Goal: Task Accomplishment & Management: Complete application form

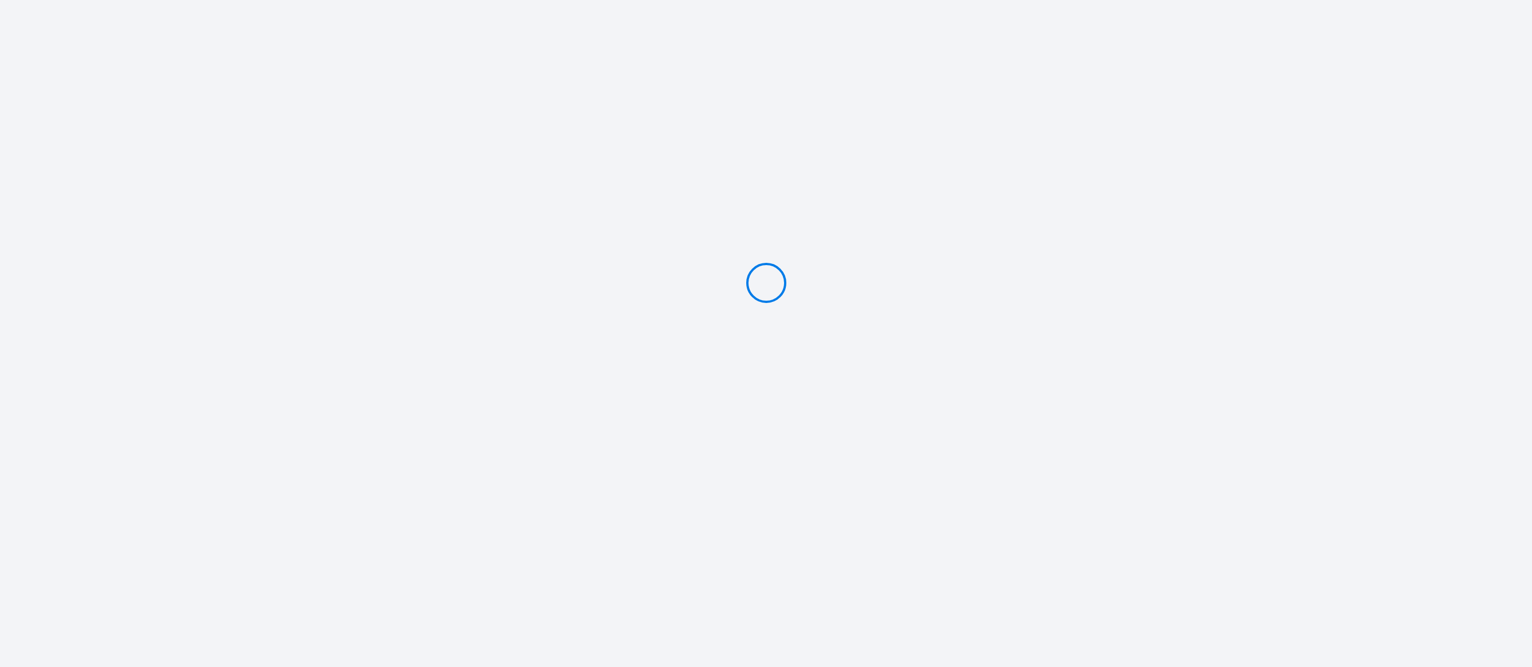
type input "PAYER 78.58 €"
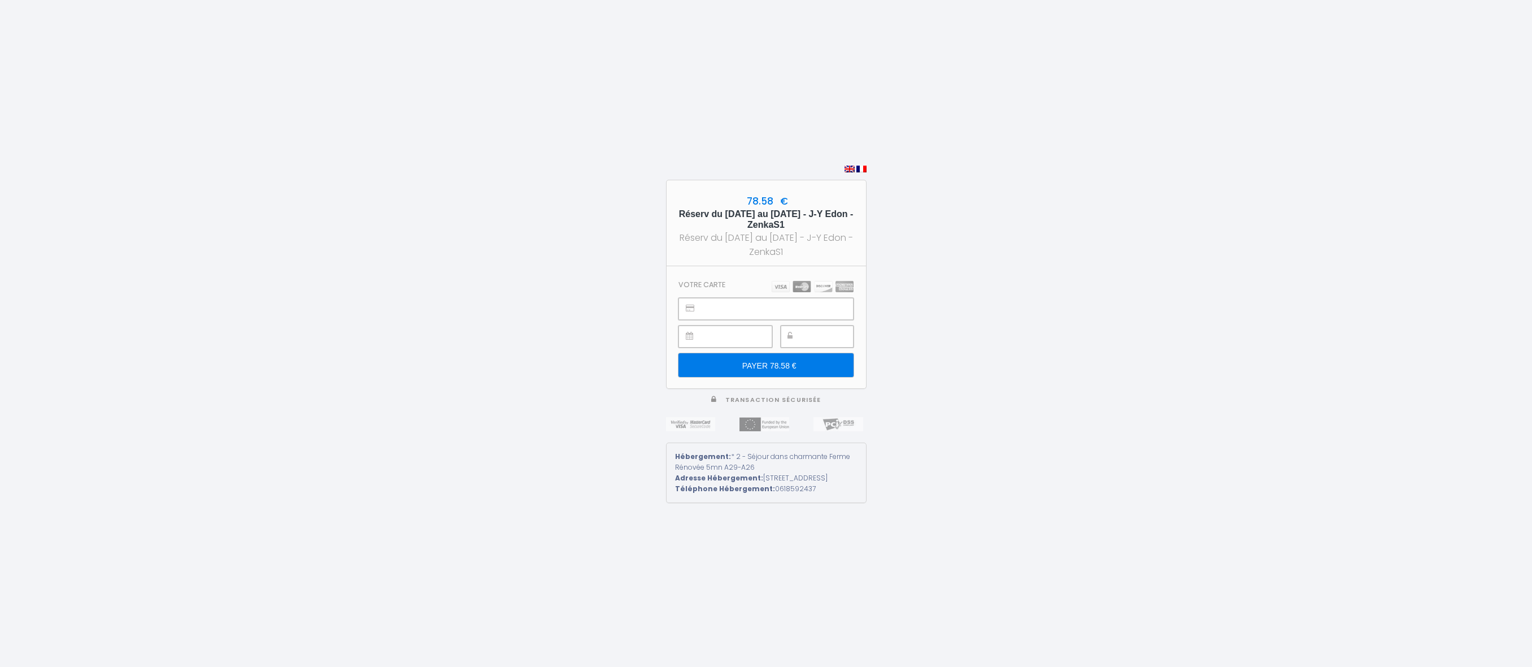
click at [935, 183] on div "78.58 € Réserv du 27 sept au 1er oct 2025 - J-Y Edon - ZenkaS1 Réserv du 27 sep…" at bounding box center [766, 333] width 1532 height 667
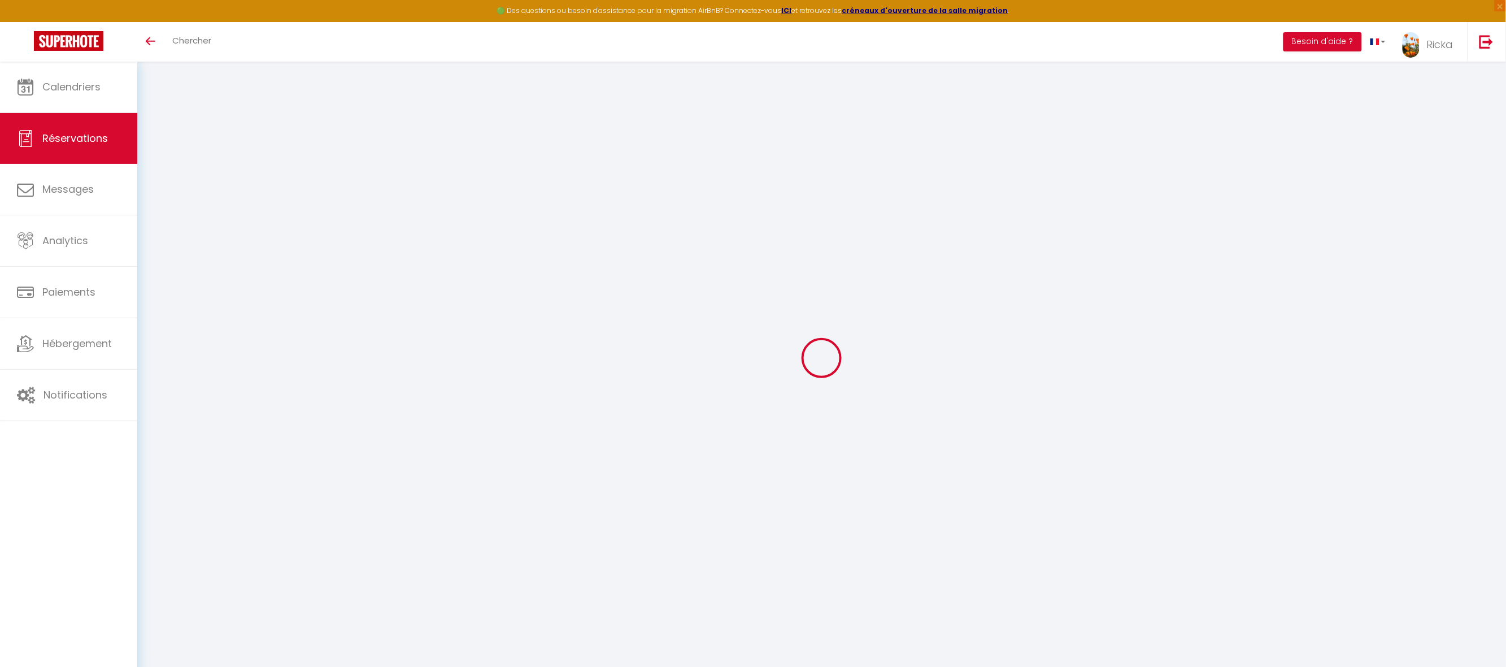
select select
checkbox input "false"
select select
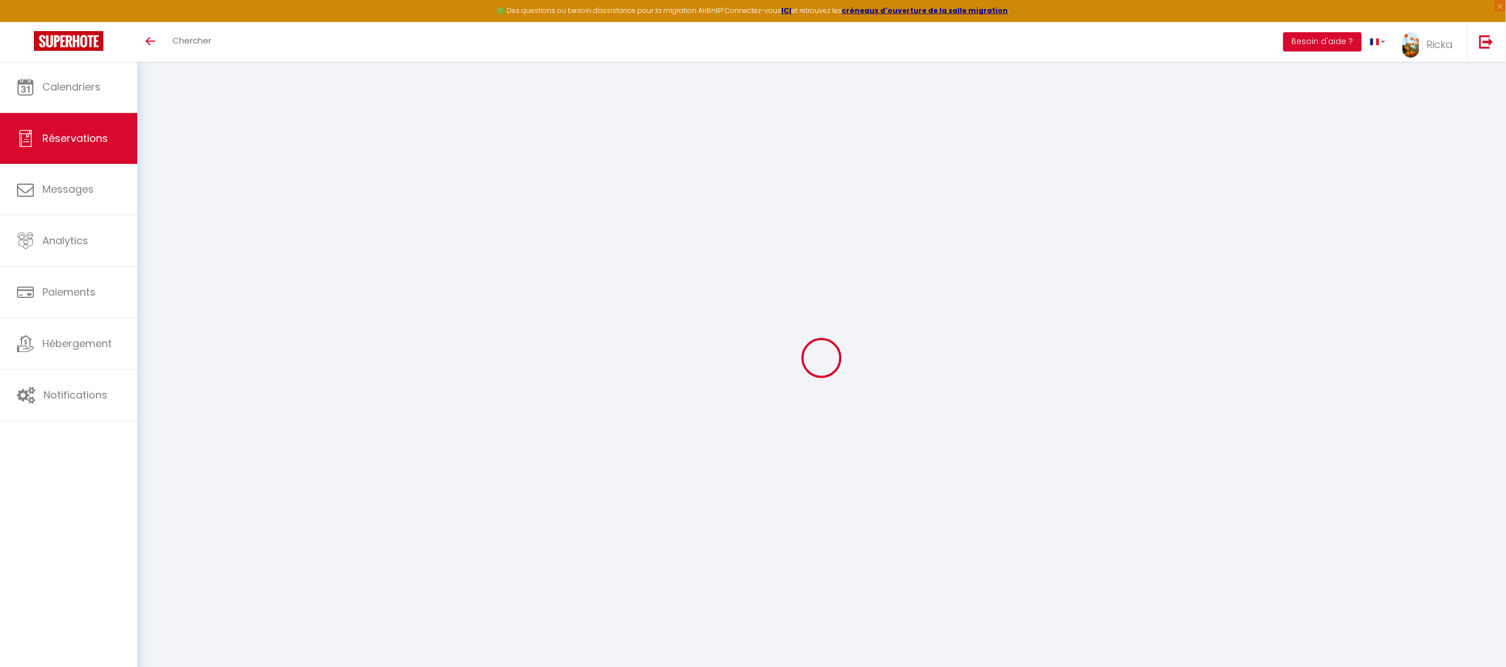
checkbox input "false"
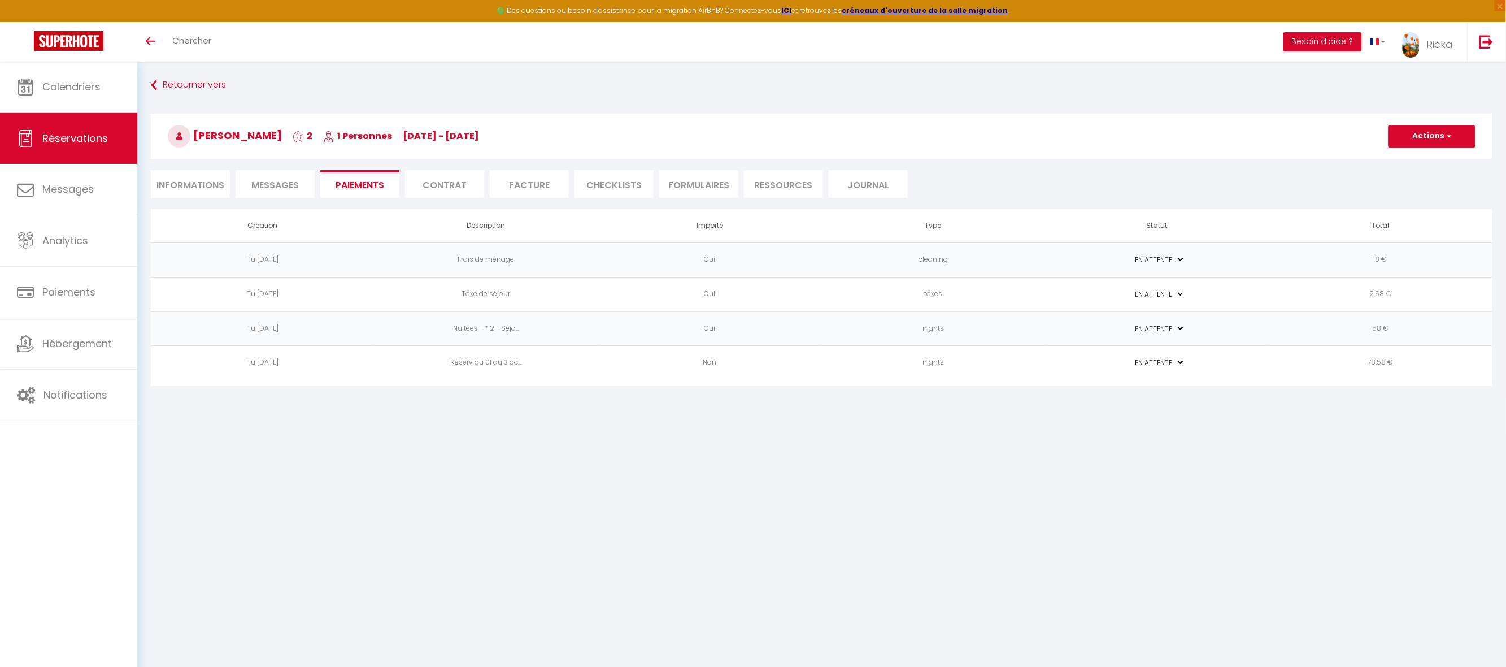
click at [294, 186] on span "Messages" at bounding box center [274, 185] width 47 height 13
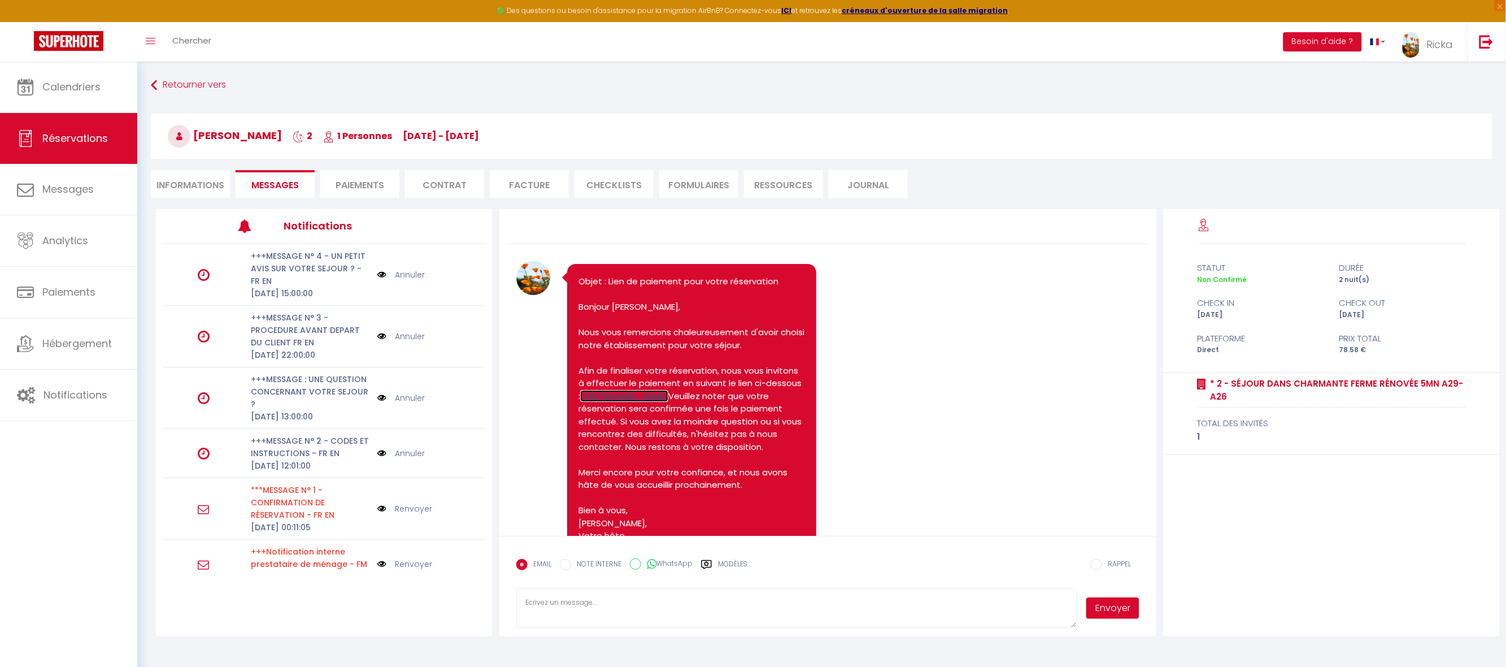
click at [668, 402] on link "https://superhote.com/applink/p/CoyXnqts" at bounding box center [624, 396] width 88 height 12
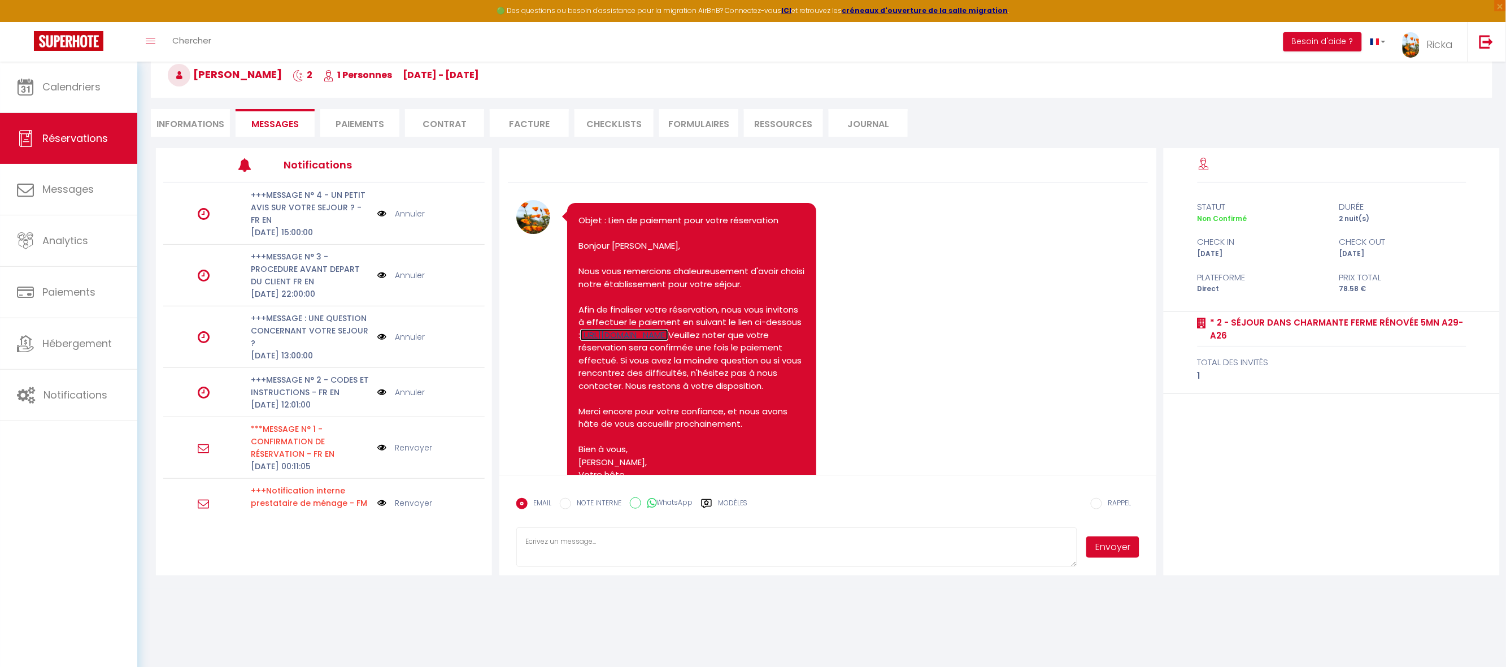
click at [668, 341] on link "https://superhote.com/applink/p/CoyXnqts" at bounding box center [624, 335] width 88 height 12
click at [346, 126] on li "Paiements" at bounding box center [359, 123] width 79 height 28
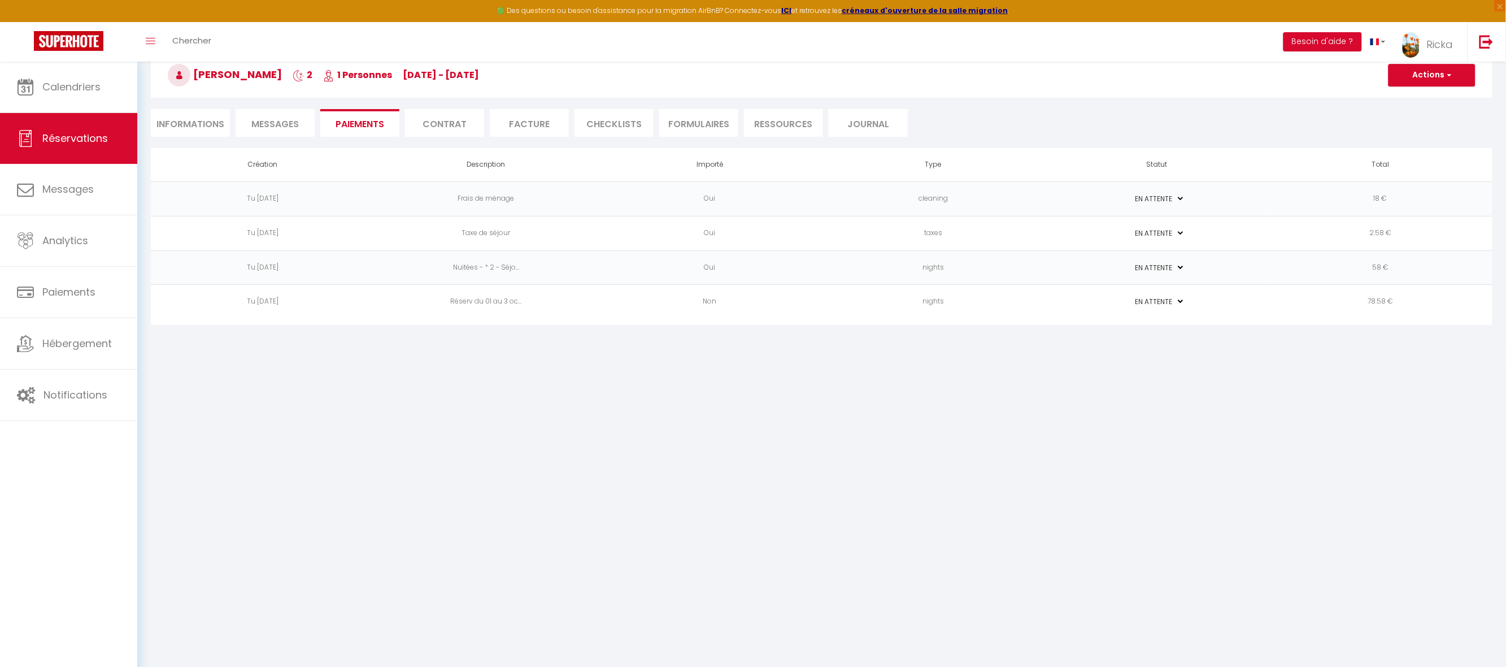
click at [214, 122] on li "Informations" at bounding box center [190, 123] width 79 height 28
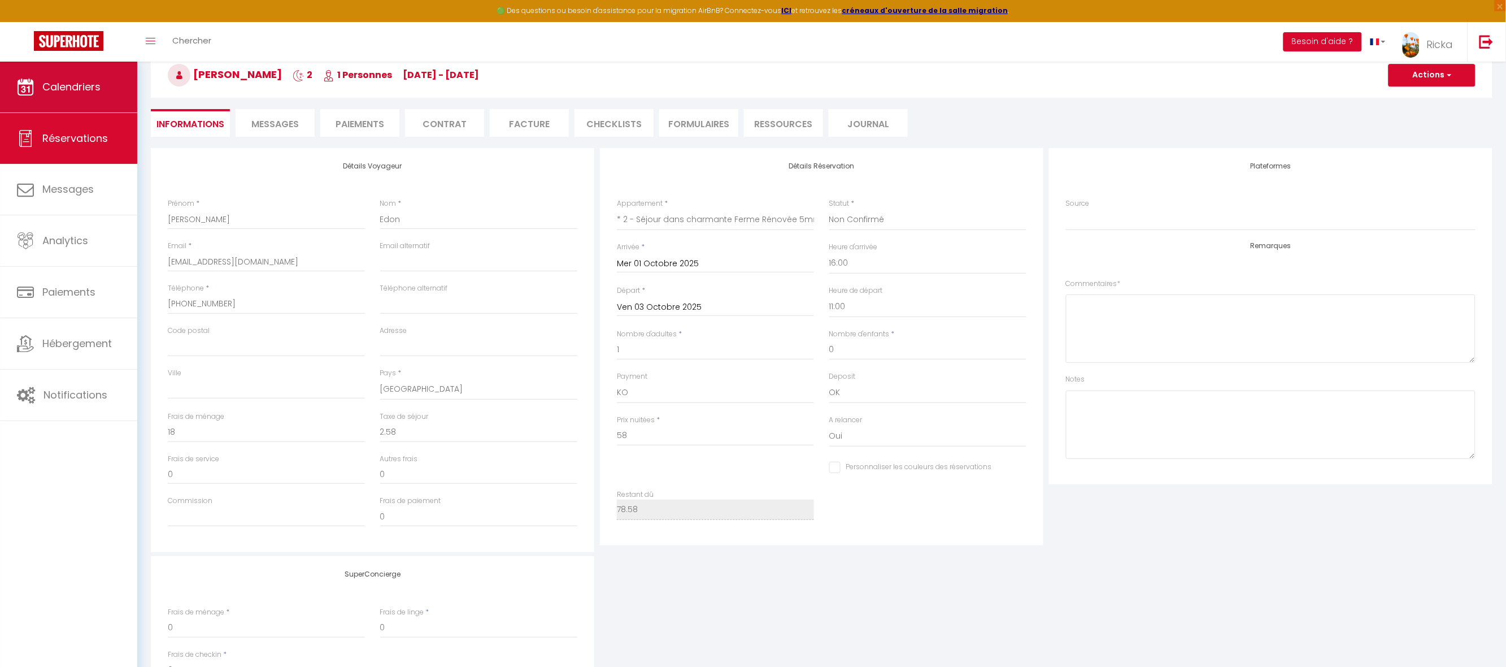
click at [121, 92] on link "Calendriers" at bounding box center [68, 87] width 137 height 51
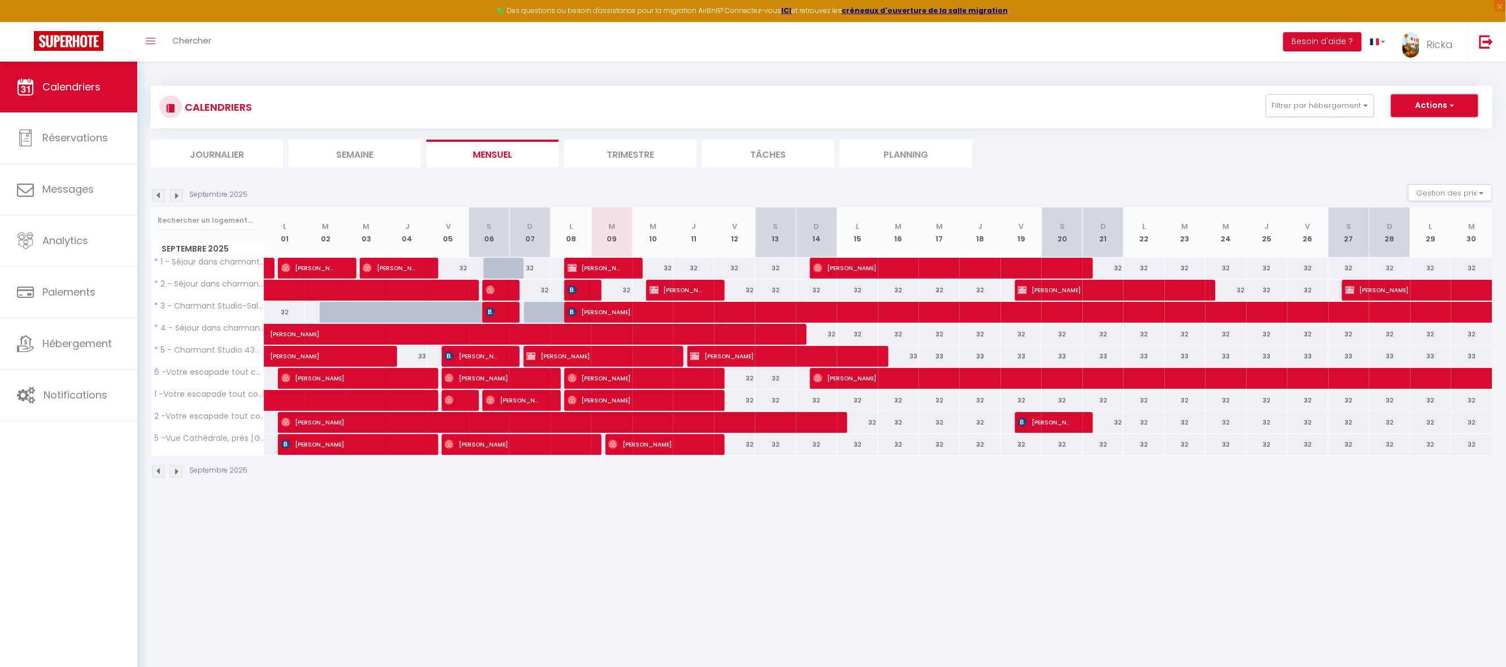
click at [1434, 95] on button "Actions" at bounding box center [1435, 105] width 87 height 23
click at [1392, 130] on link "Nouvelle réservation" at bounding box center [1423, 131] width 98 height 17
select select
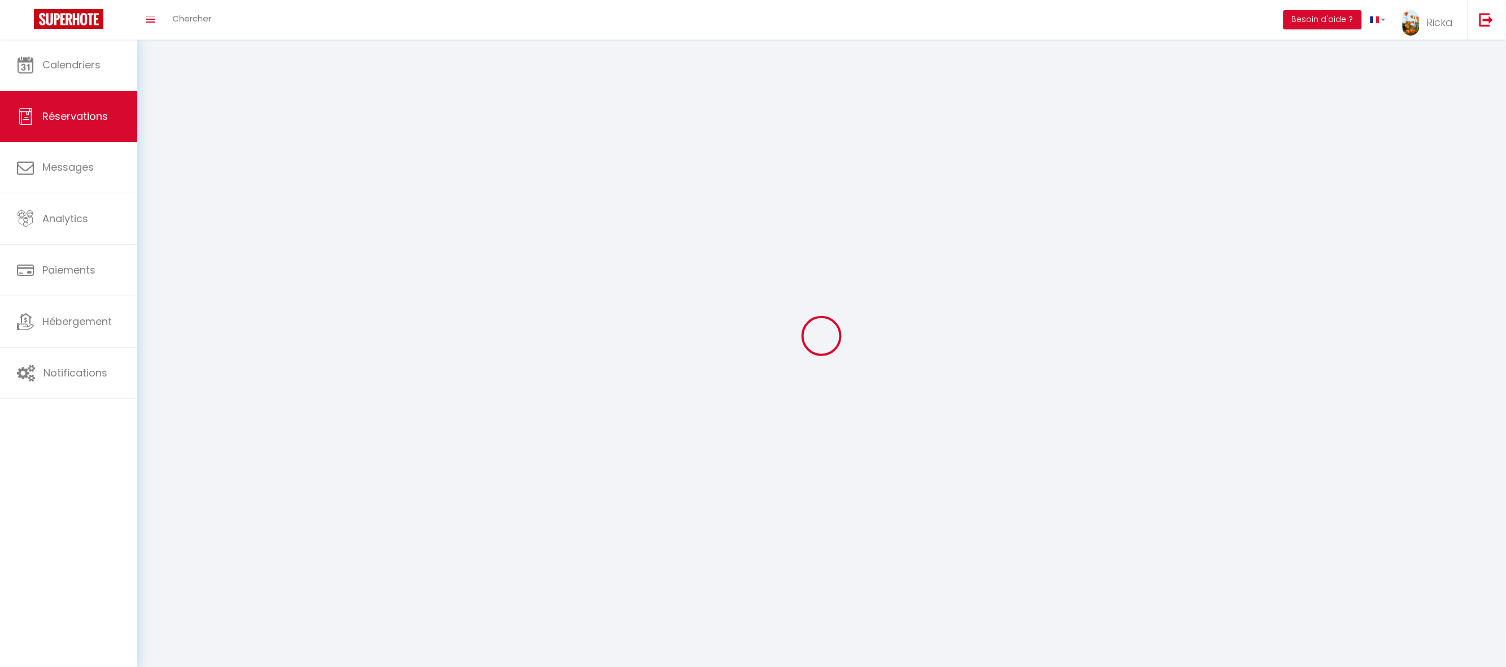
select select
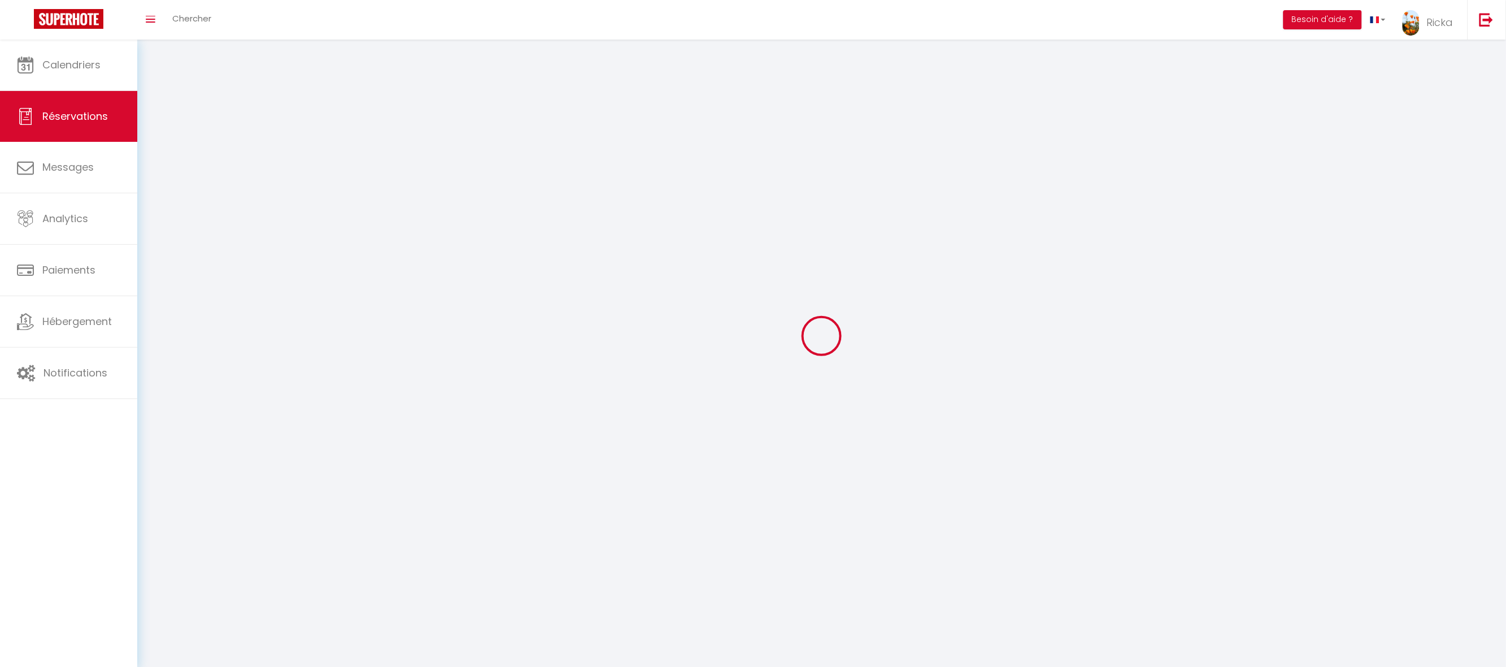
select select
checkbox input "false"
select select
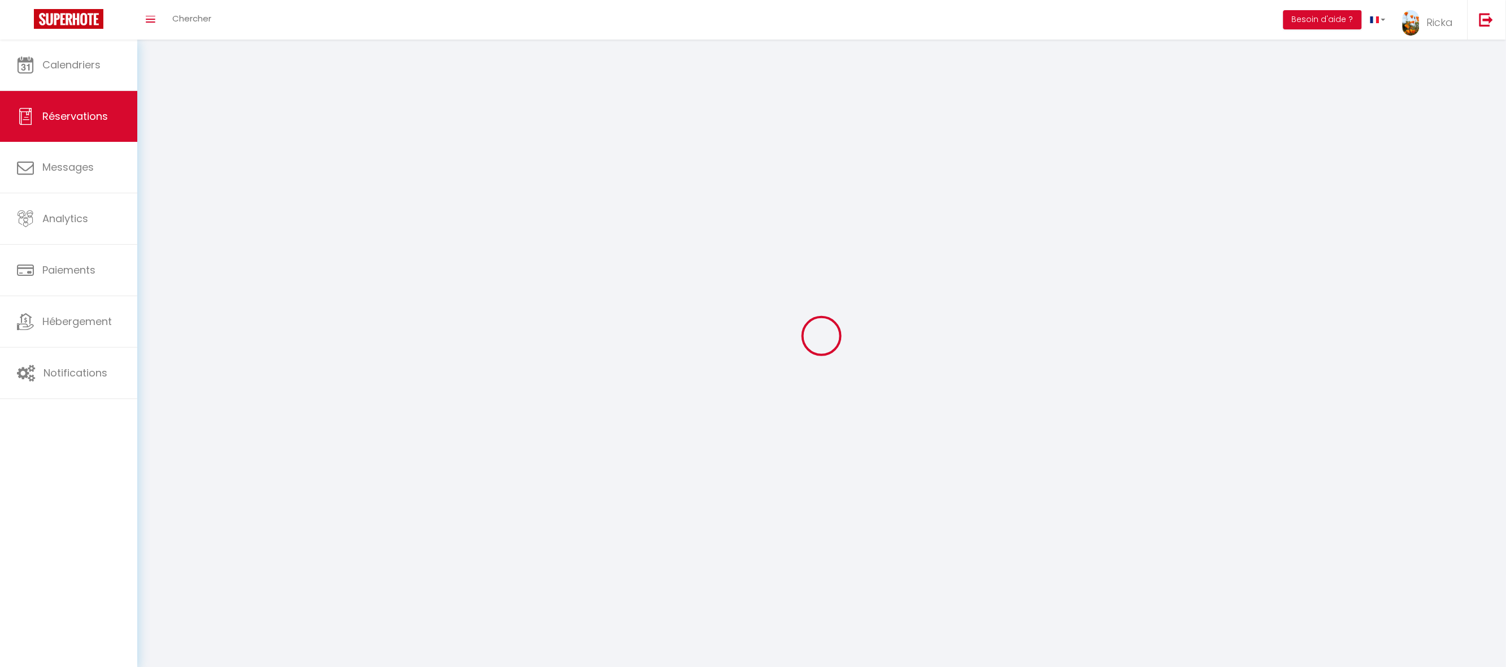
select select
checkbox input "false"
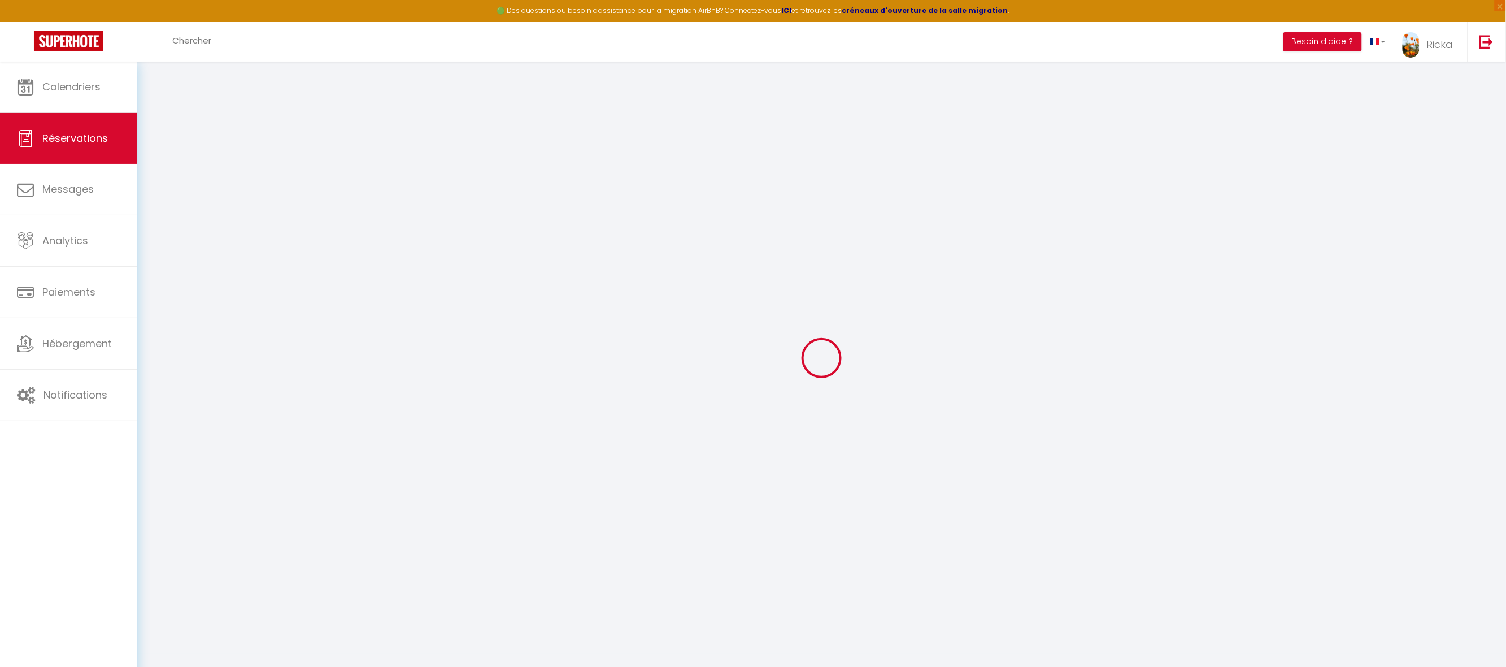
select select
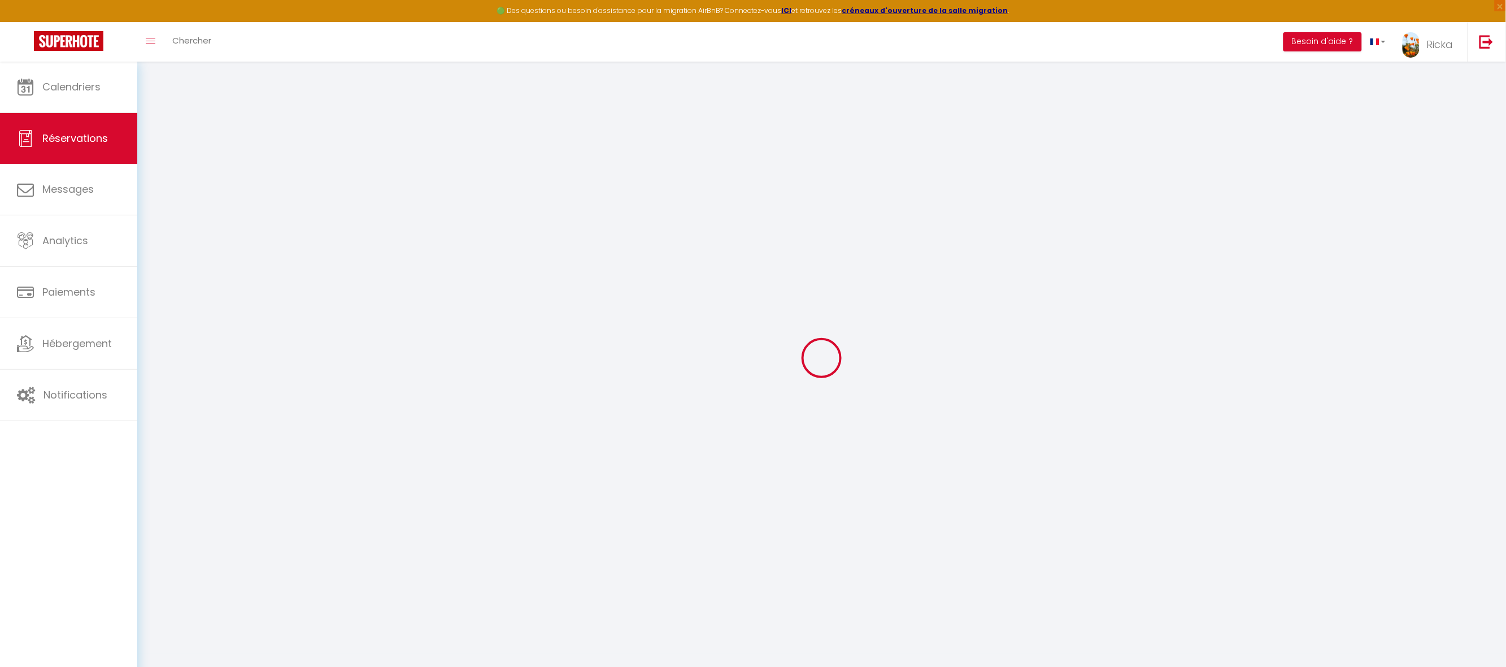
select select
checkbox input "false"
select select
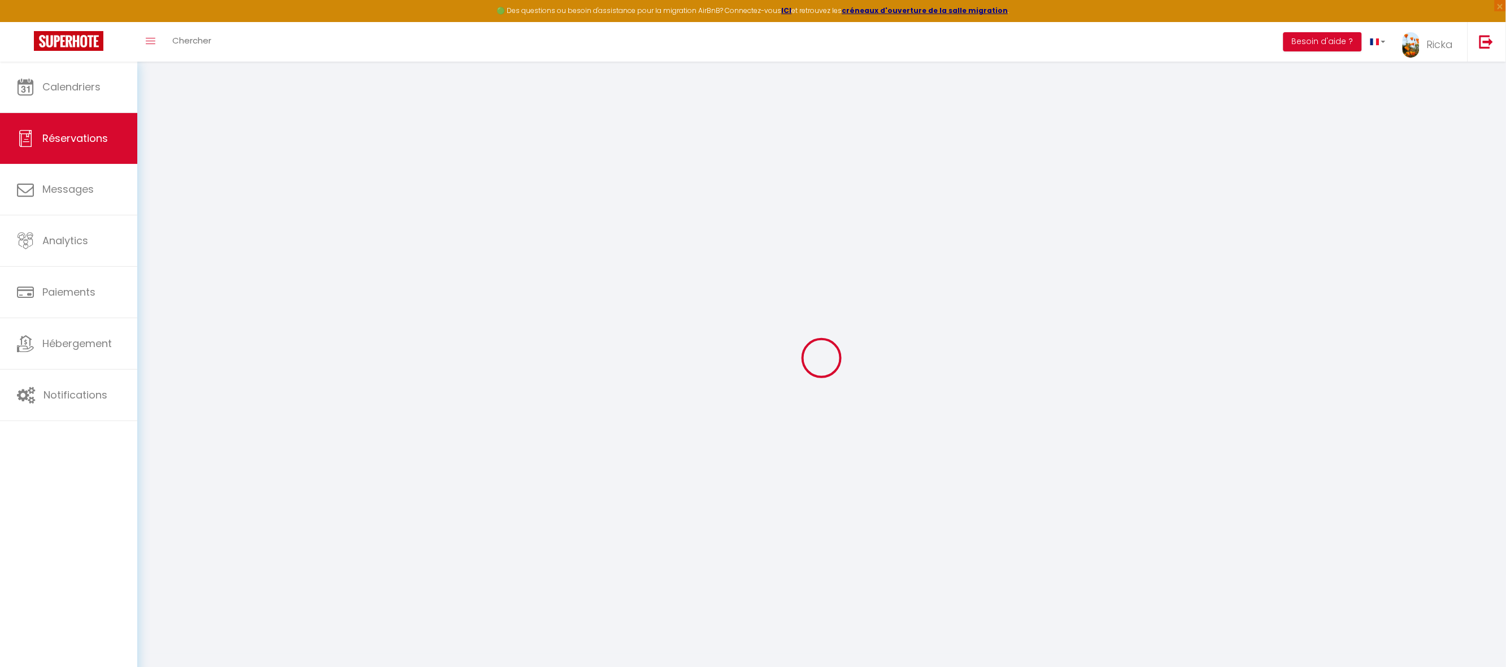
select select
checkbox input "false"
select select
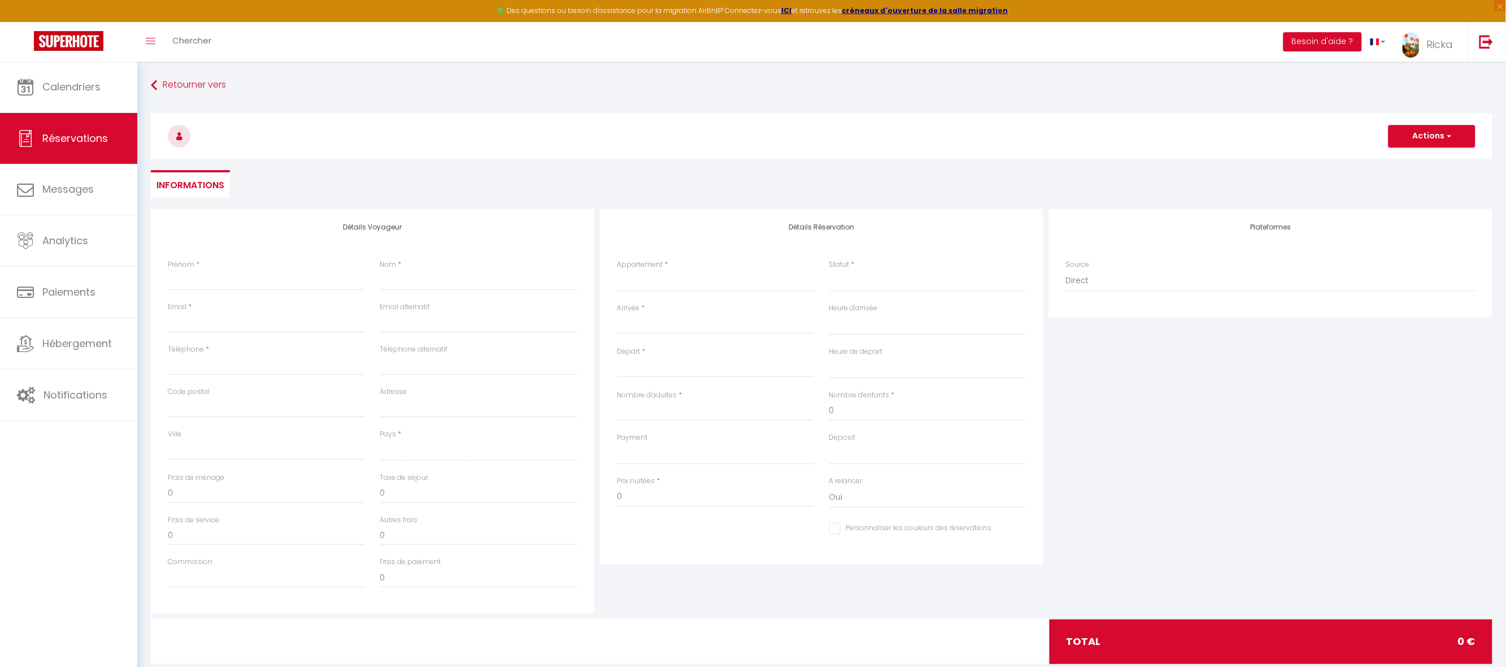
click at [248, 262] on div "Prénom *" at bounding box center [266, 274] width 197 height 31
drag, startPoint x: 245, startPoint y: 271, endPoint x: 332, endPoint y: 289, distance: 88.8
click at [331, 289] on input "Prénom" at bounding box center [266, 280] width 197 height 20
paste input "Jean-Yves"
type input "Jean-Yves"
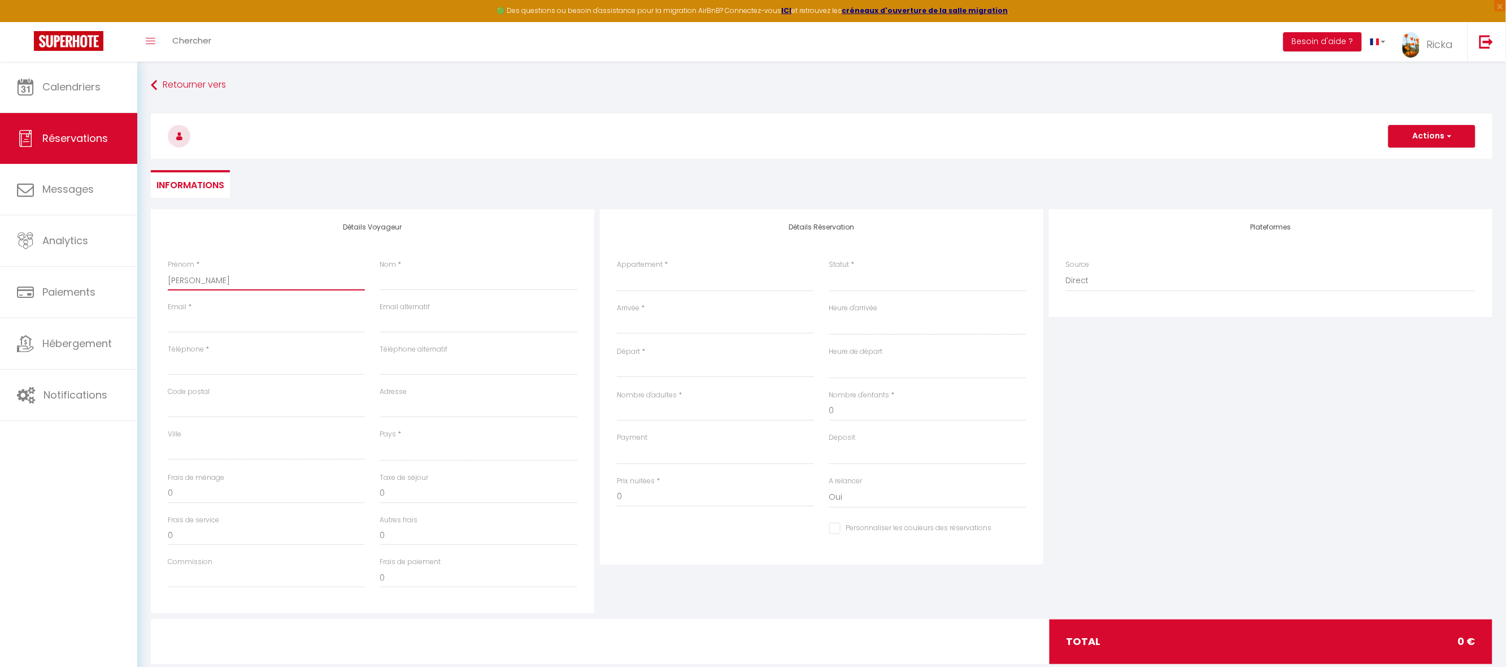
select select
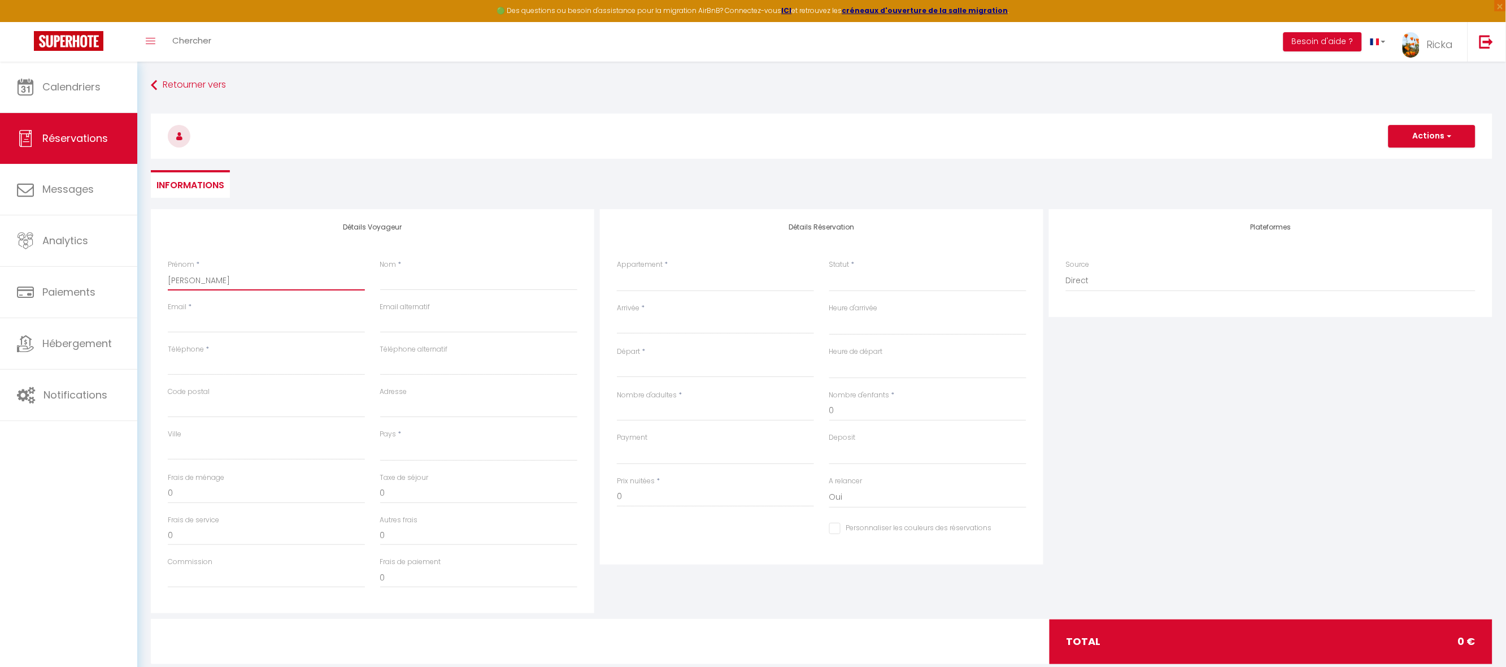
select select
checkbox input "false"
type input "Jean-Yves"
click at [473, 277] on input "Nom" at bounding box center [478, 280] width 197 height 20
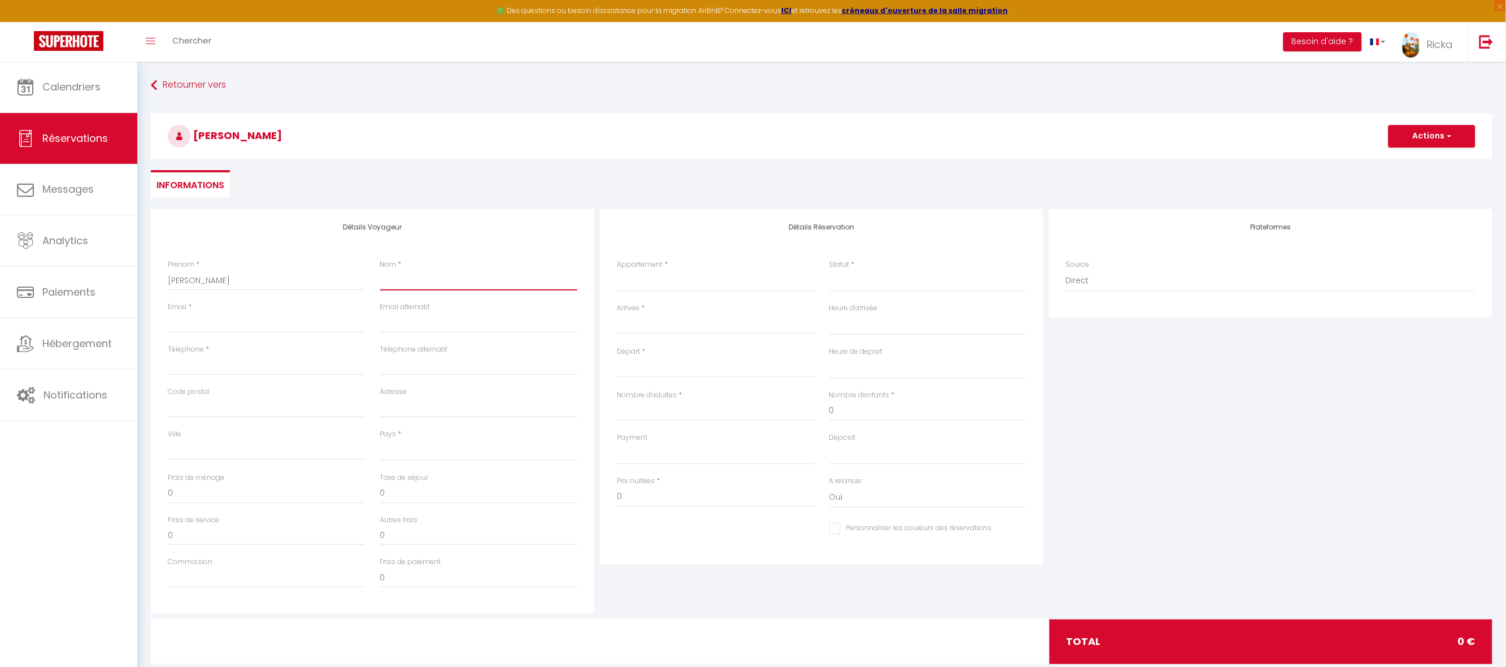
paste input "Edon"
type input "Edon"
select select
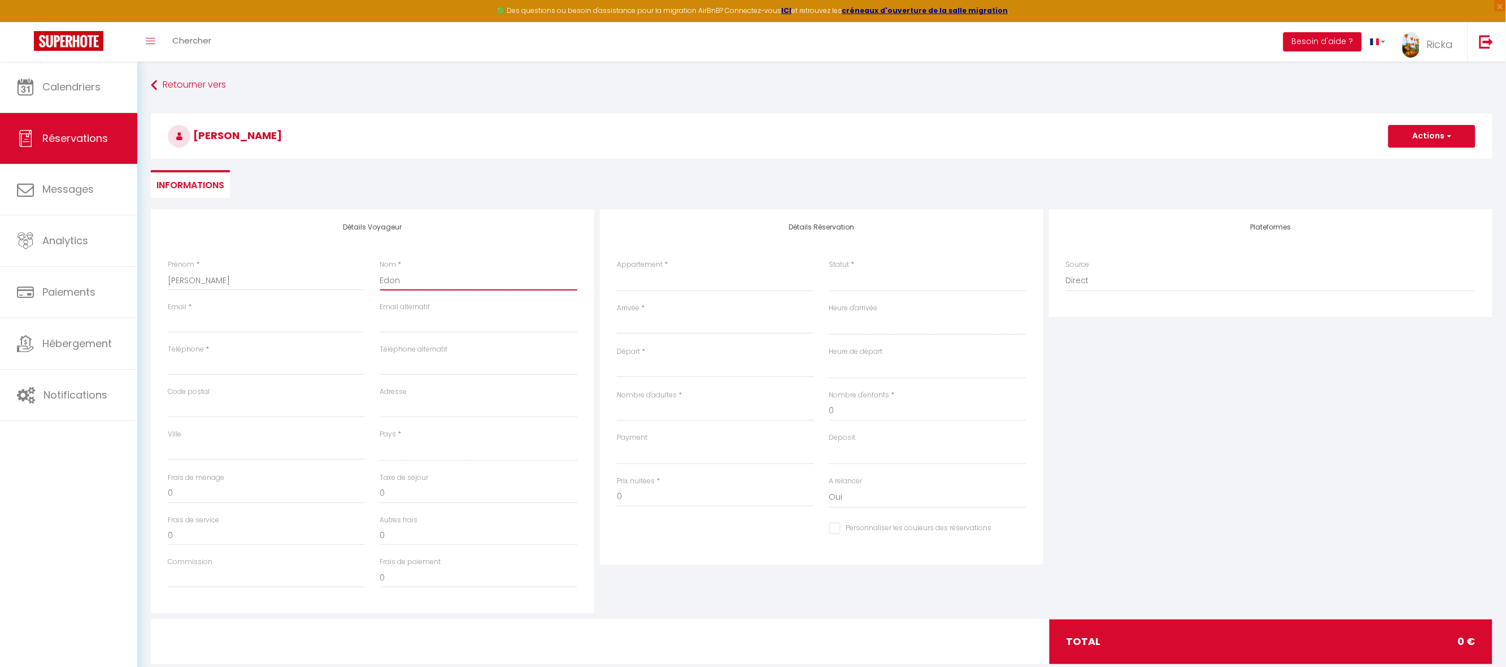
select select
checkbox input "false"
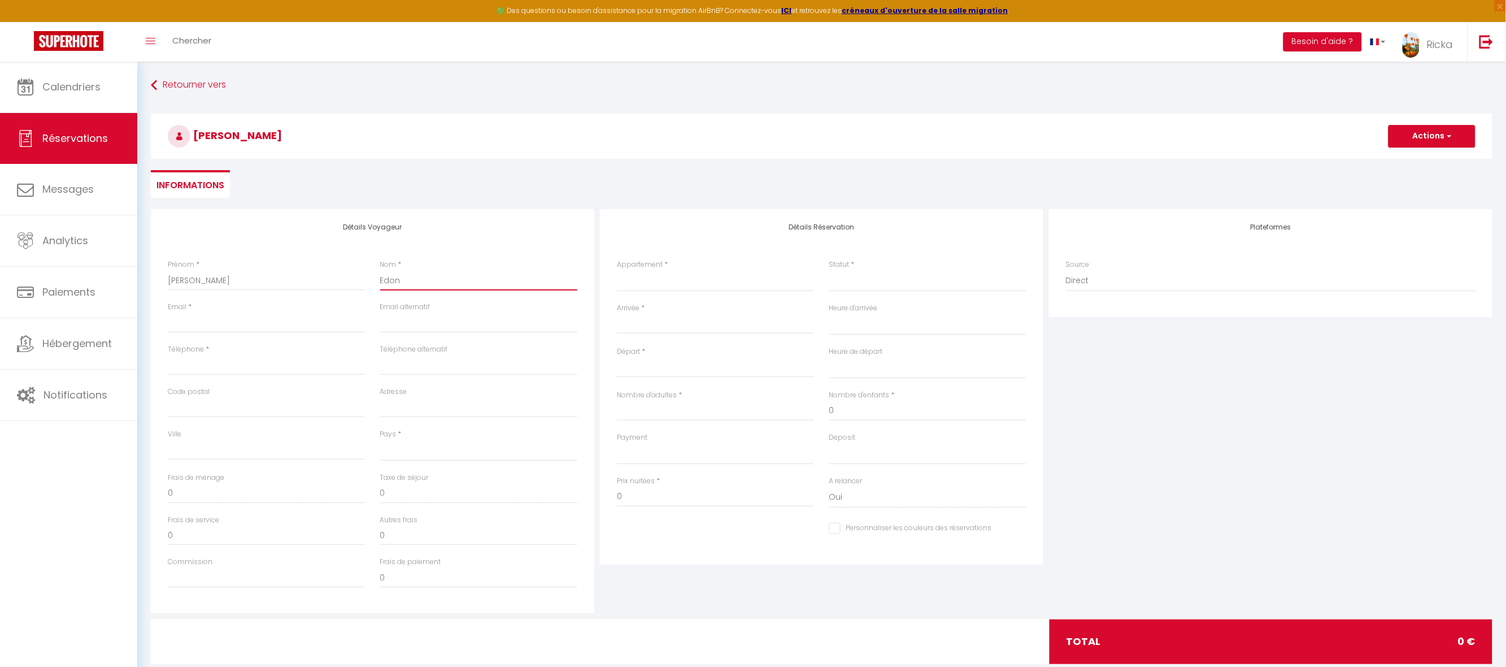
type input "Edon"
click at [264, 318] on input "Email client" at bounding box center [266, 322] width 197 height 20
paste input "jean-yves.edon@mk-energies.fr"
type input "jean-yves.edon@mk-energies.fr"
select select
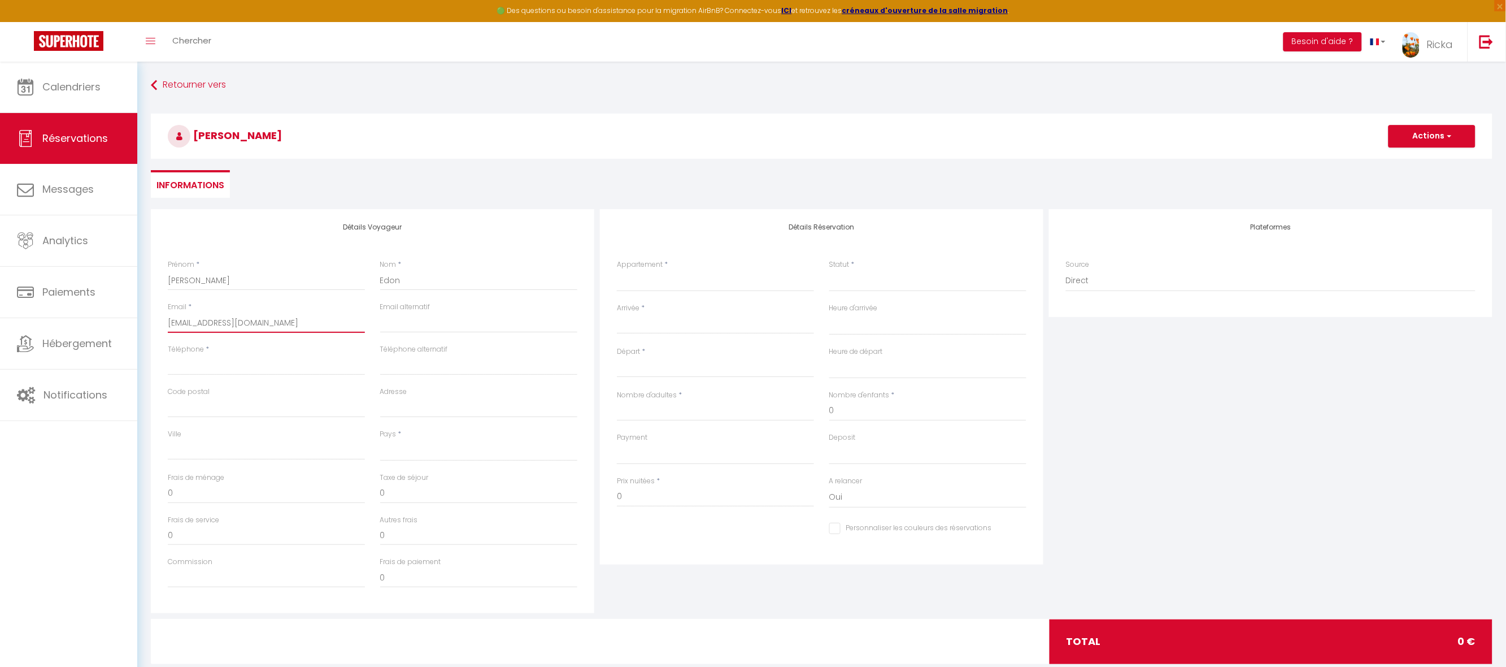
select select
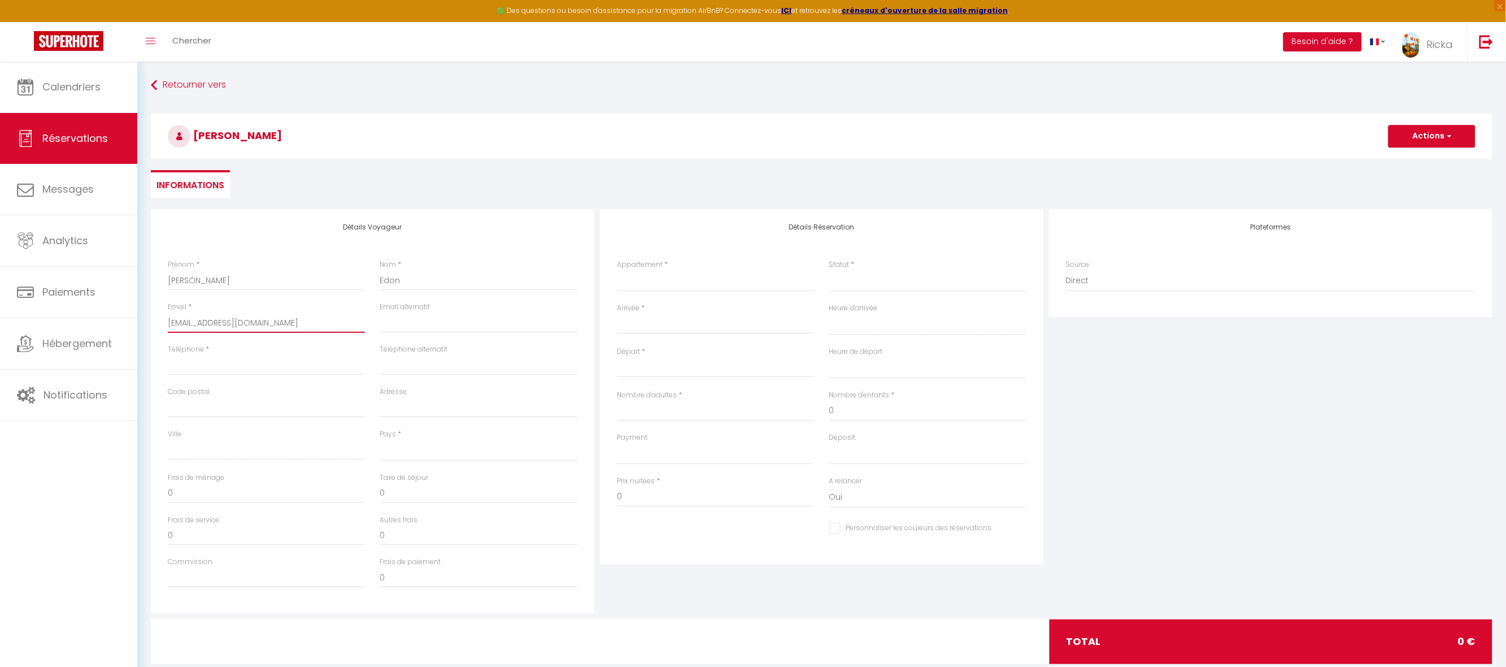
select select
checkbox input "false"
type input "jean-yves.edon@mk-energies.fr"
click at [284, 363] on input "Téléphone" at bounding box center [266, 365] width 197 height 20
paste input "+33680470831"
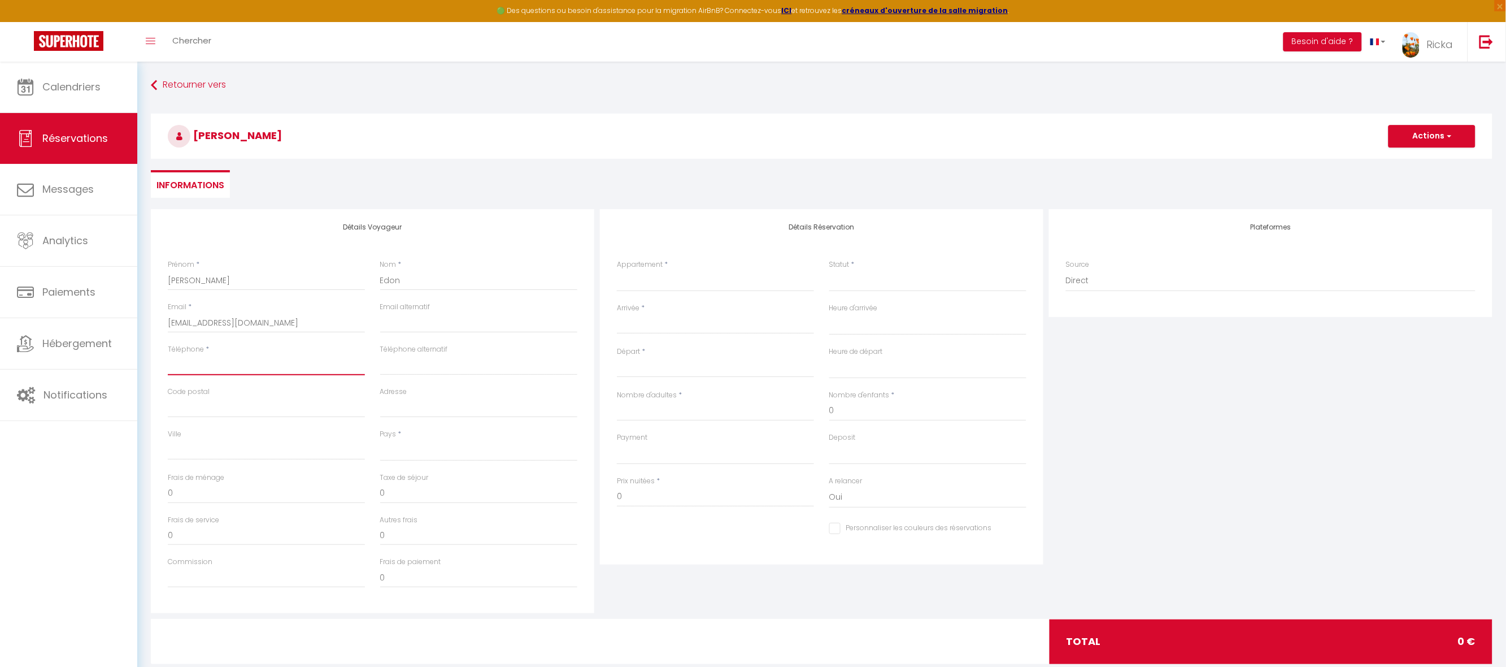
type input "+33680470831"
select select
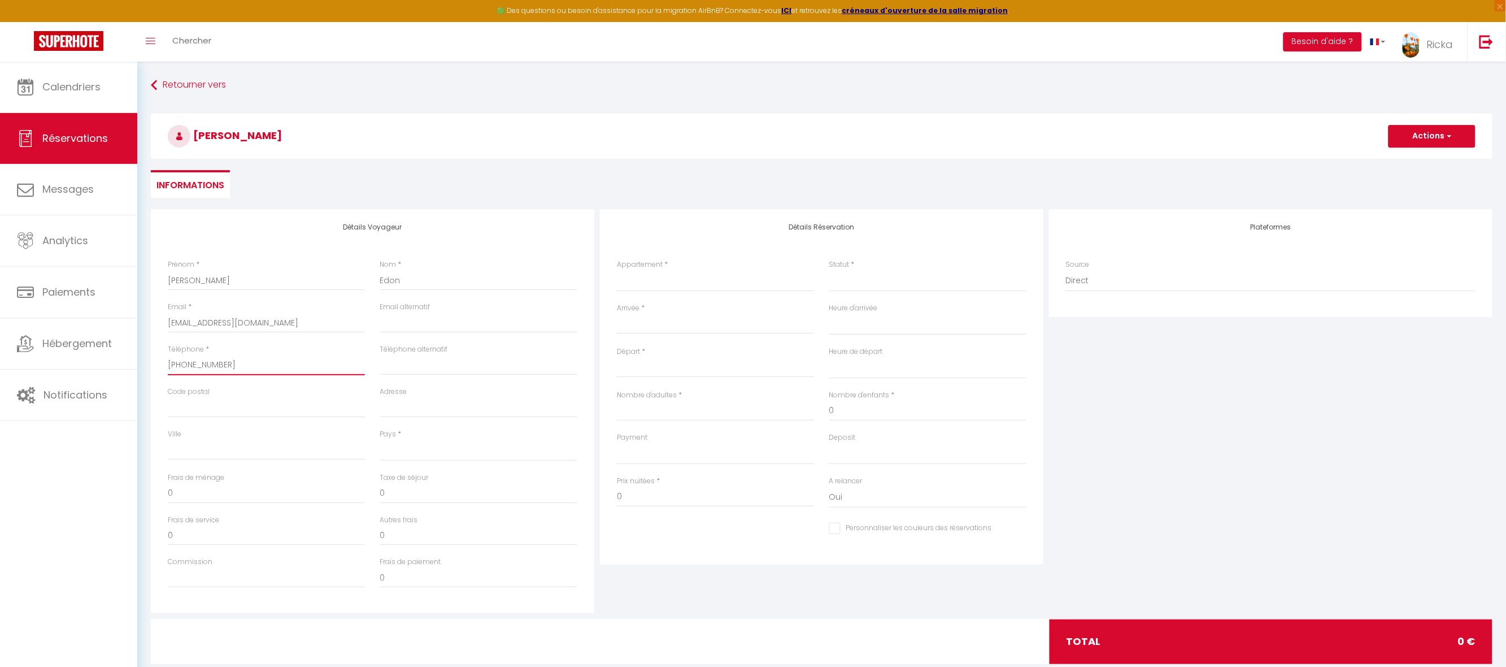
select select
checkbox input "false"
type input "+33680470831"
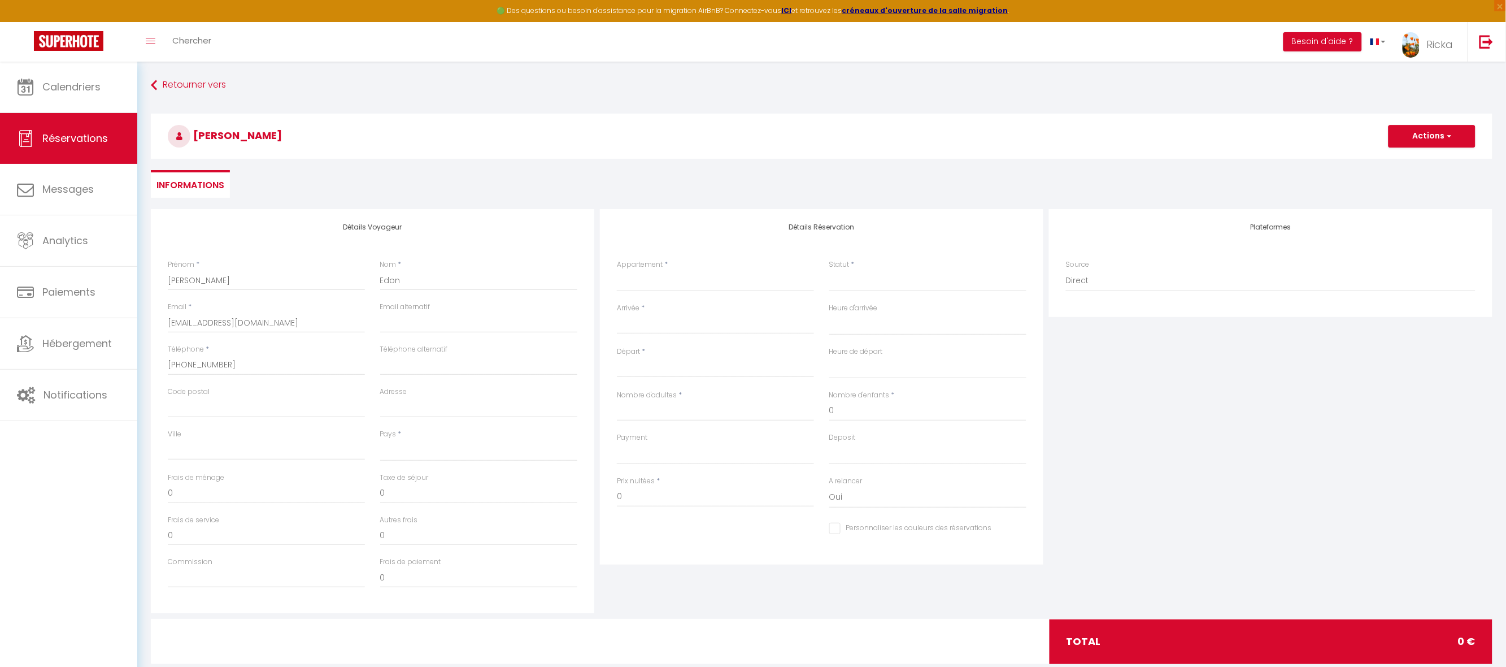
click at [630, 483] on label "Prix nuitées" at bounding box center [636, 481] width 38 height 11
click at [630, 486] on input "0" at bounding box center [715, 496] width 197 height 20
click at [638, 492] on input "0" at bounding box center [715, 496] width 197 height 20
select select
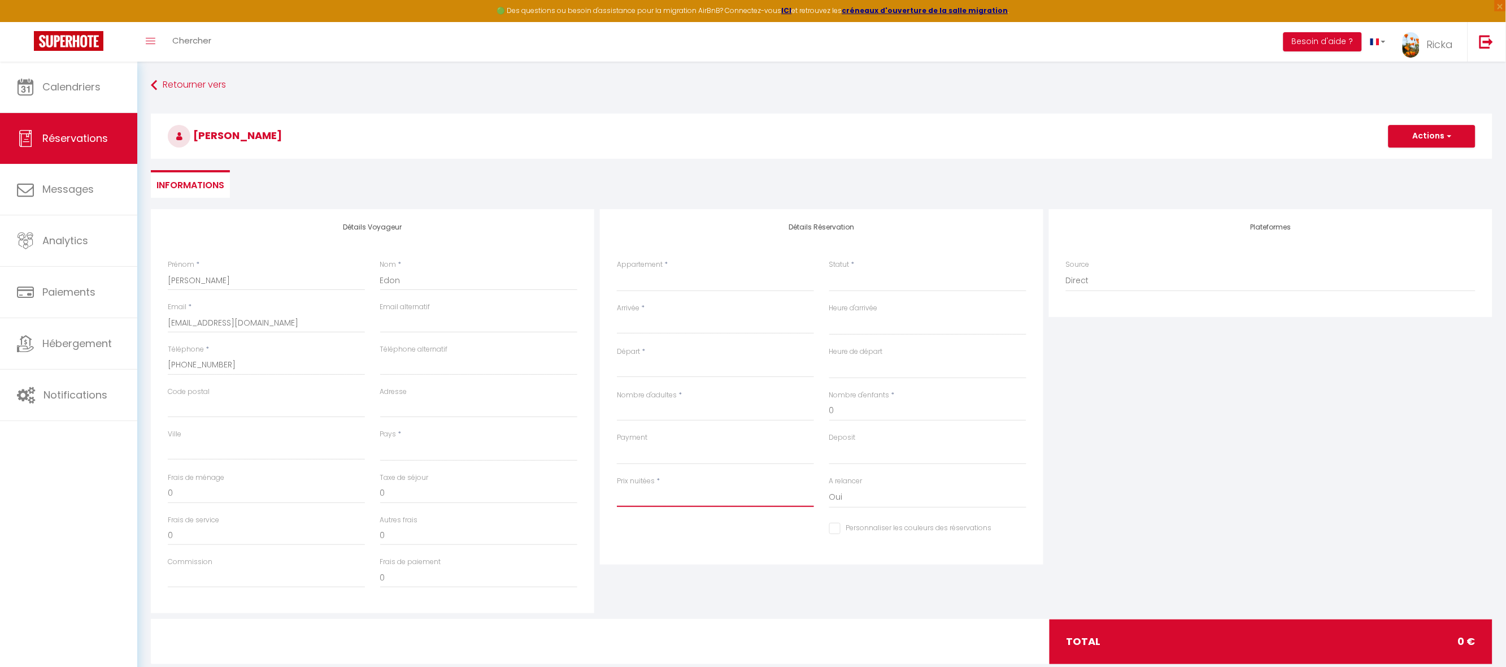
select select
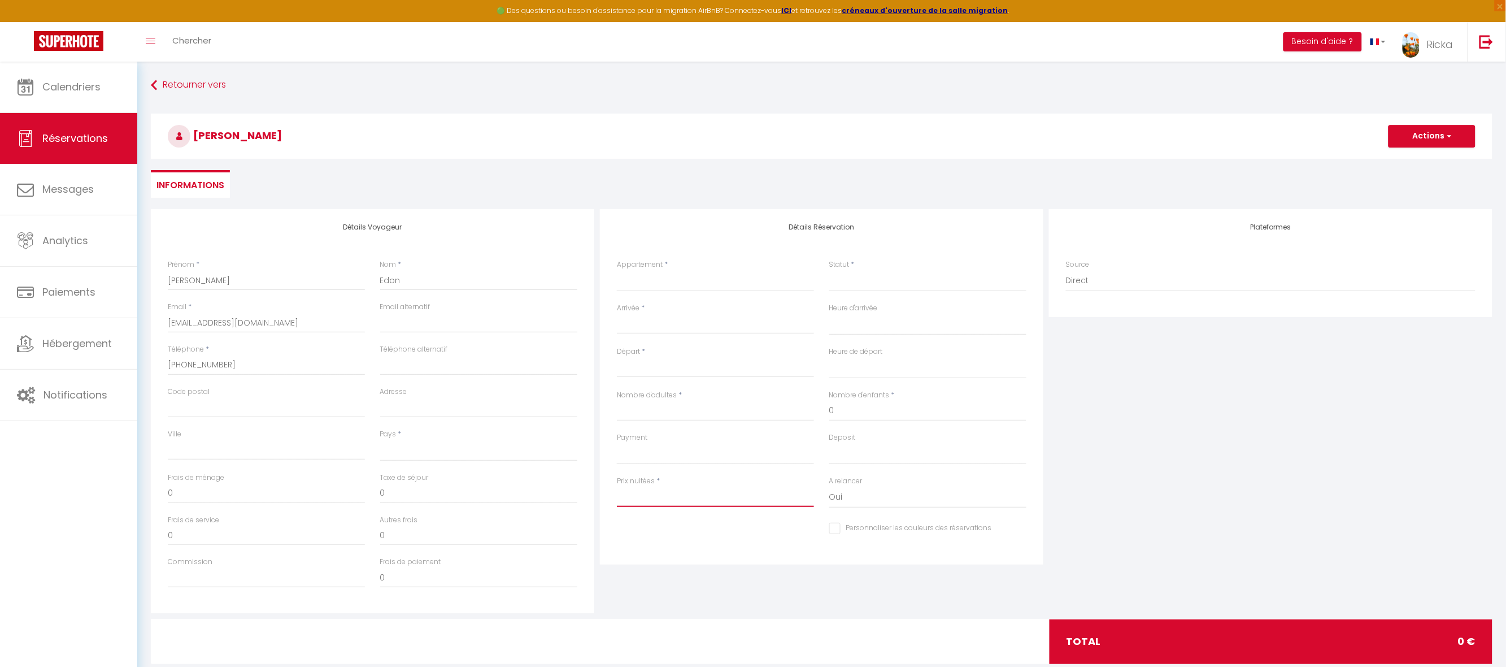
checkbox input "false"
type input "1"
select select
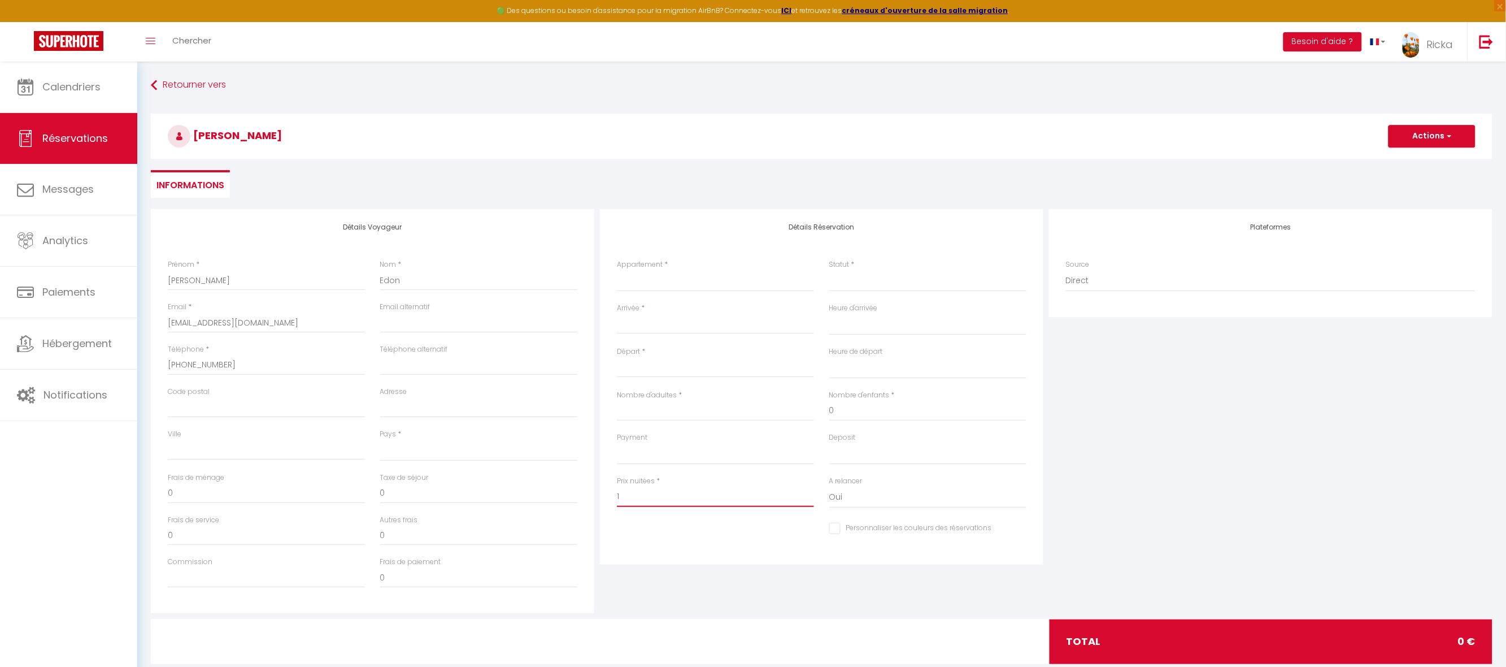
select select
checkbox input "false"
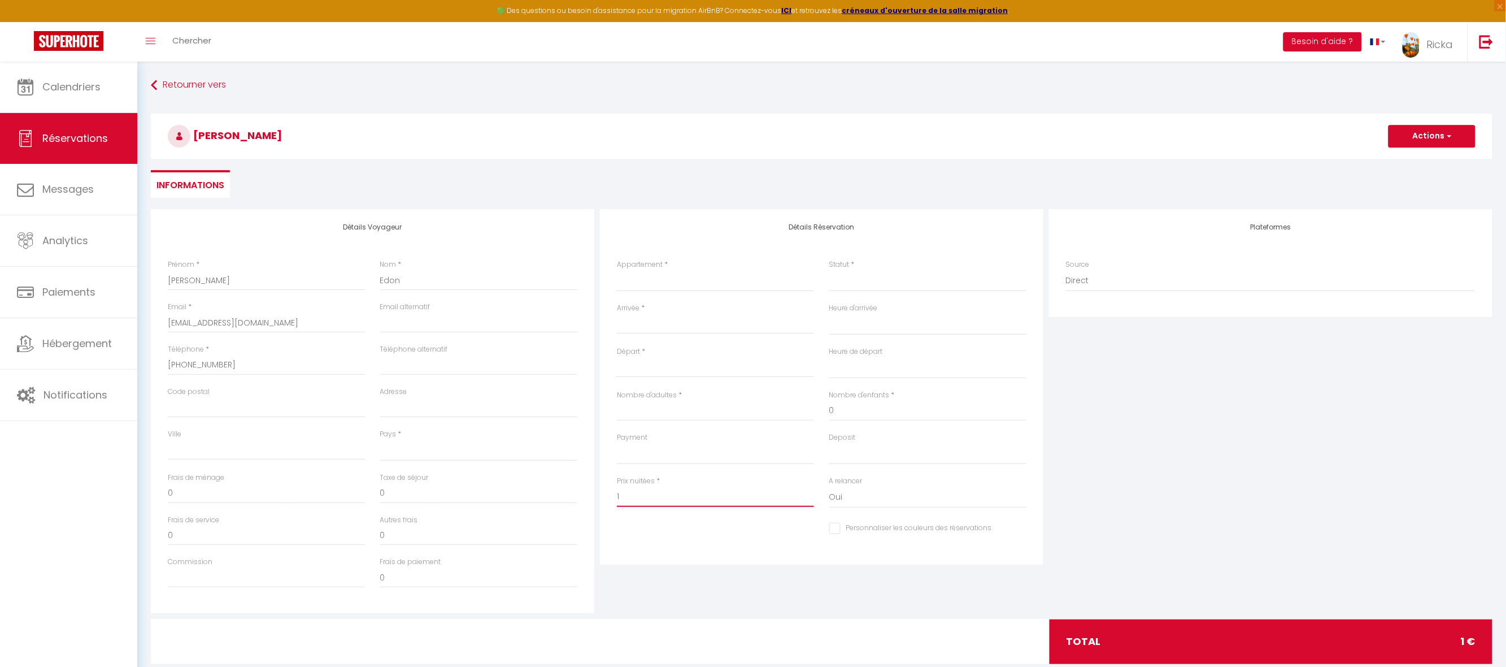
type input "14"
select select
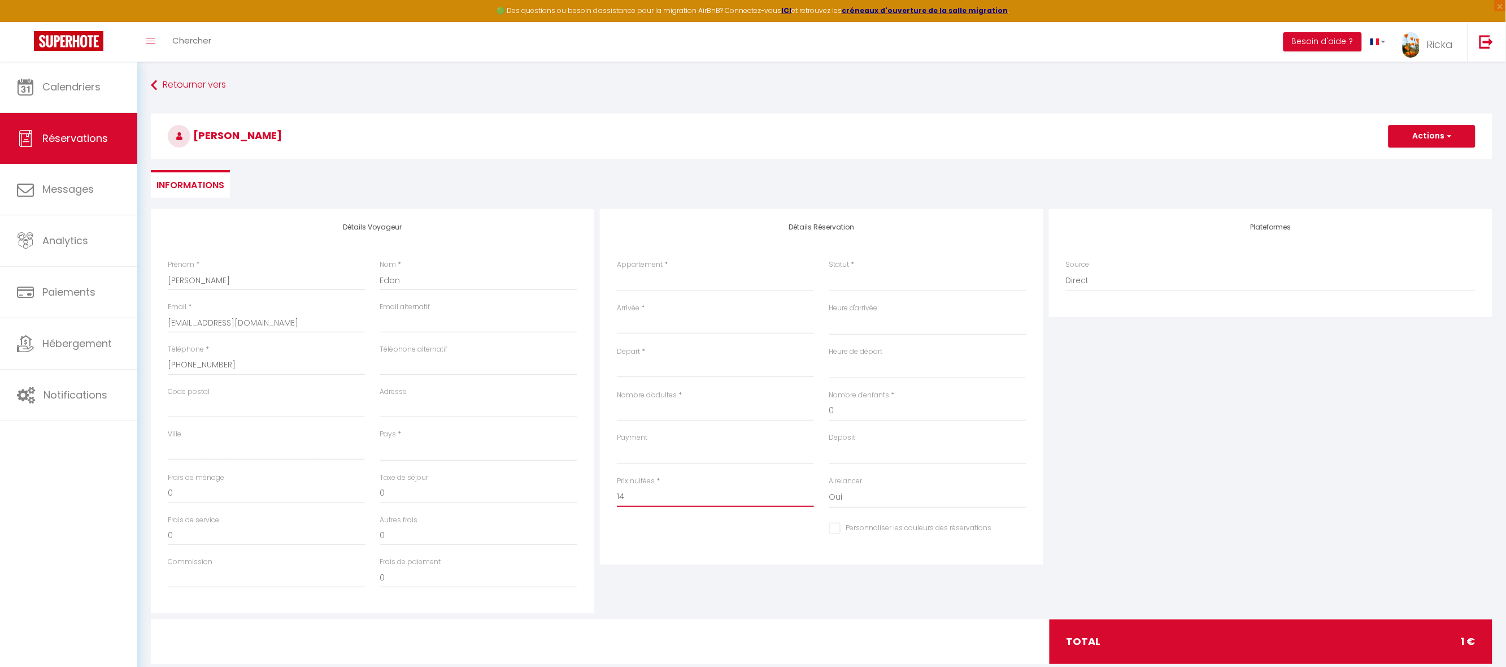
select select
checkbox input "false"
type input "145"
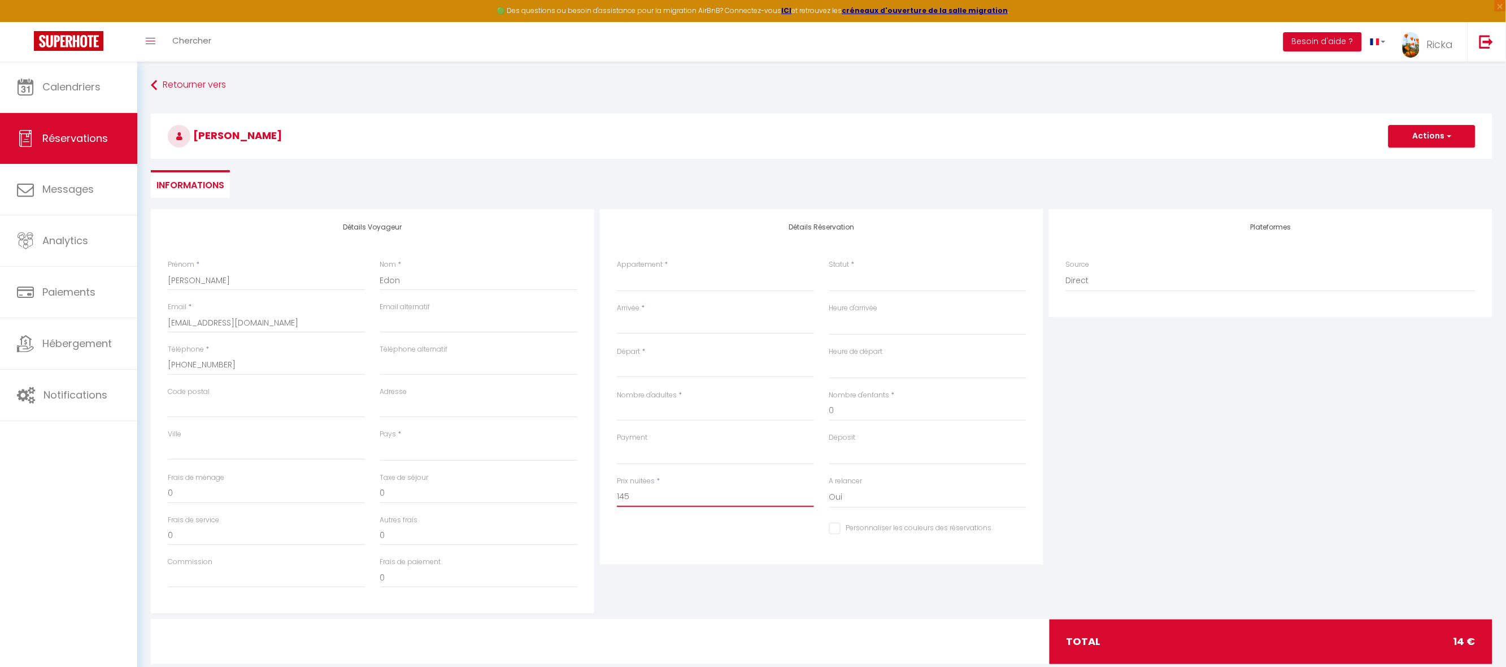
select select
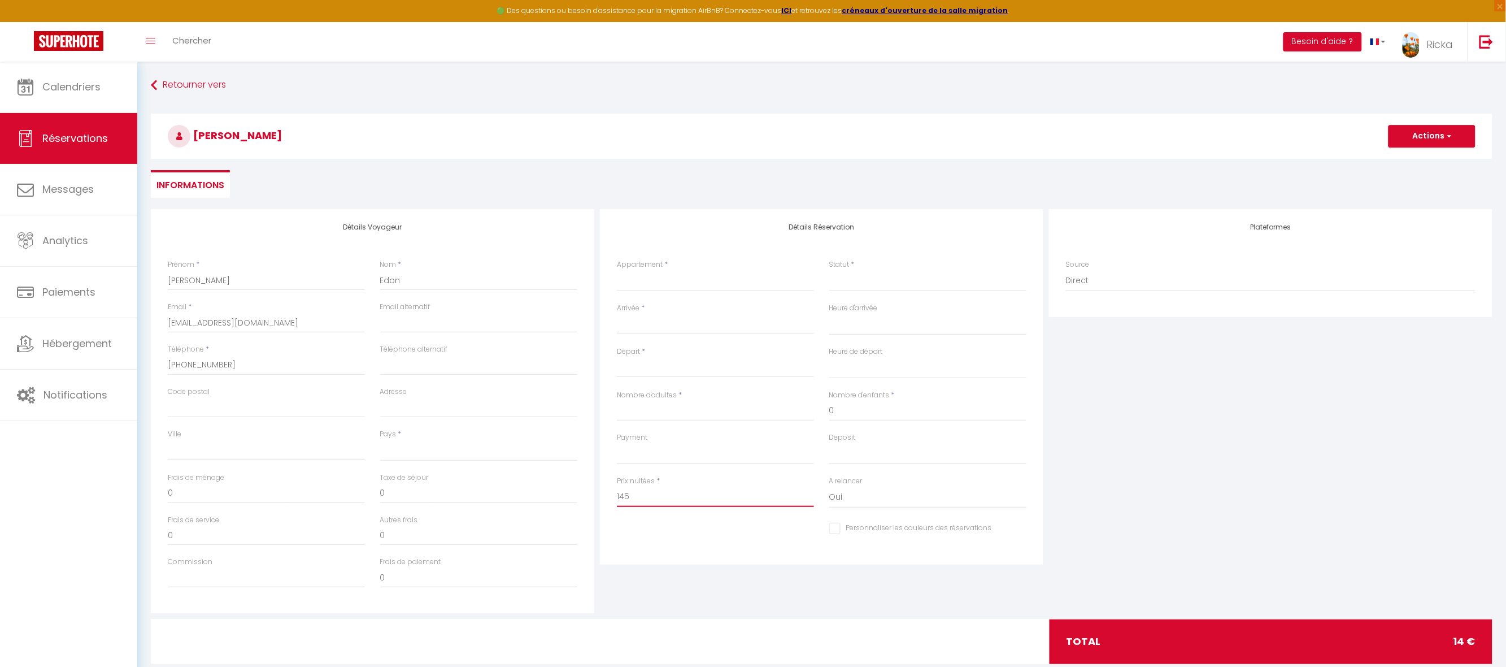
select select
checkbox input "false"
type input "145"
click at [399, 497] on input "0" at bounding box center [478, 493] width 197 height 20
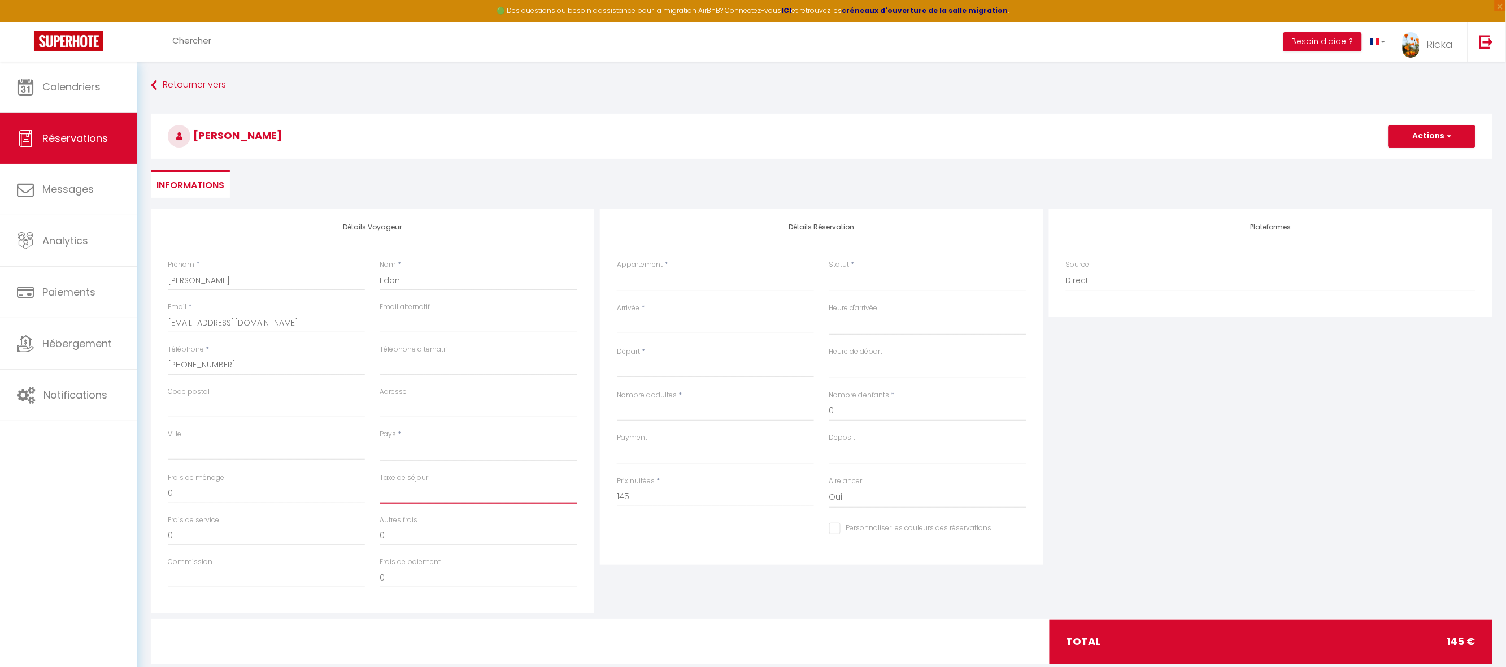
select select
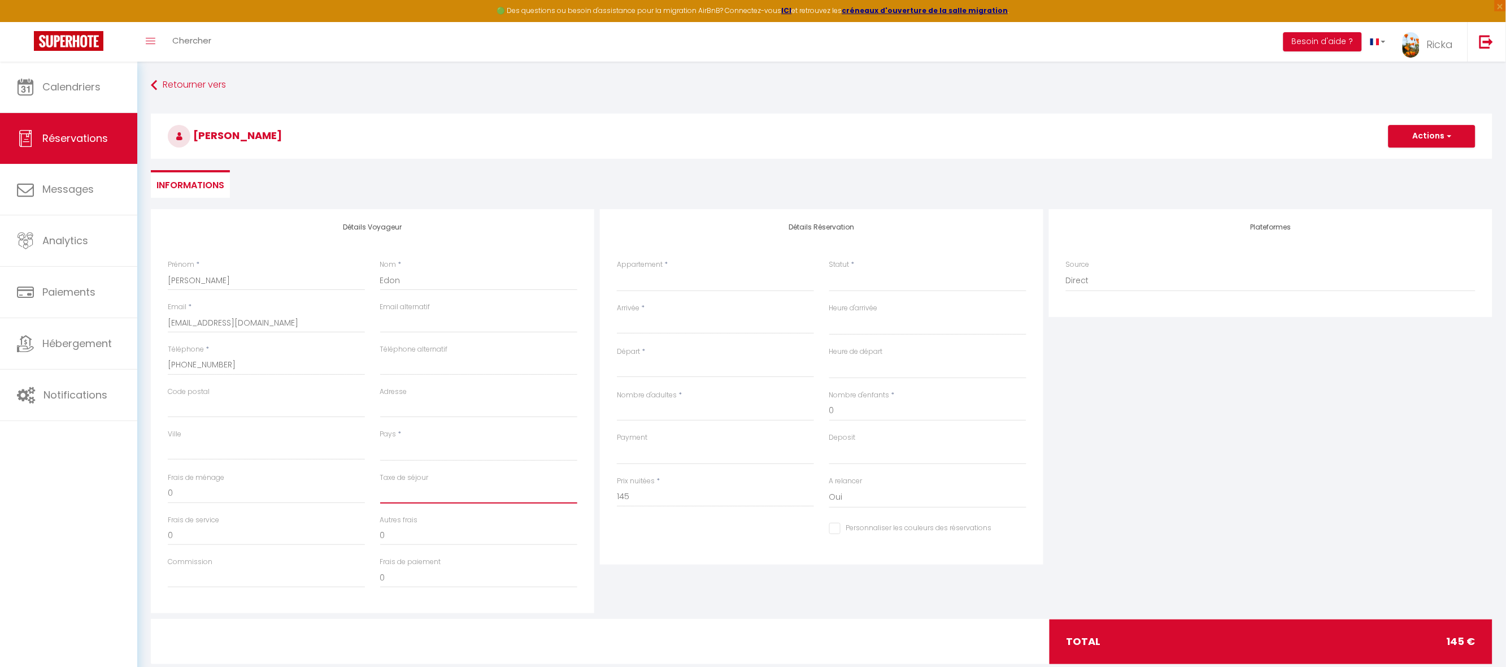
select select
checkbox input "false"
type input "6"
select select
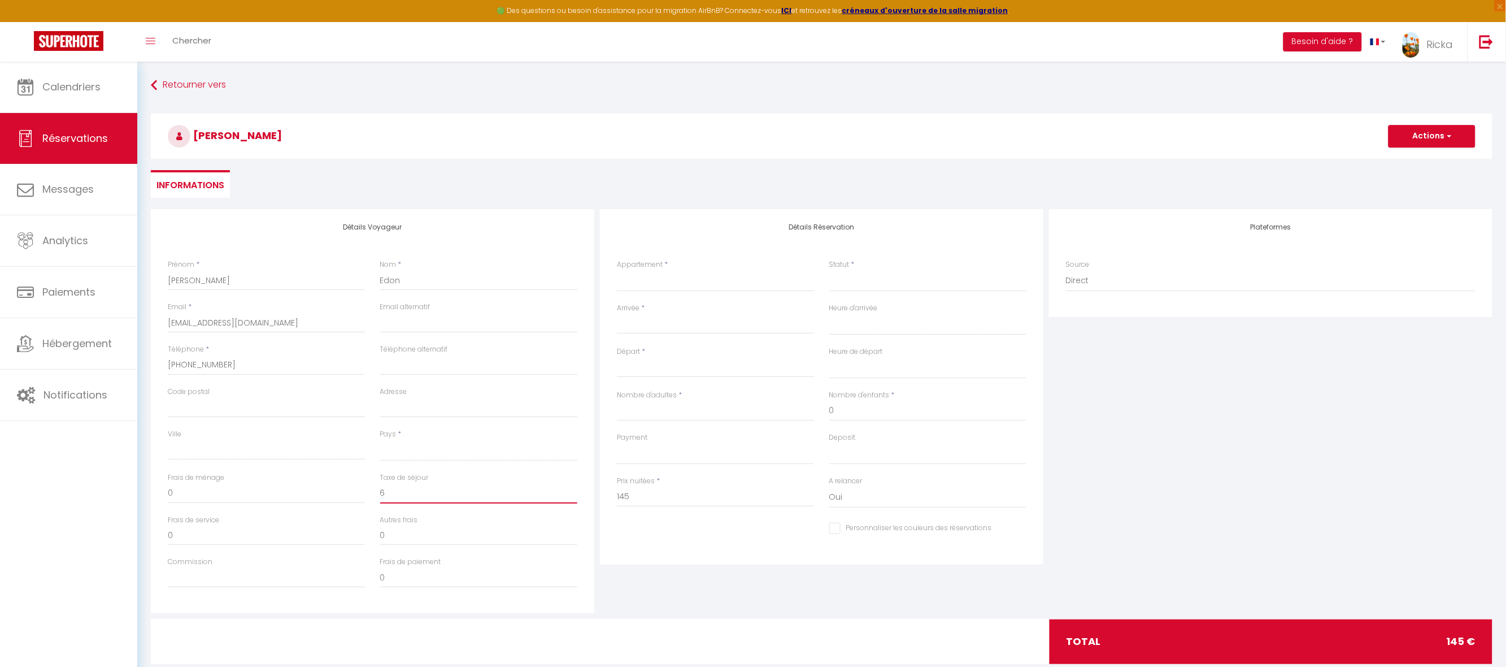
select select
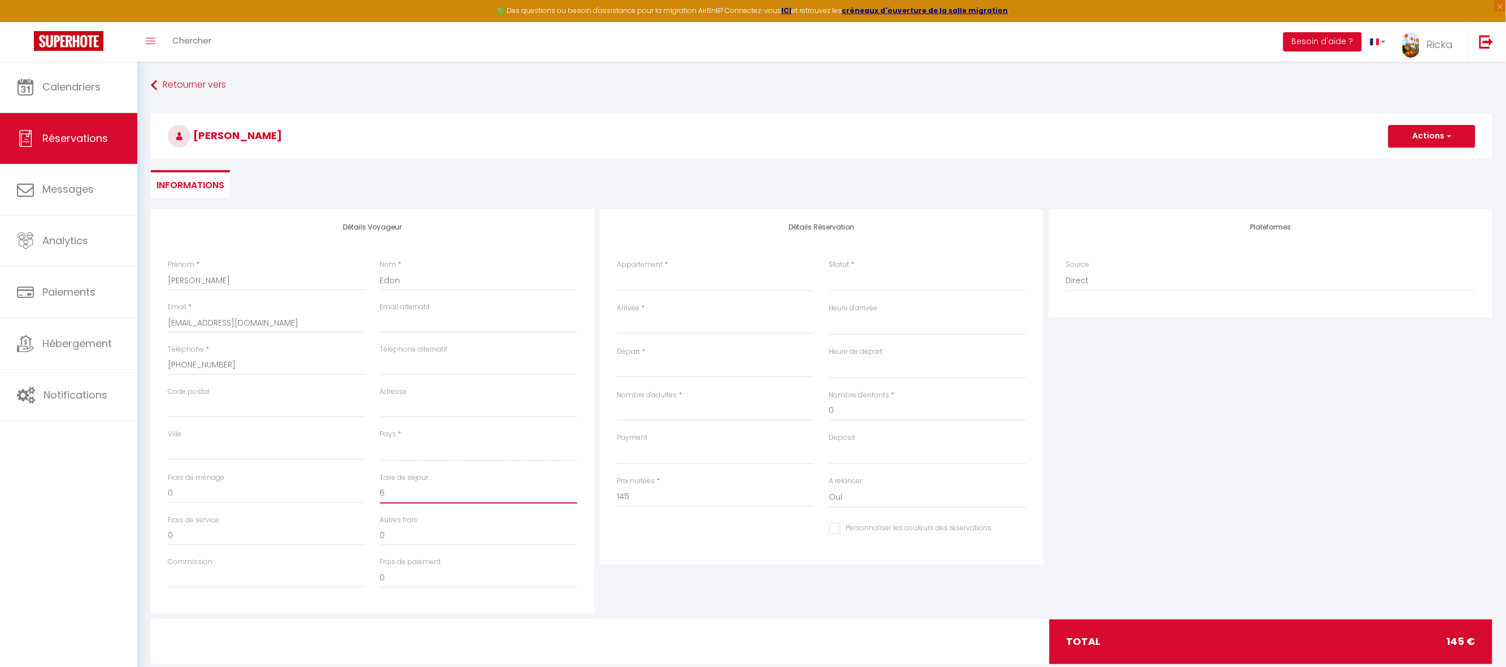
select select
checkbox input "false"
type input "6."
select select
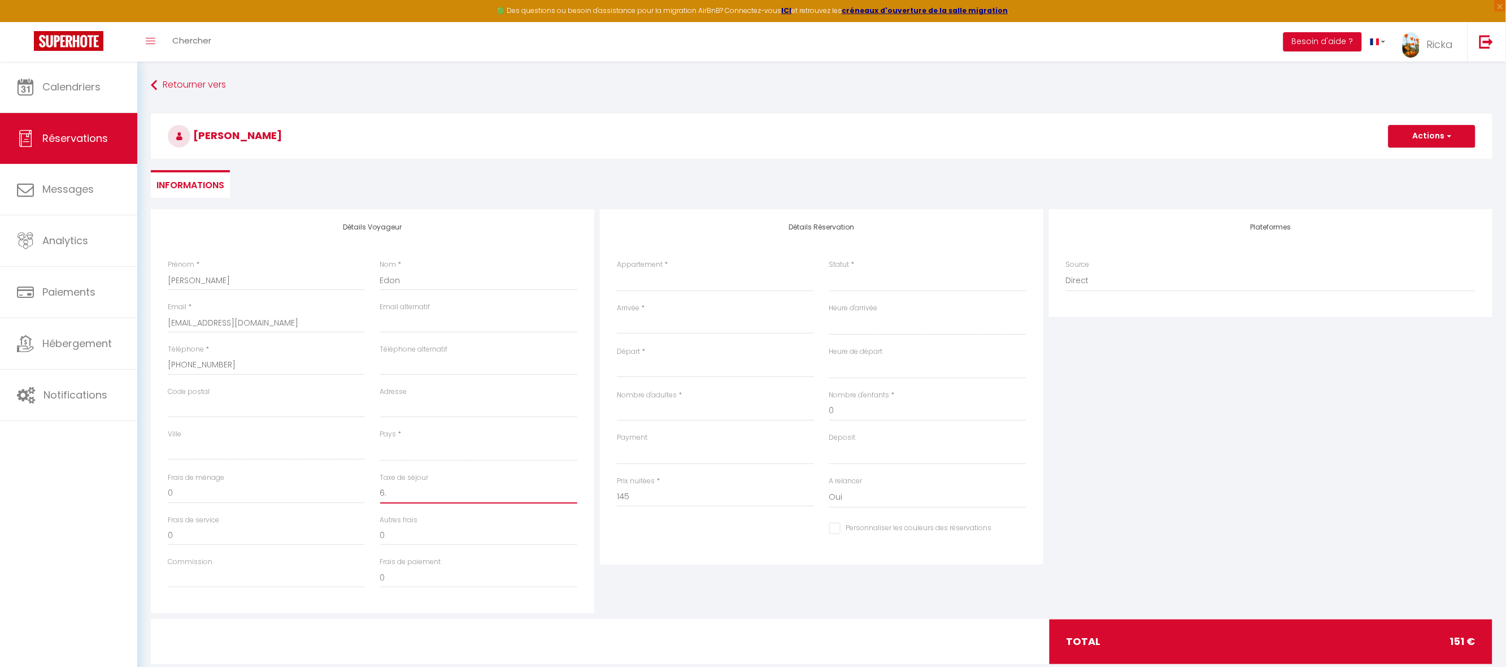
select select
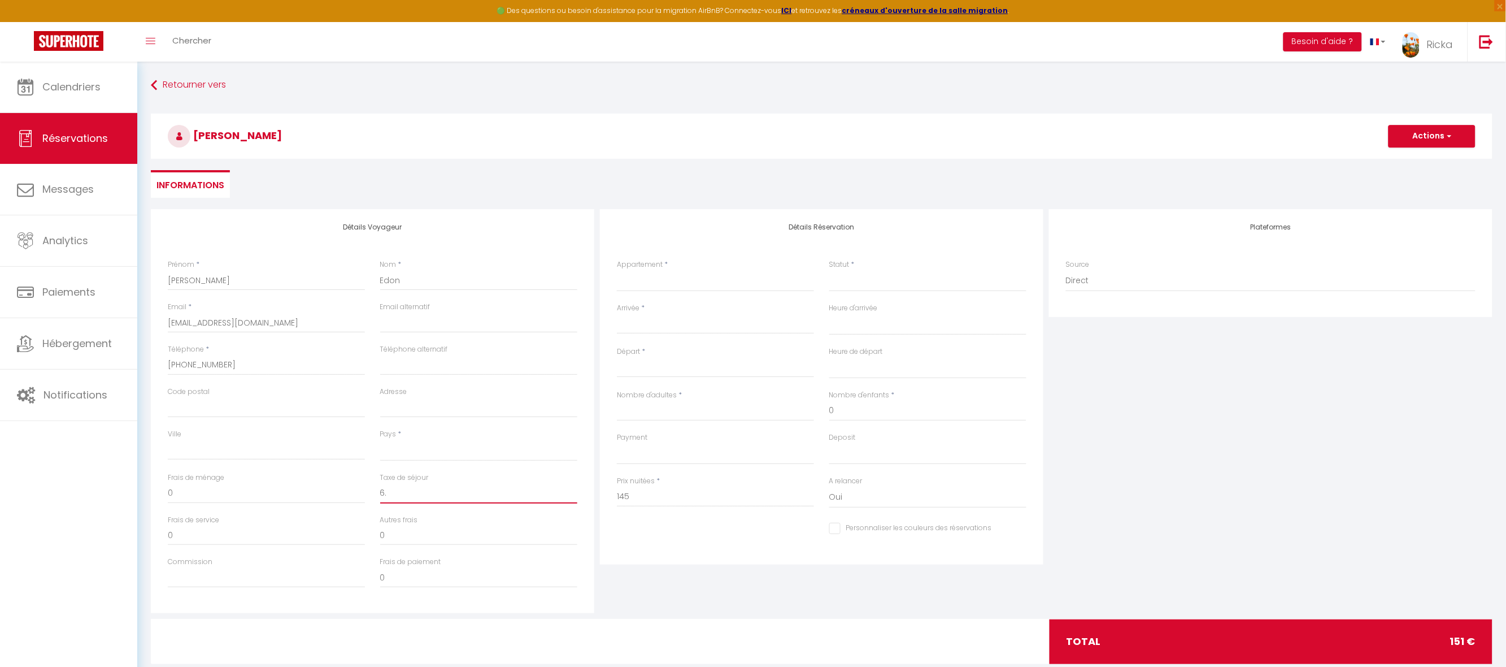
checkbox input "false"
type input "6.4"
select select
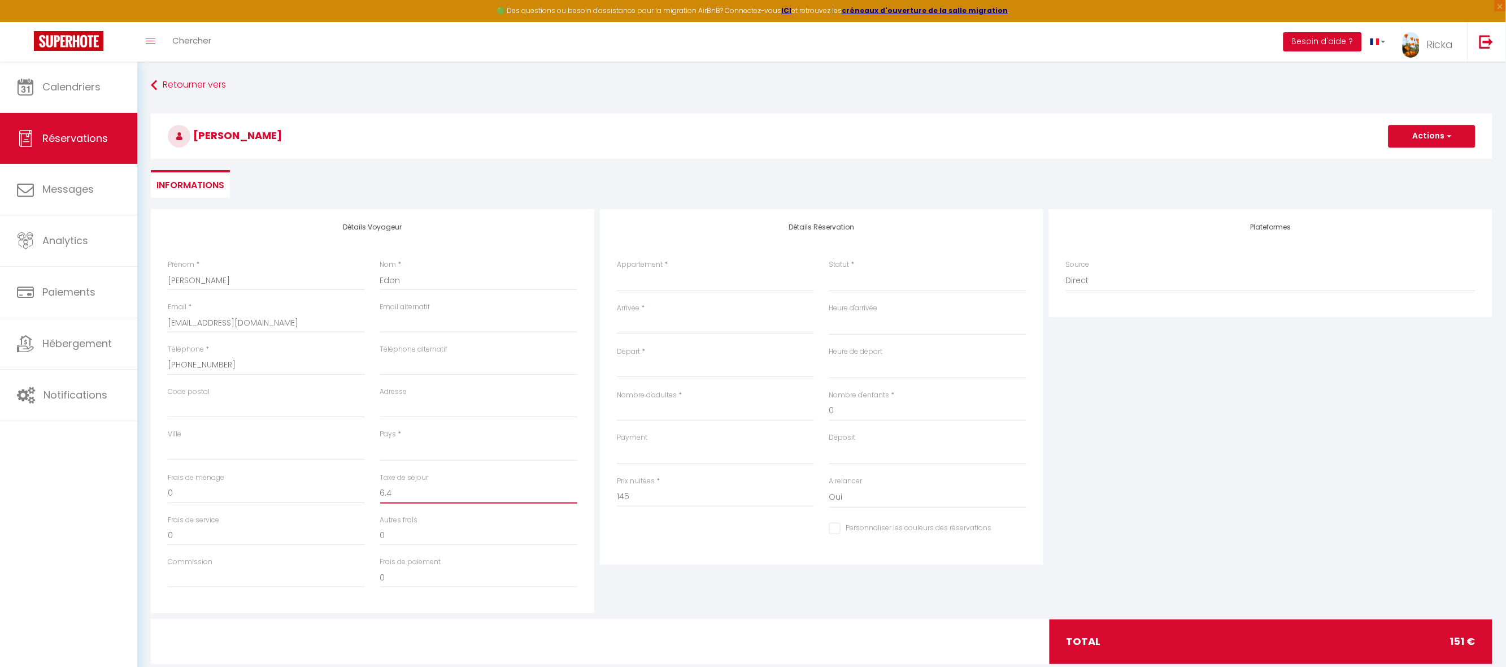
select select
checkbox input "false"
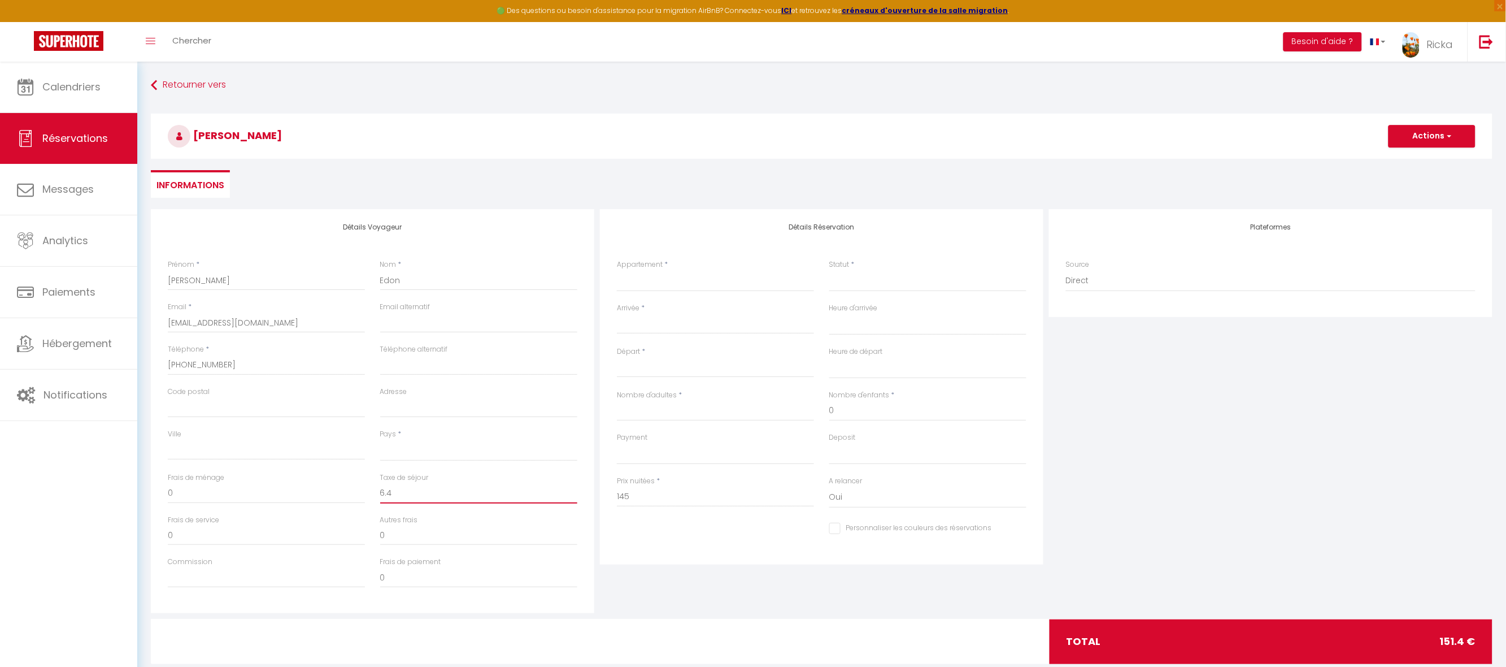
type input "6.45"
select select
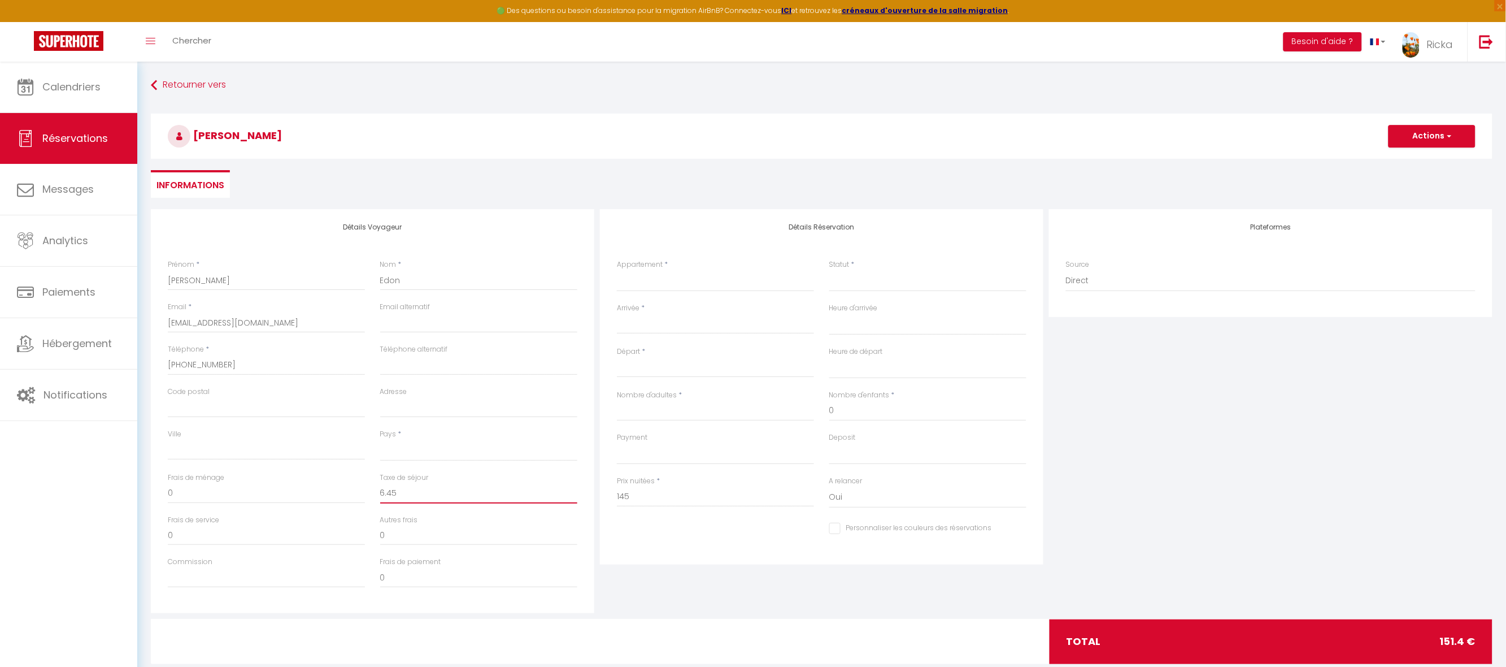
select select
checkbox input "false"
type input "6.45"
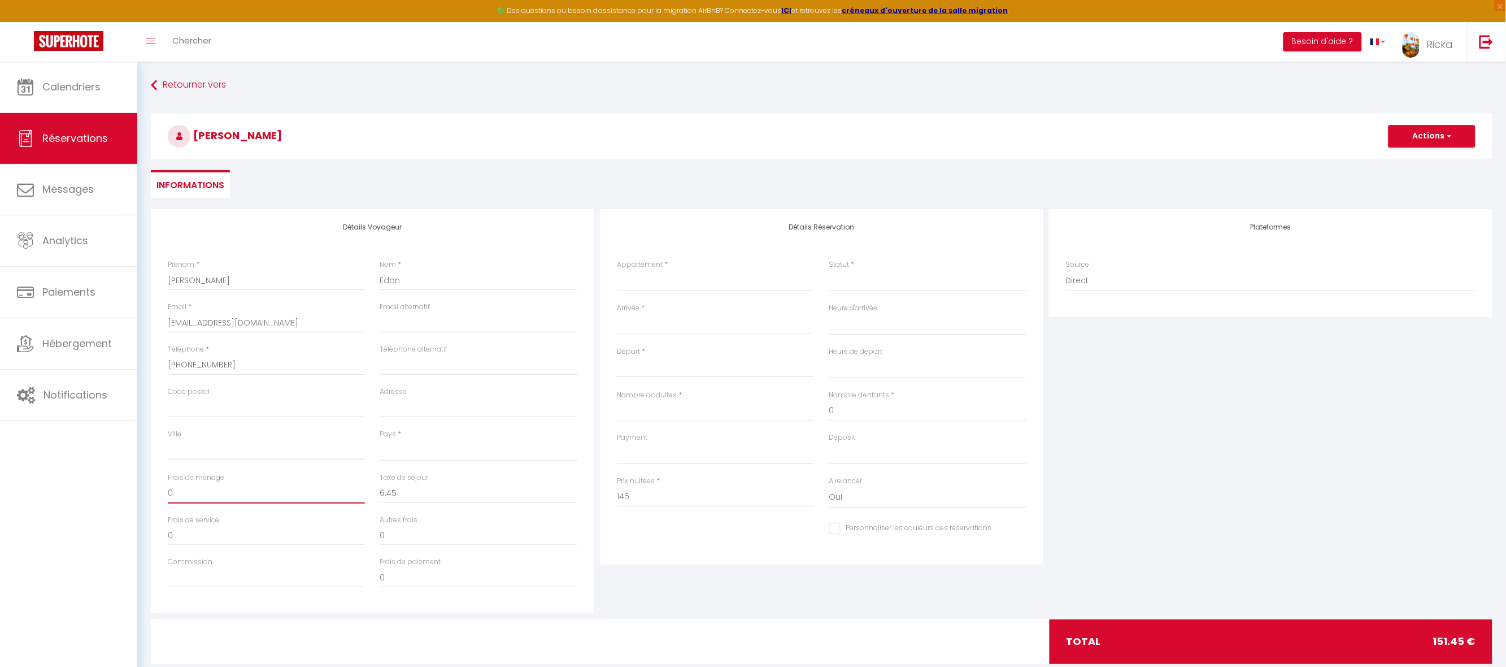
click at [185, 495] on input "0" at bounding box center [266, 493] width 197 height 20
select select
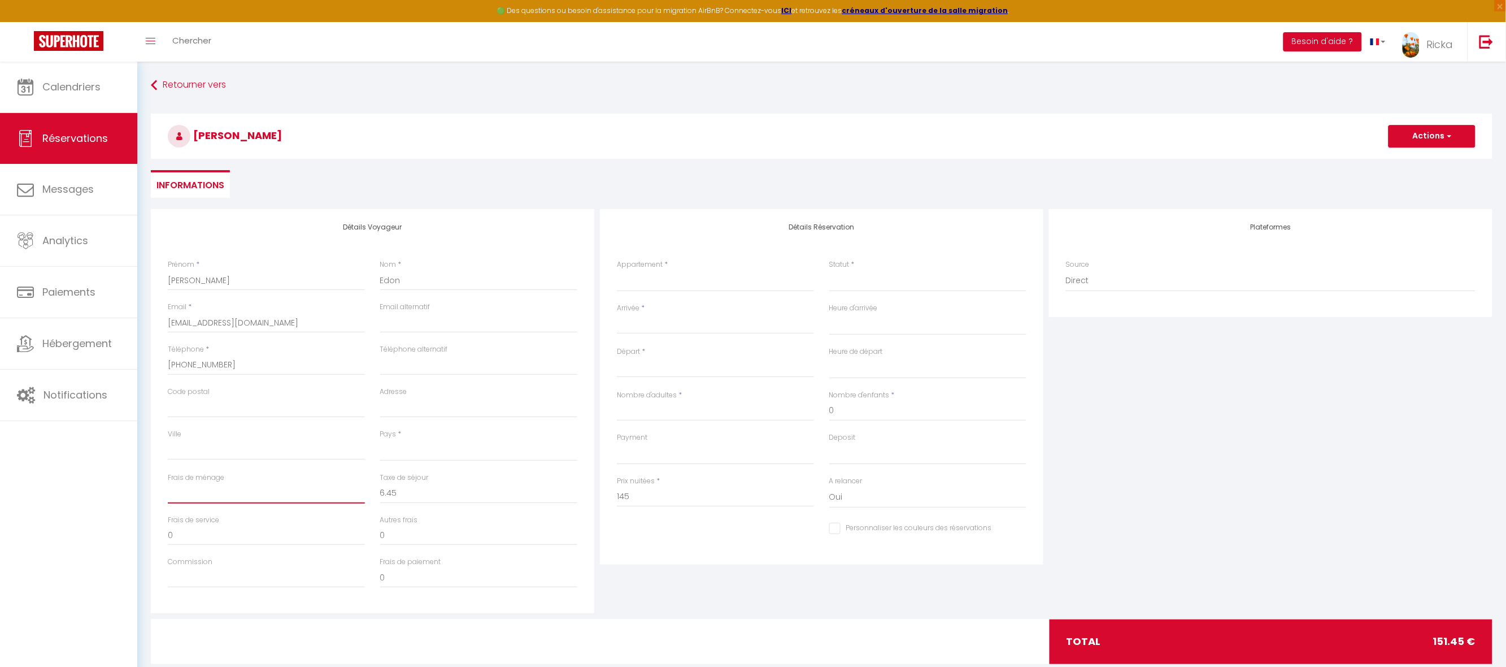
select select
checkbox input "false"
type input "1"
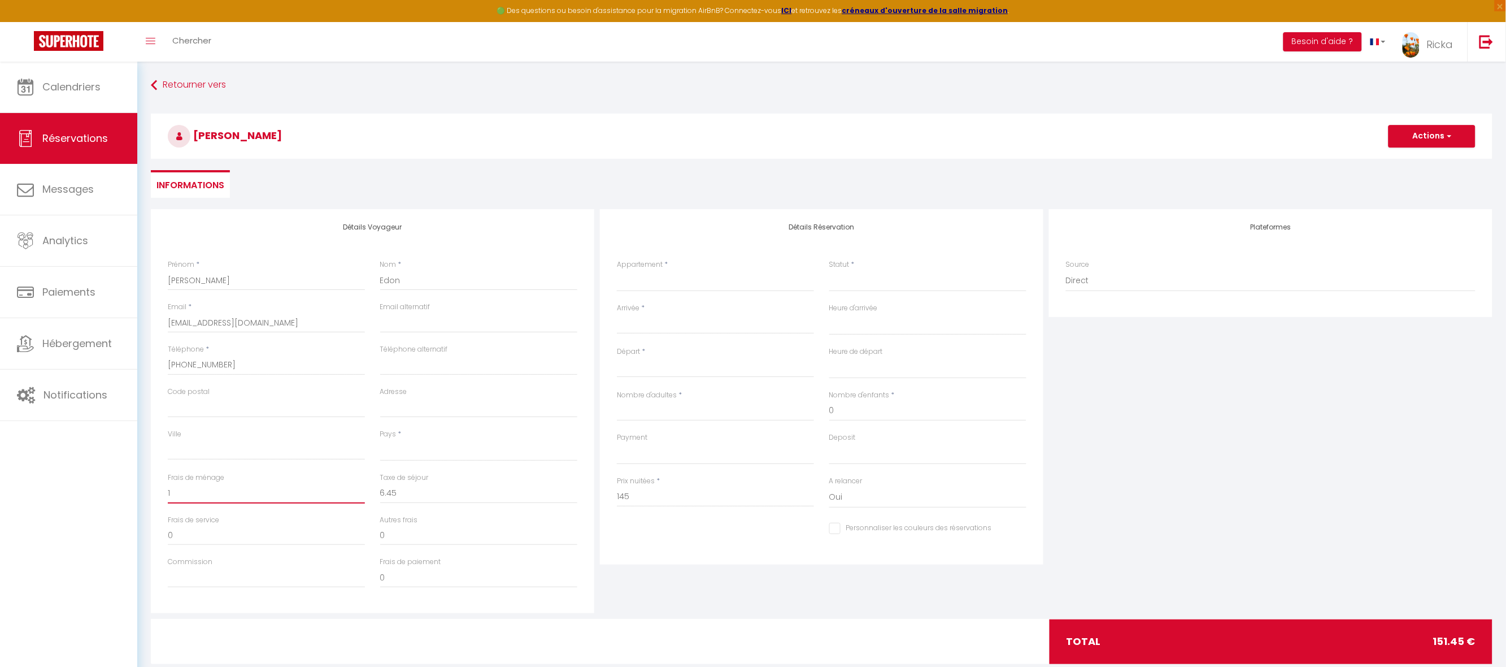
select select
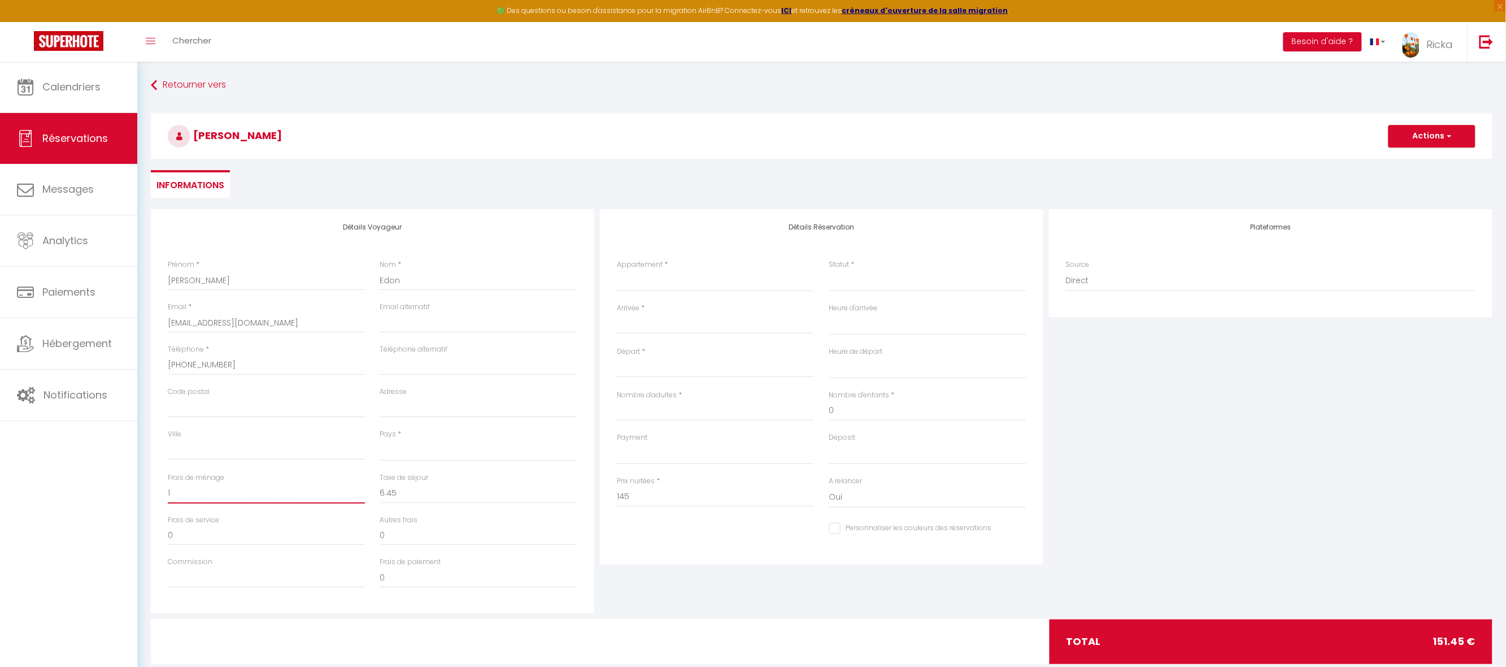
select select
checkbox input "false"
type input "18"
select select
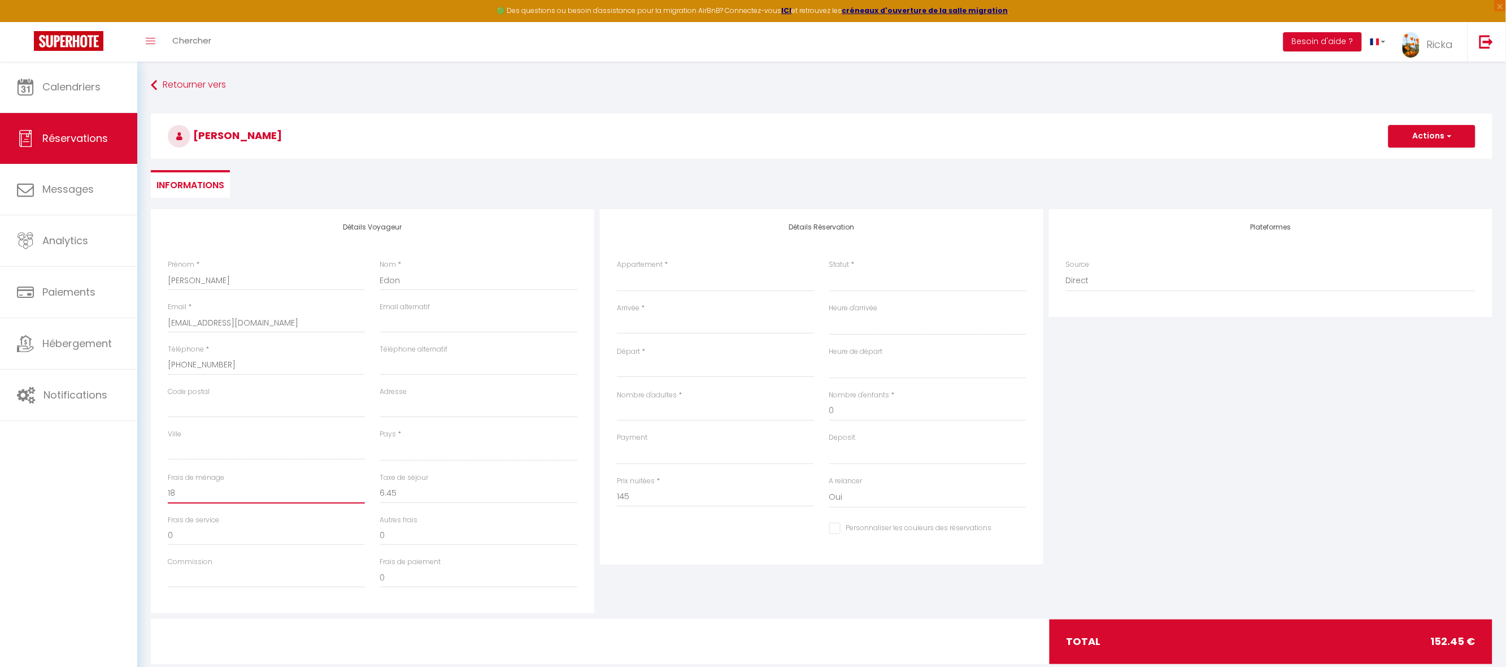
select select
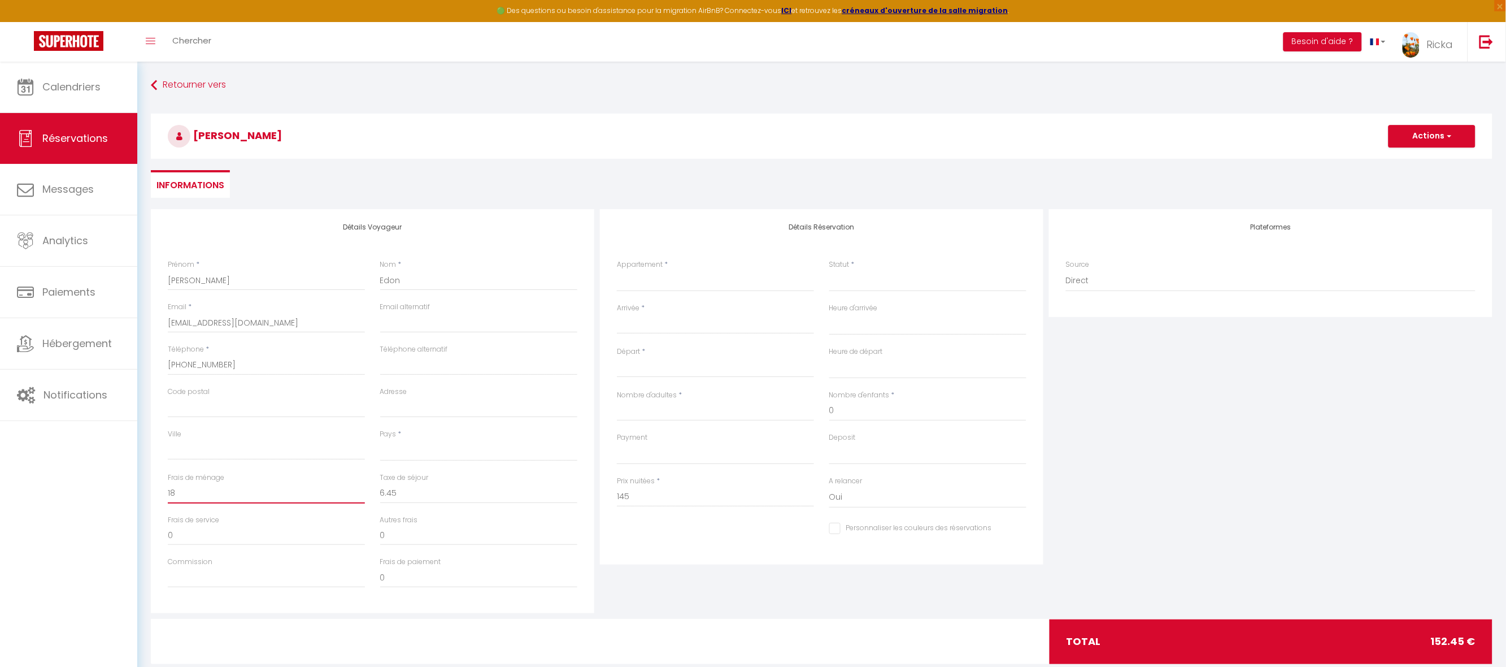
select select
checkbox input "false"
type input "18"
click at [397, 449] on select "France Portugal Afghanistan Albania Algeria American Samoa Andorra Angola Angui…" at bounding box center [478, 450] width 197 height 21
click at [380, 440] on select "France Portugal Afghanistan Albania Algeria American Samoa Andorra Angola Angui…" at bounding box center [478, 450] width 197 height 21
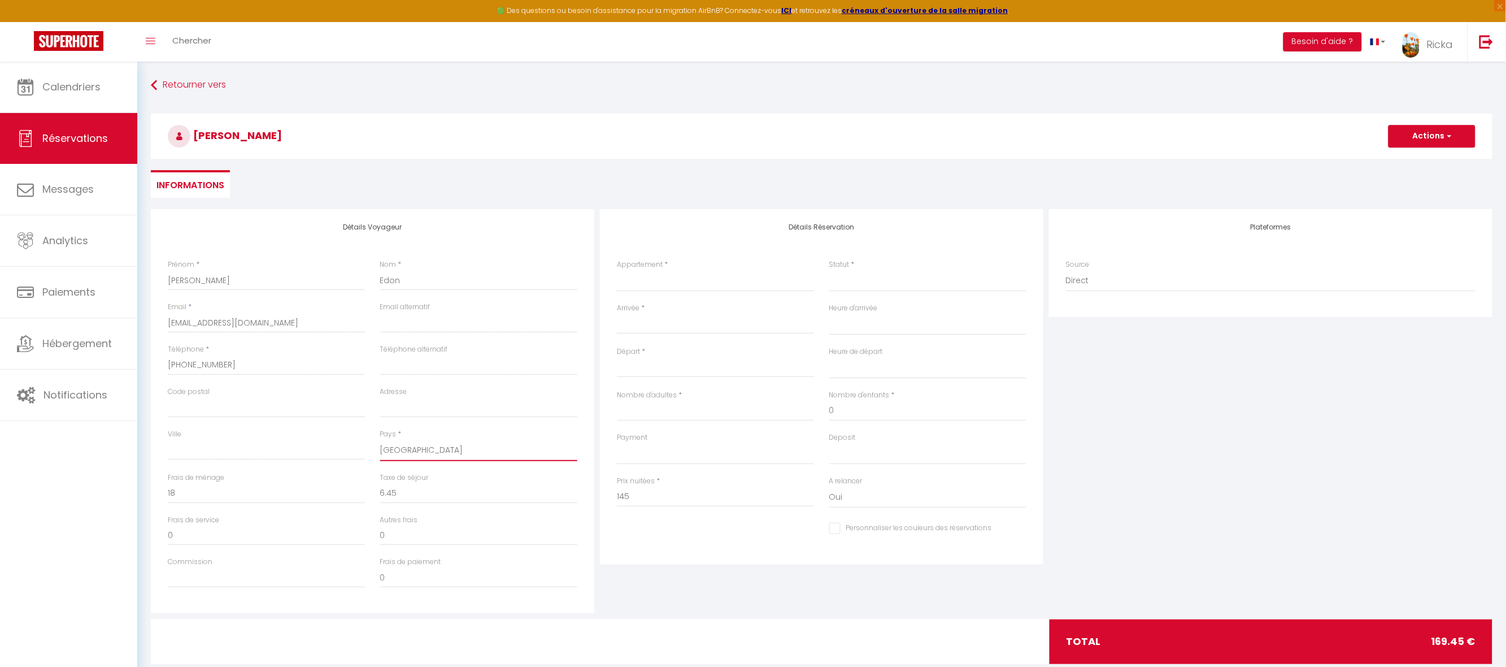
select select "FR"
select select
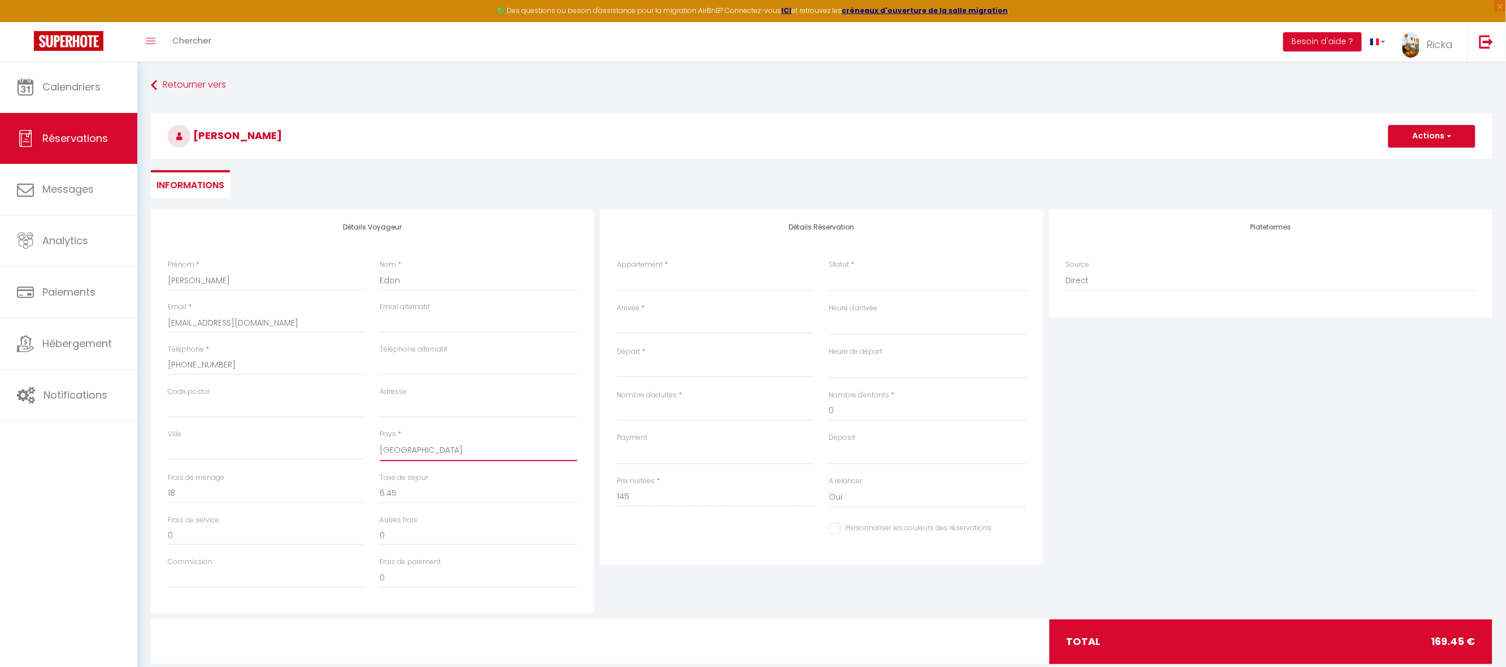
select select
checkbox input "false"
click at [634, 281] on select "* 1 - Séjour dans charmante Ferme Rénovée 5mn A29-A26 * 2 - Séjour dans charman…" at bounding box center [715, 280] width 197 height 21
select select "45142"
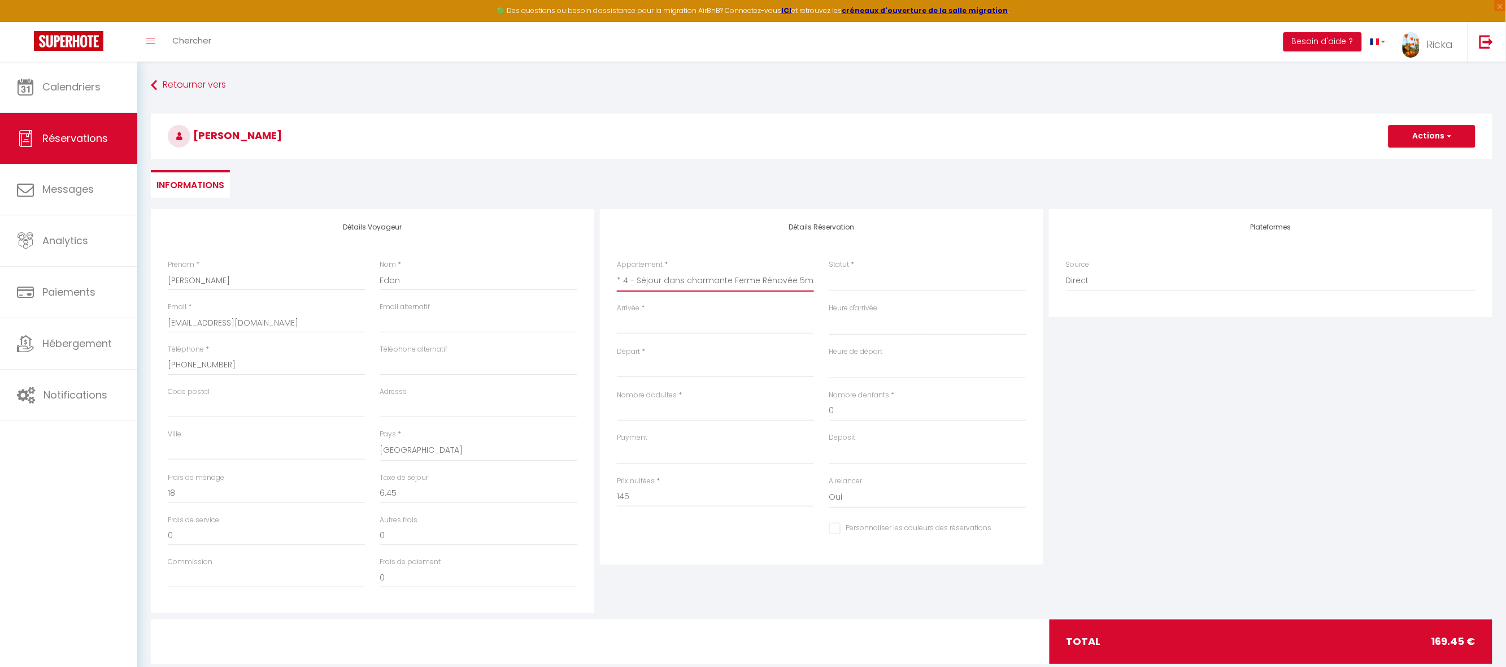
click at [617, 270] on select "* 1 - Séjour dans charmante Ferme Rénovée 5mn A29-A26 * 2 - Séjour dans charman…" at bounding box center [715, 280] width 197 height 21
select select
click at [644, 321] on input "Arrivée" at bounding box center [715, 325] width 197 height 15
click at [749, 388] on span "5" at bounding box center [750, 389] width 24 height 23
click at [665, 367] on input "Sam 06 Septembre 2025" at bounding box center [715, 368] width 197 height 15
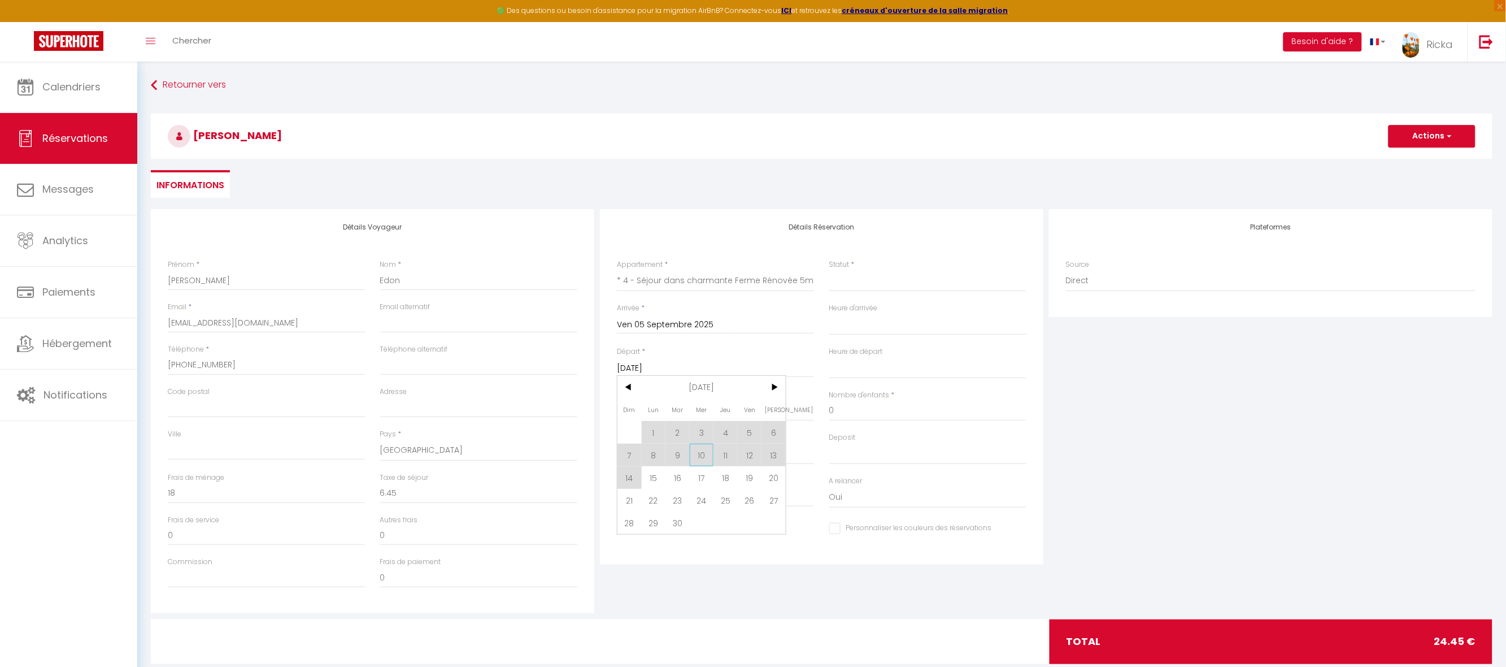
click at [699, 458] on span "10" at bounding box center [702, 455] width 24 height 23
click at [683, 324] on input "Ven 05 Septembre 2025" at bounding box center [715, 325] width 197 height 15
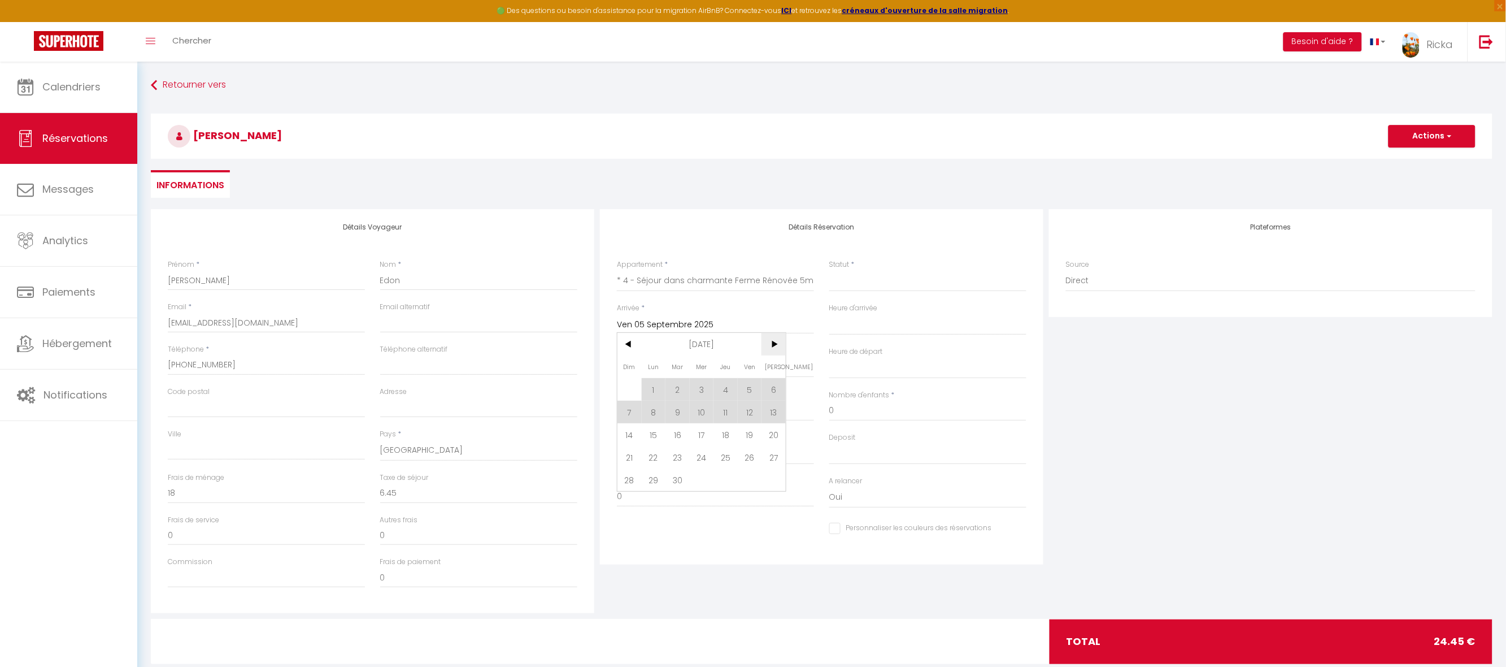
click at [777, 341] on span ">" at bounding box center [774, 344] width 24 height 23
click at [627, 411] on span "5" at bounding box center [630, 412] width 24 height 23
click at [682, 368] on input "Mer 10 Septembre 2025" at bounding box center [715, 368] width 197 height 15
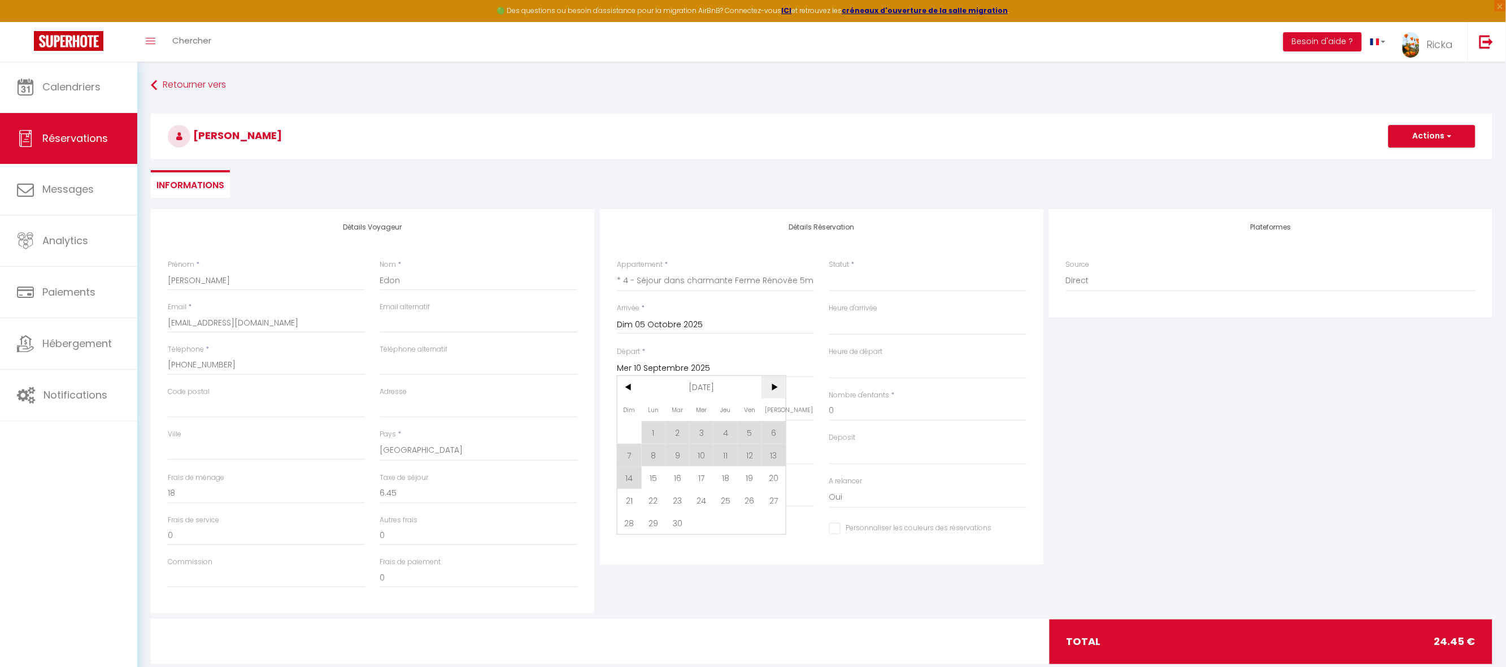
click at [772, 392] on span ">" at bounding box center [774, 387] width 24 height 23
click at [771, 386] on span ">" at bounding box center [774, 387] width 24 height 23
click at [634, 390] on span "<" at bounding box center [630, 387] width 24 height 23
click at [755, 456] on span "10" at bounding box center [750, 455] width 24 height 23
click at [662, 415] on input "Nombre d'adultes" at bounding box center [715, 411] width 197 height 20
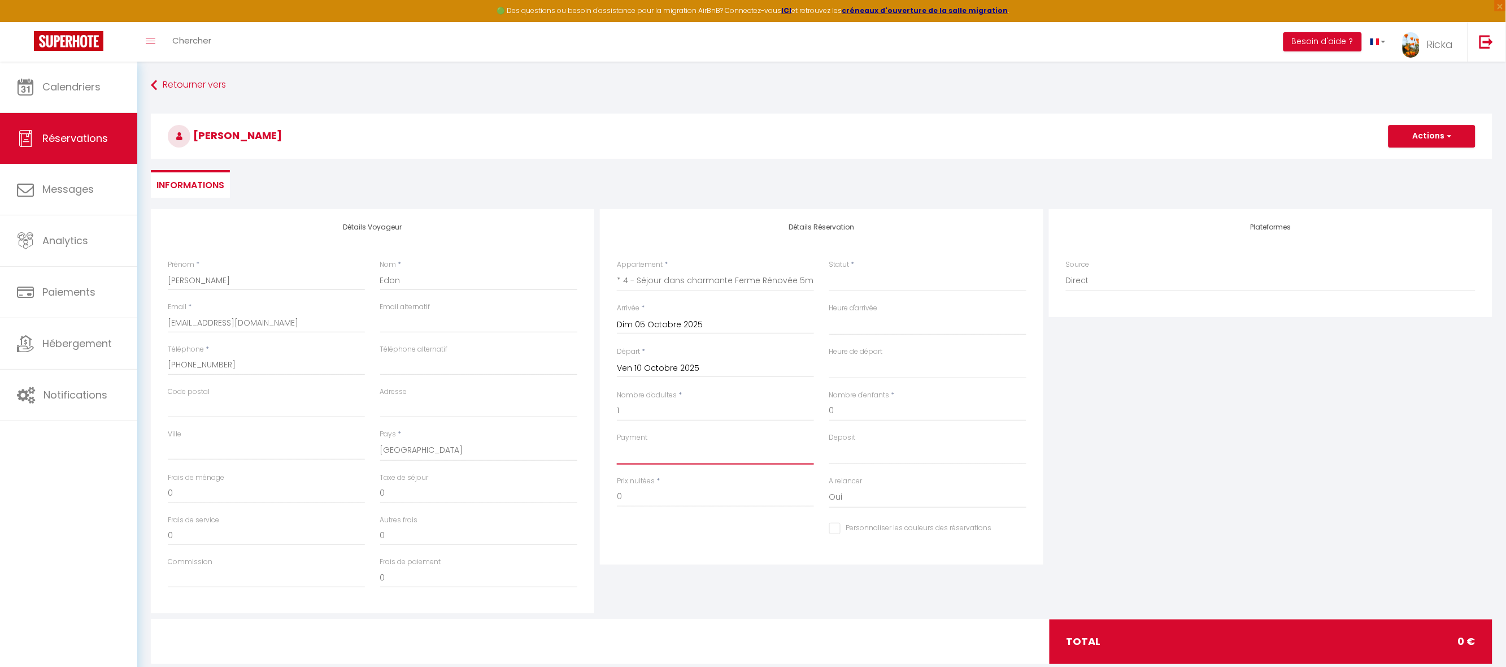
click at [664, 454] on select "OK KO" at bounding box center [715, 453] width 197 height 21
click at [617, 443] on select "OK KO" at bounding box center [715, 453] width 197 height 21
click at [870, 283] on select "Confirmé Non Confirmé Annulé Annulé par le voyageur No Show Request" at bounding box center [927, 280] width 197 height 21
click at [829, 270] on select "Confirmé Non Confirmé Annulé Annulé par le voyageur No Show Request" at bounding box center [927, 280] width 197 height 21
click at [857, 320] on select "00:00 00:30 01:00 01:30 02:00 02:30 03:00 03:30 04:00 04:30 05:00 05:30 06:00 0…" at bounding box center [927, 324] width 197 height 21
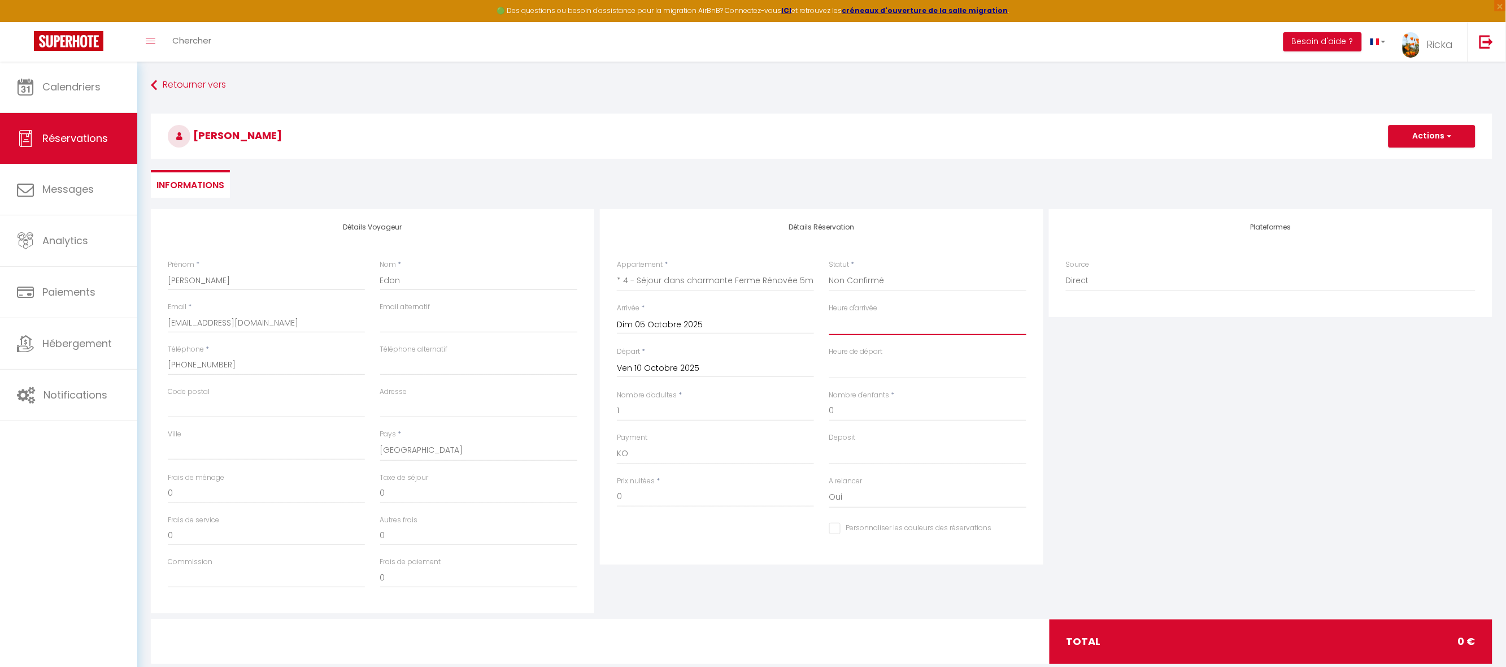
click at [829, 314] on select "00:00 00:30 01:00 01:30 02:00 02:30 03:00 03:30 04:00 04:30 05:00 05:30 06:00 0…" at bounding box center [927, 324] width 197 height 21
click at [857, 367] on select "00:00 00:30 01:00 01:30 02:00 02:30 03:00 03:30 04:00 04:30 05:00 05:30 06:00 0…" at bounding box center [927, 367] width 197 height 21
click at [829, 357] on select "00:00 00:30 01:00 01:30 02:00 02:30 03:00 03:30 04:00 04:30 05:00 05:30 06:00 0…" at bounding box center [927, 367] width 197 height 21
click at [861, 325] on select "00:00 00:30 01:00 01:30 02:00 02:30 03:00 03:30 04:00 04:30 05:00 05:30 06:00 0…" at bounding box center [927, 324] width 197 height 21
click at [829, 314] on select "00:00 00:30 01:00 01:30 02:00 02:30 03:00 03:30 04:00 04:30 05:00 05:30 06:00 0…" at bounding box center [927, 324] width 197 height 21
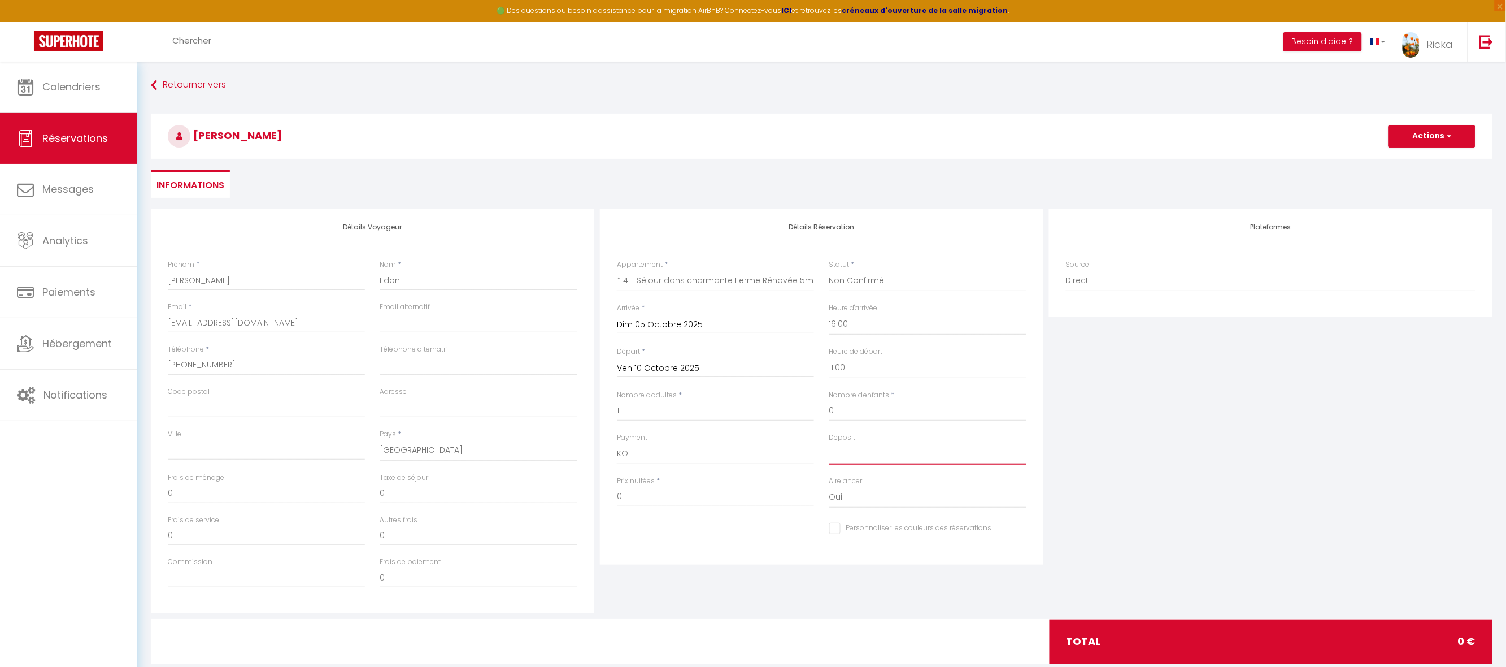
click at [849, 457] on select "OK KO" at bounding box center [927, 453] width 197 height 21
click at [829, 443] on select "OK KO" at bounding box center [927, 453] width 197 height 21
click at [644, 491] on input "0" at bounding box center [715, 496] width 197 height 20
click at [423, 494] on input "0" at bounding box center [478, 493] width 197 height 20
click at [263, 494] on input "0" at bounding box center [266, 493] width 197 height 20
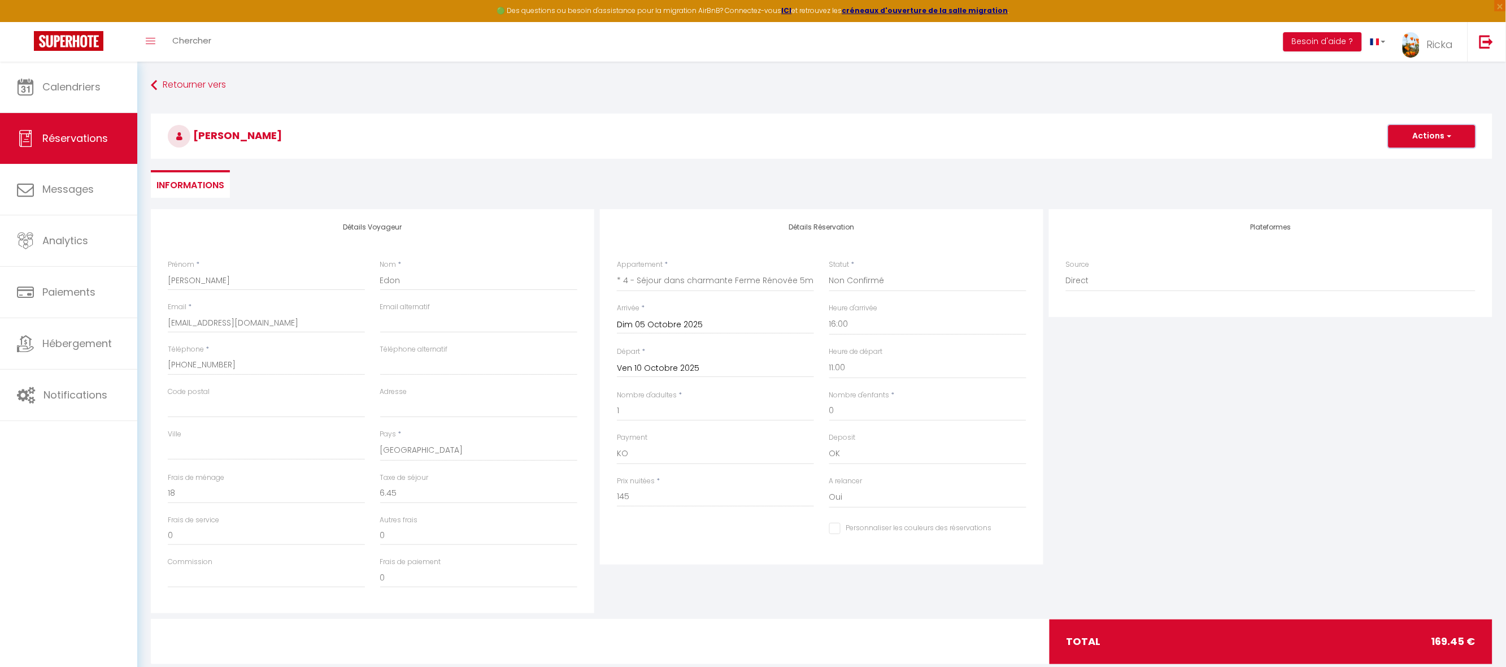
click at [1423, 133] on button "Actions" at bounding box center [1432, 136] width 87 height 23
click at [1407, 162] on link "Enregistrer" at bounding box center [1420, 161] width 89 height 15
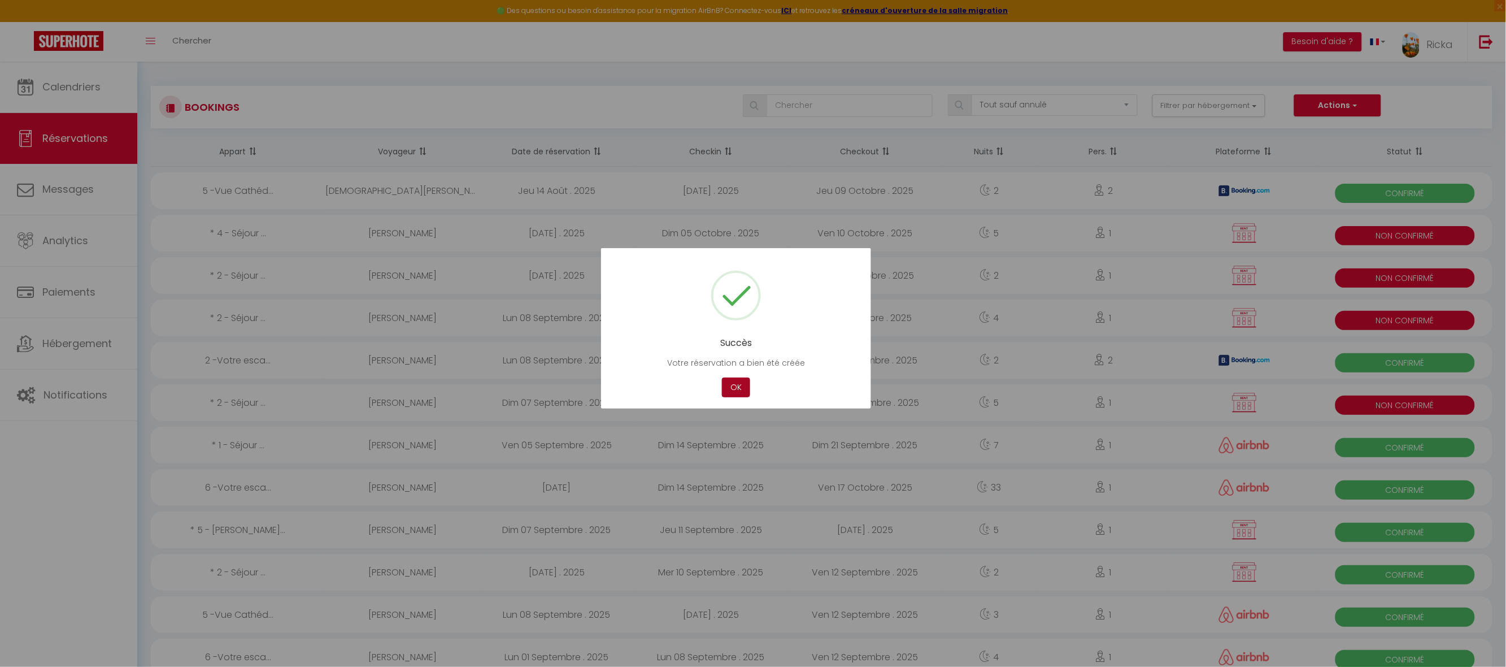
click at [733, 386] on button "OK" at bounding box center [736, 387] width 28 height 20
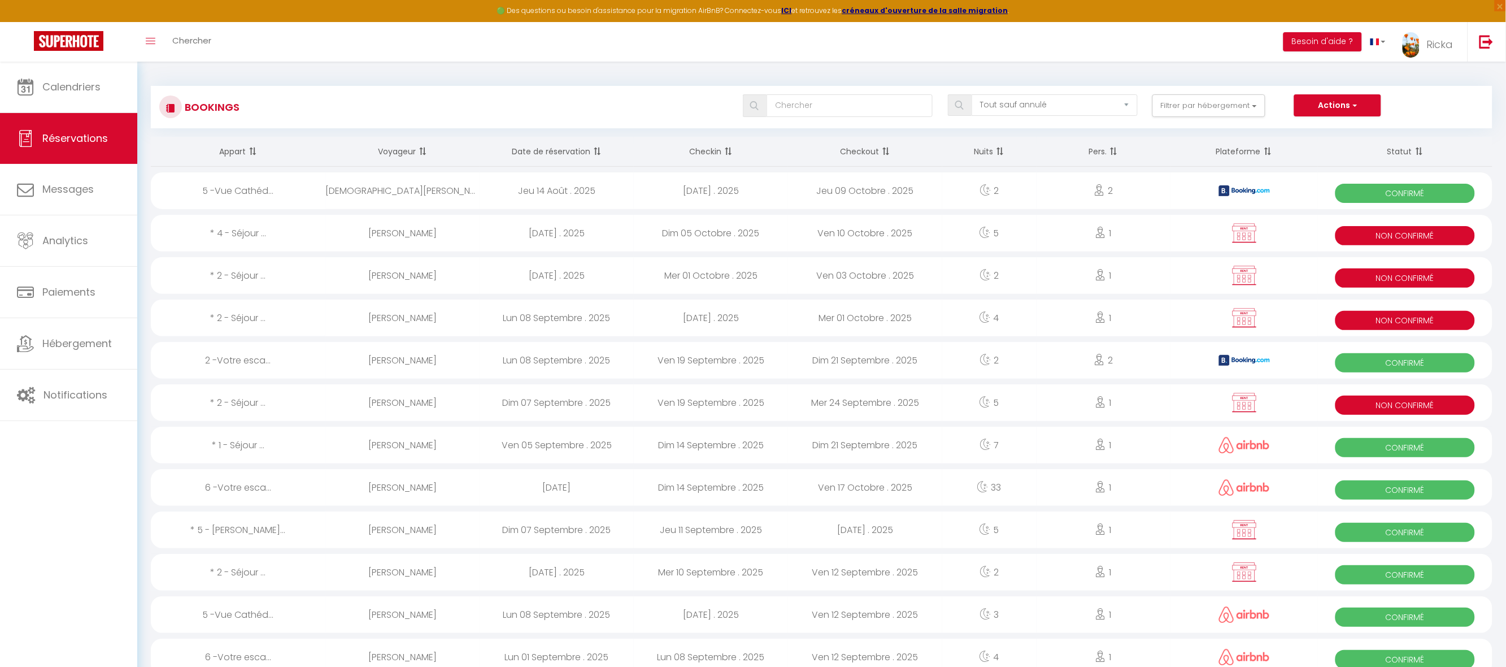
click at [938, 231] on div "Ven 10 Octobre . 2025" at bounding box center [865, 233] width 154 height 37
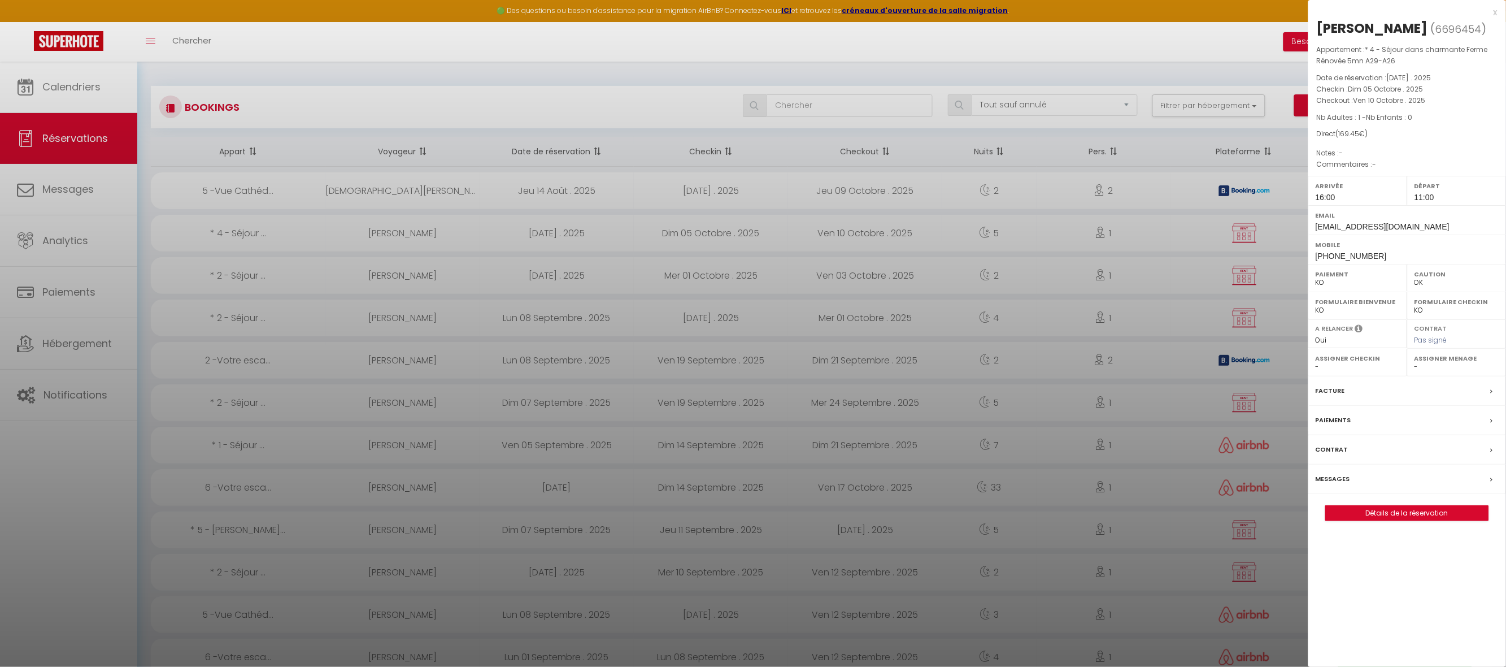
click at [1345, 424] on label "Paiements" at bounding box center [1334, 420] width 36 height 12
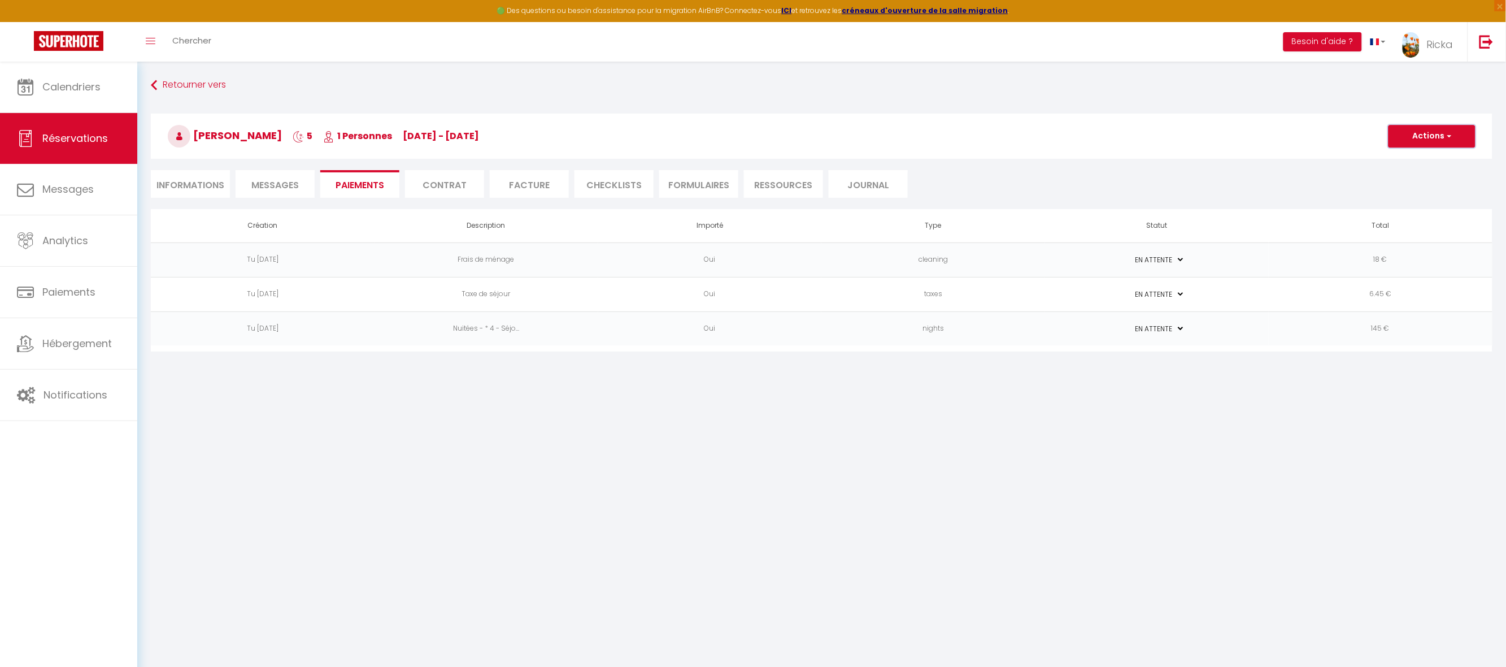
click at [1423, 134] on button "Actions" at bounding box center [1432, 136] width 87 height 23
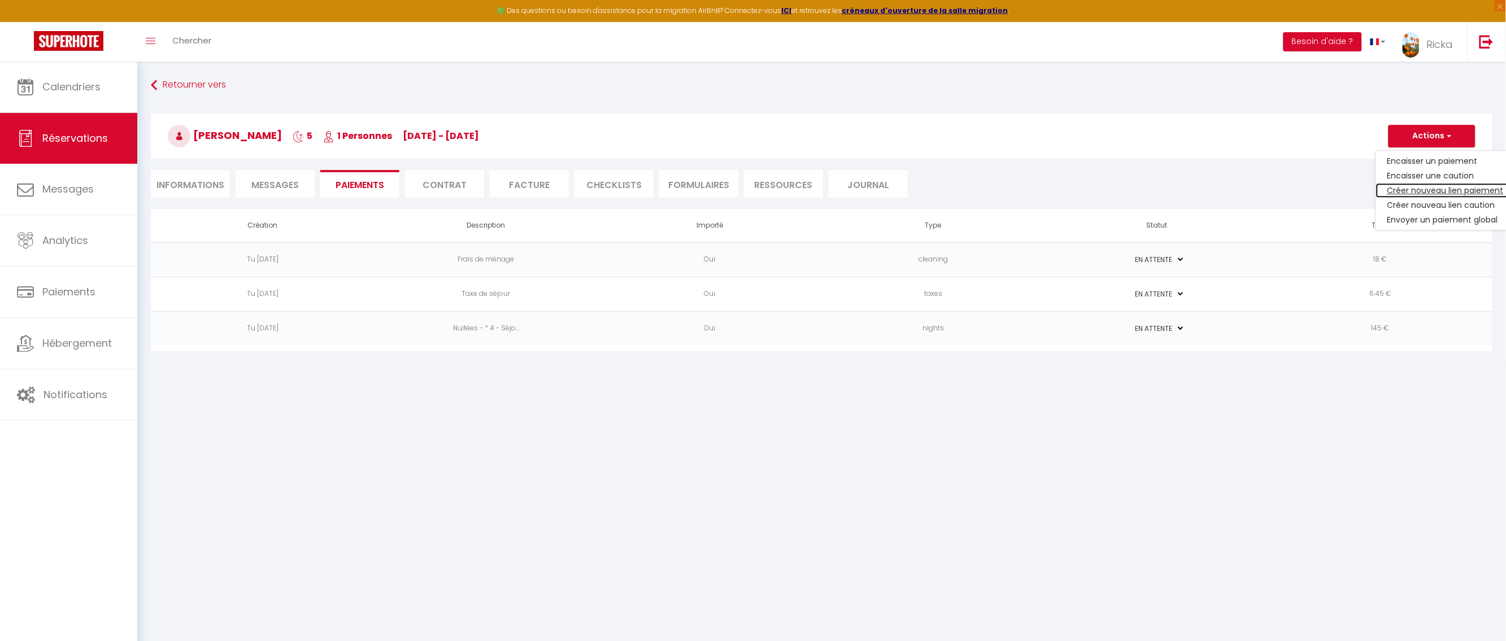
click at [1408, 190] on link "Créer nouveau lien paiement" at bounding box center [1445, 190] width 139 height 15
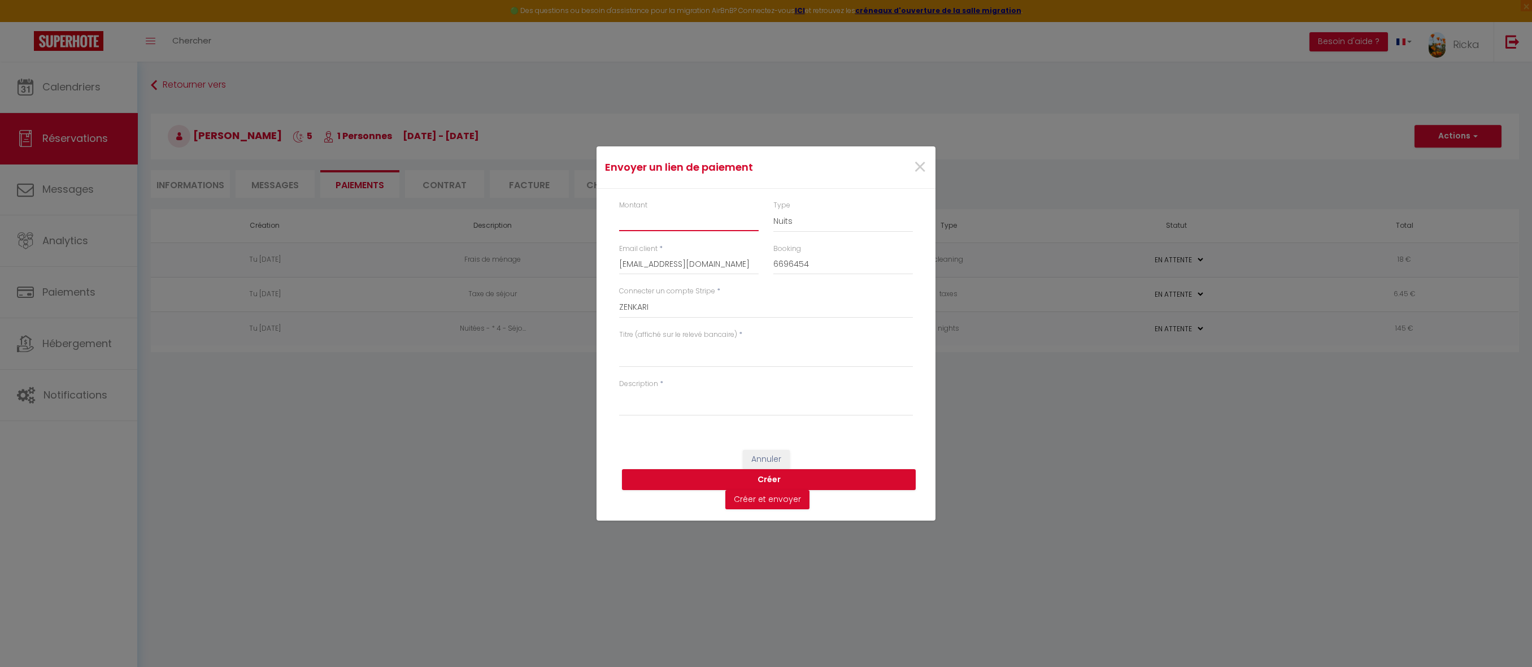
click at [647, 220] on input "Montant" at bounding box center [689, 221] width 140 height 20
click at [648, 349] on textarea "Titre (affiché sur le relevé bancaire)" at bounding box center [766, 353] width 294 height 27
click at [633, 345] on textarea "Titre (affiché sur le relevé bancaire)" at bounding box center [766, 353] width 294 height 27
paste textarea "Réserv du 27-30 ,sept 2025 - J-Y Edon - ZenkaS1"
drag, startPoint x: 681, startPoint y: 347, endPoint x: 660, endPoint y: 353, distance: 21.7
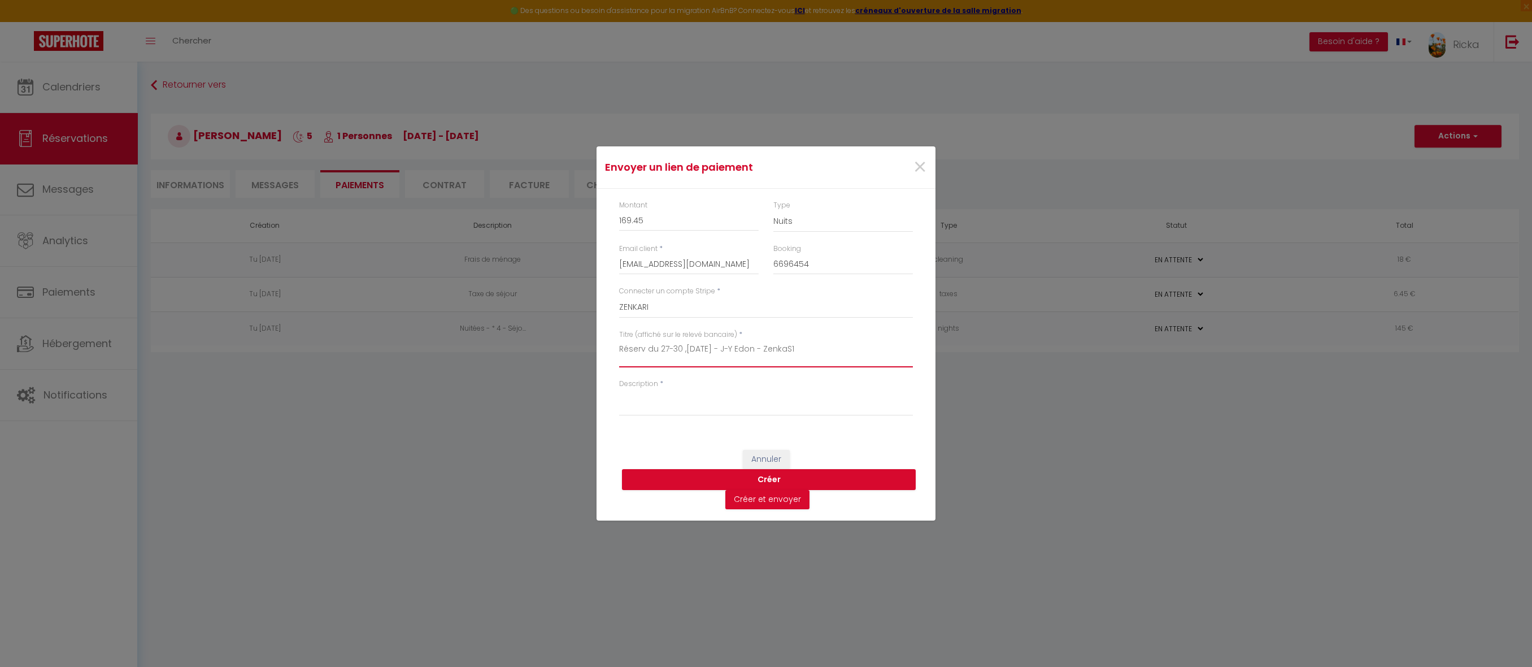
click at [660, 353] on textarea "Réserv du 27-30 ,sept 2025 - J-Y Edon - ZenkaS1" at bounding box center [766, 353] width 294 height 27
click at [695, 345] on textarea "Réserv du 5-10 ,sept 2025 - J-Y Edon - ZenkaS1" at bounding box center [766, 353] width 294 height 27
click at [792, 389] on textarea "Description" at bounding box center [766, 402] width 294 height 27
drag, startPoint x: 805, startPoint y: 351, endPoint x: 618, endPoint y: 337, distance: 187.0
click at [618, 337] on div "Titre (affiché sur le relevé bancaire) * Réserv du 5-10 oct 2025 - J-Y Edon - Z…" at bounding box center [766, 353] width 308 height 49
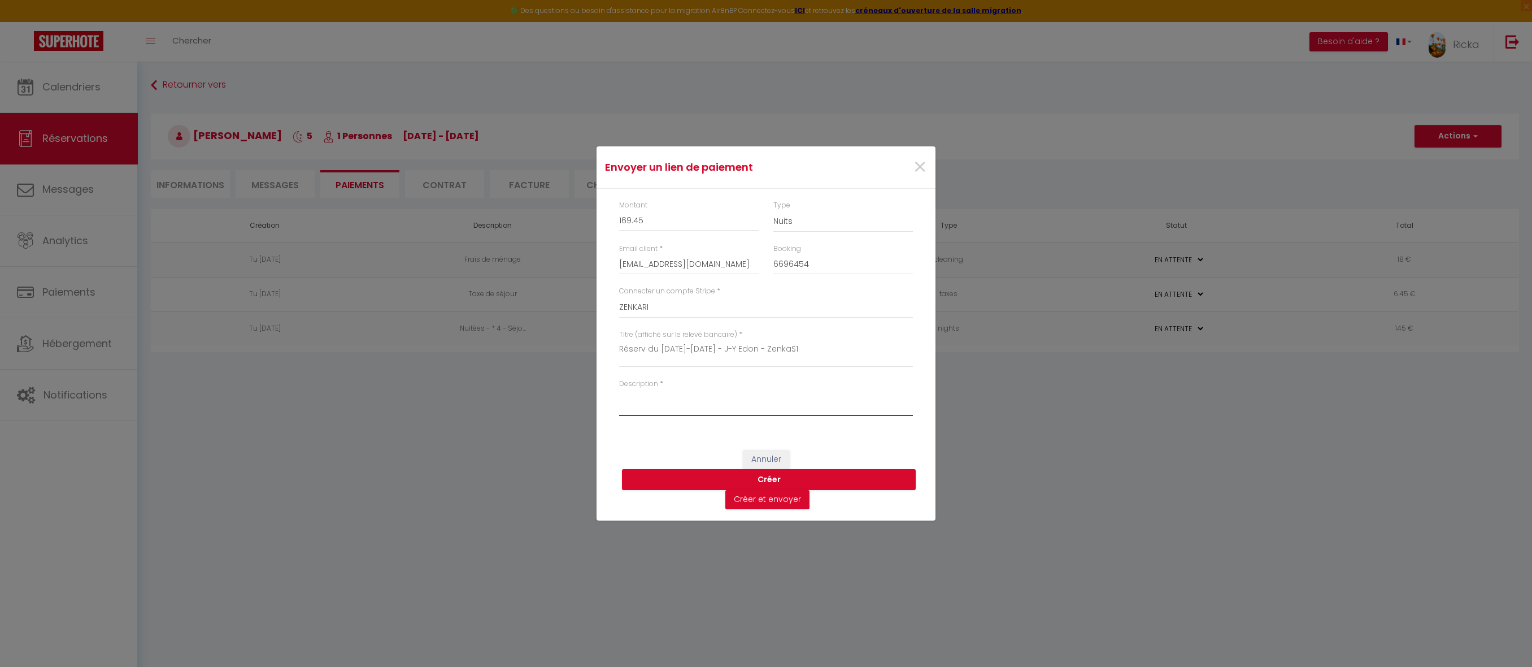
click at [764, 404] on textarea "Description" at bounding box center [766, 402] width 294 height 27
paste textarea "Réserv du [DATE]-[DATE] - J-Y Edon - ZenkaS1"
click at [772, 479] on button "Créer" at bounding box center [769, 479] width 294 height 21
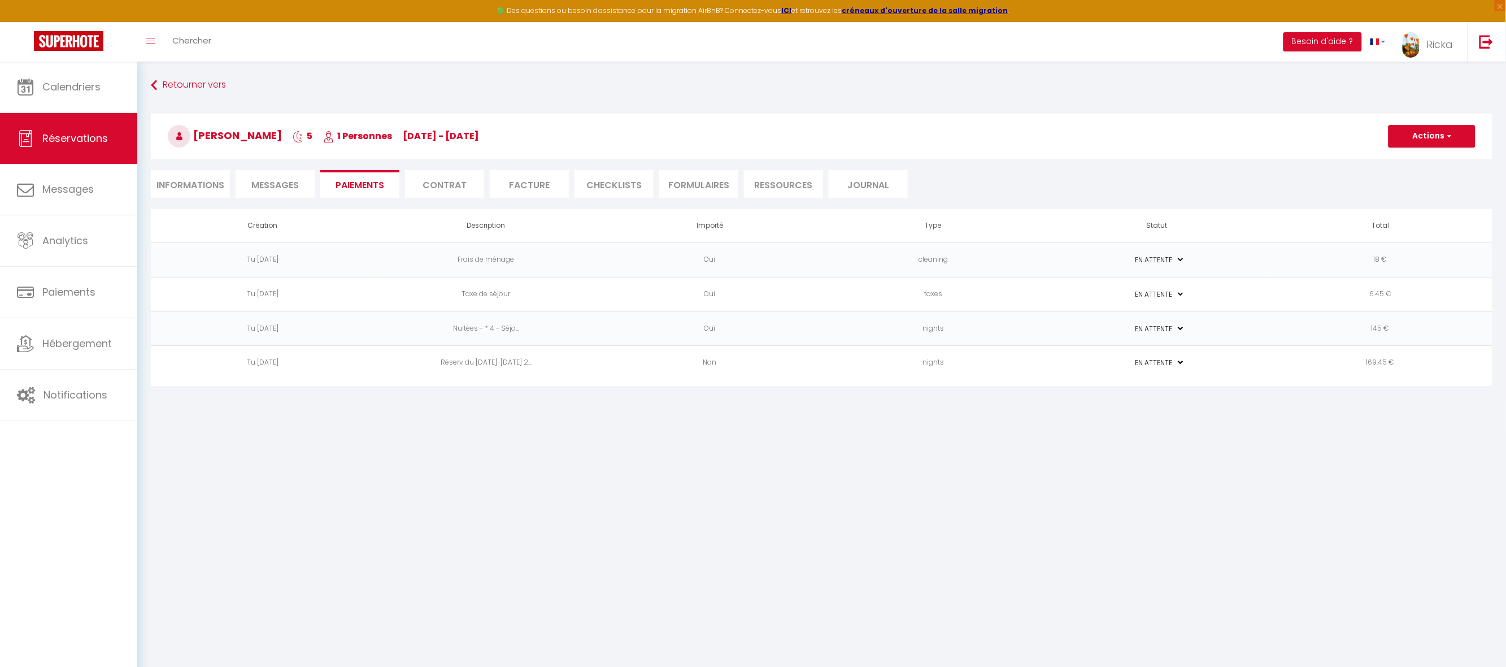
click at [795, 376] on td "Non" at bounding box center [710, 363] width 224 height 34
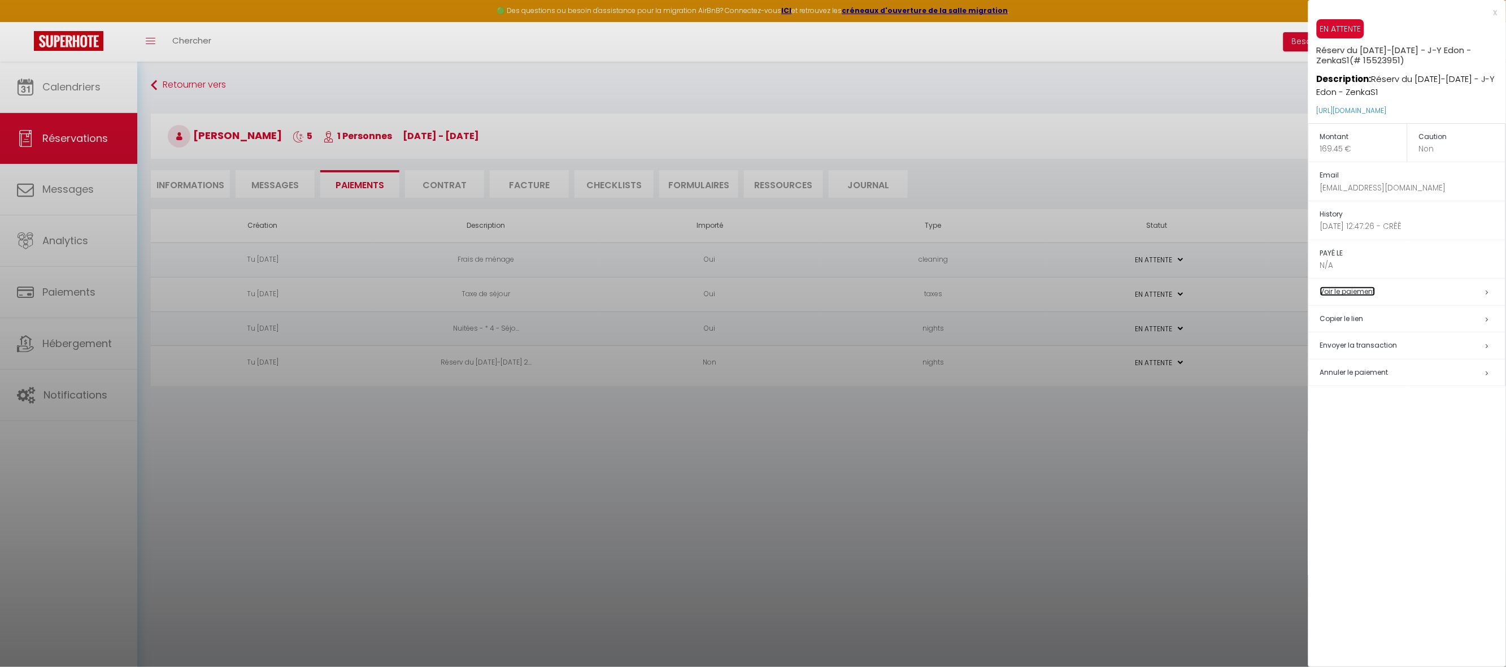
click at [1349, 290] on link "Voir le paiement" at bounding box center [1347, 291] width 55 height 10
click at [1346, 318] on h5 "Copier le lien" at bounding box center [1412, 318] width 185 height 13
click at [1045, 451] on div at bounding box center [753, 333] width 1506 height 667
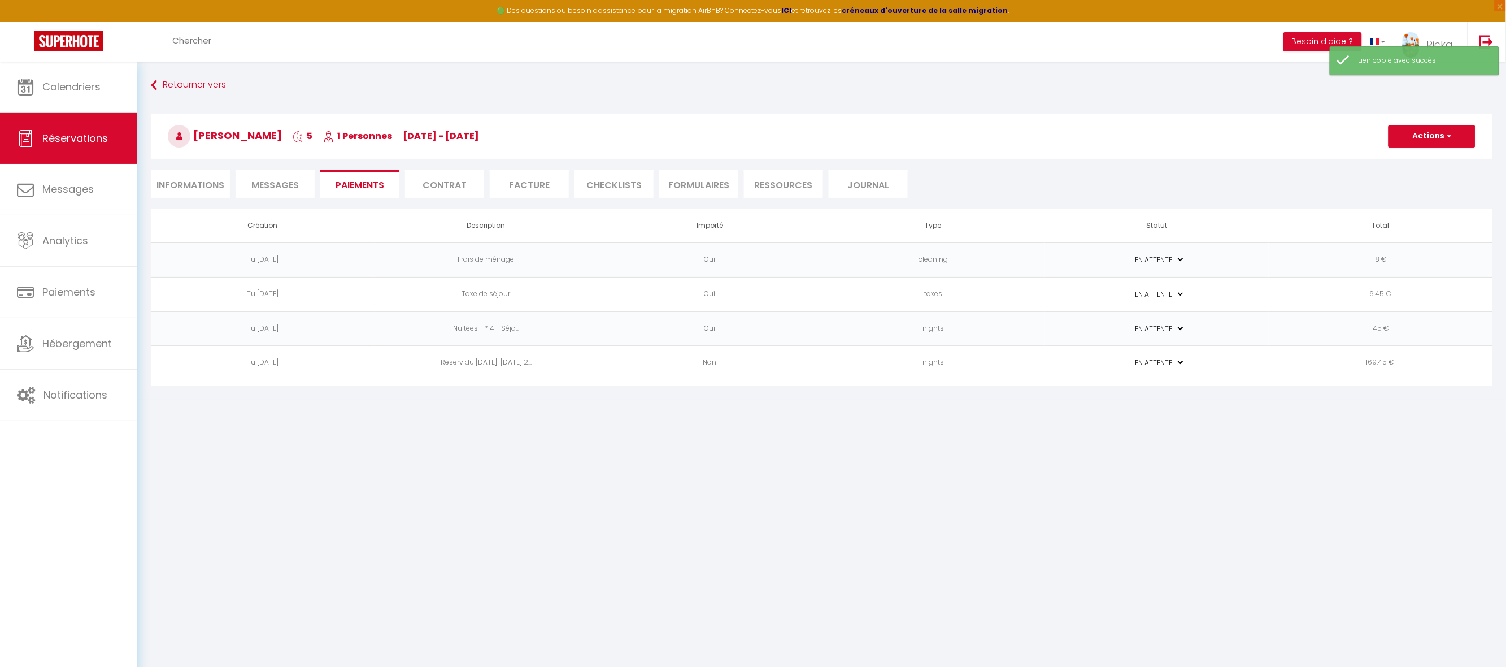
click at [272, 179] on span "Messages" at bounding box center [274, 185] width 47 height 13
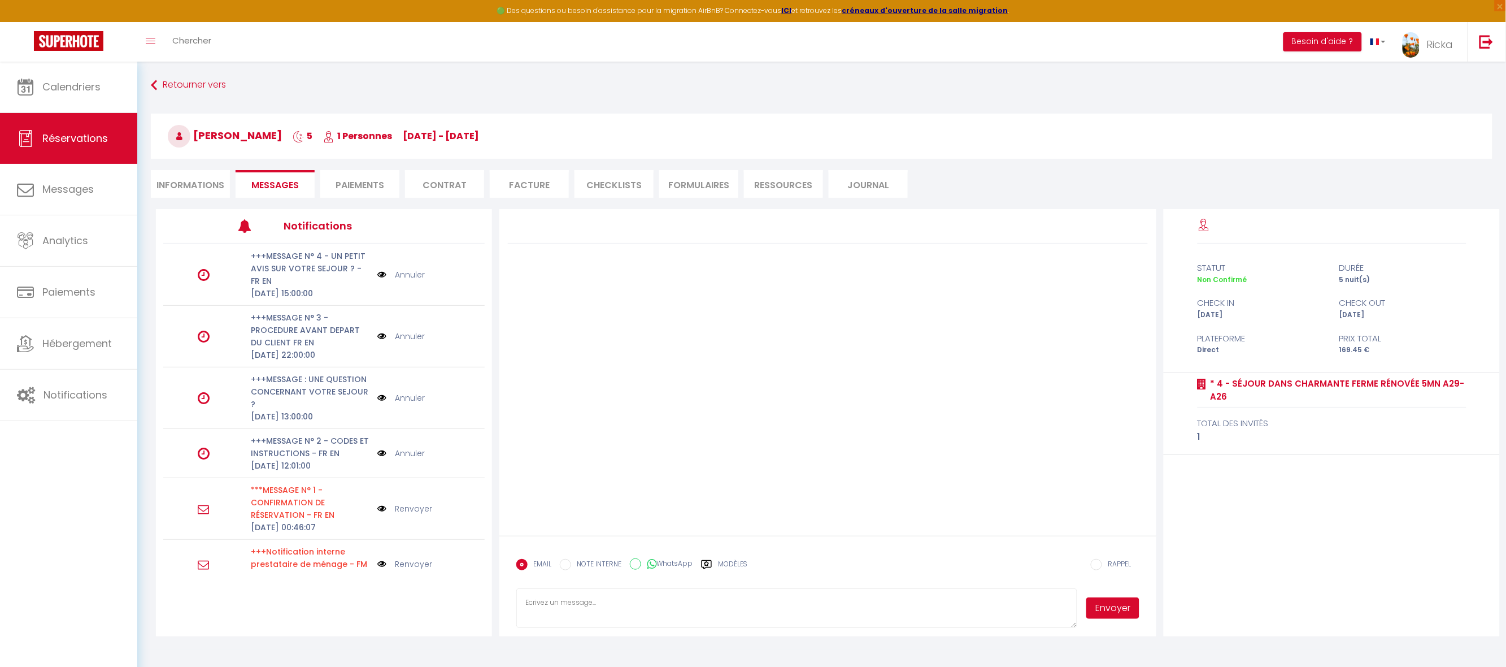
click at [731, 560] on label "Modèles" at bounding box center [733, 569] width 30 height 20
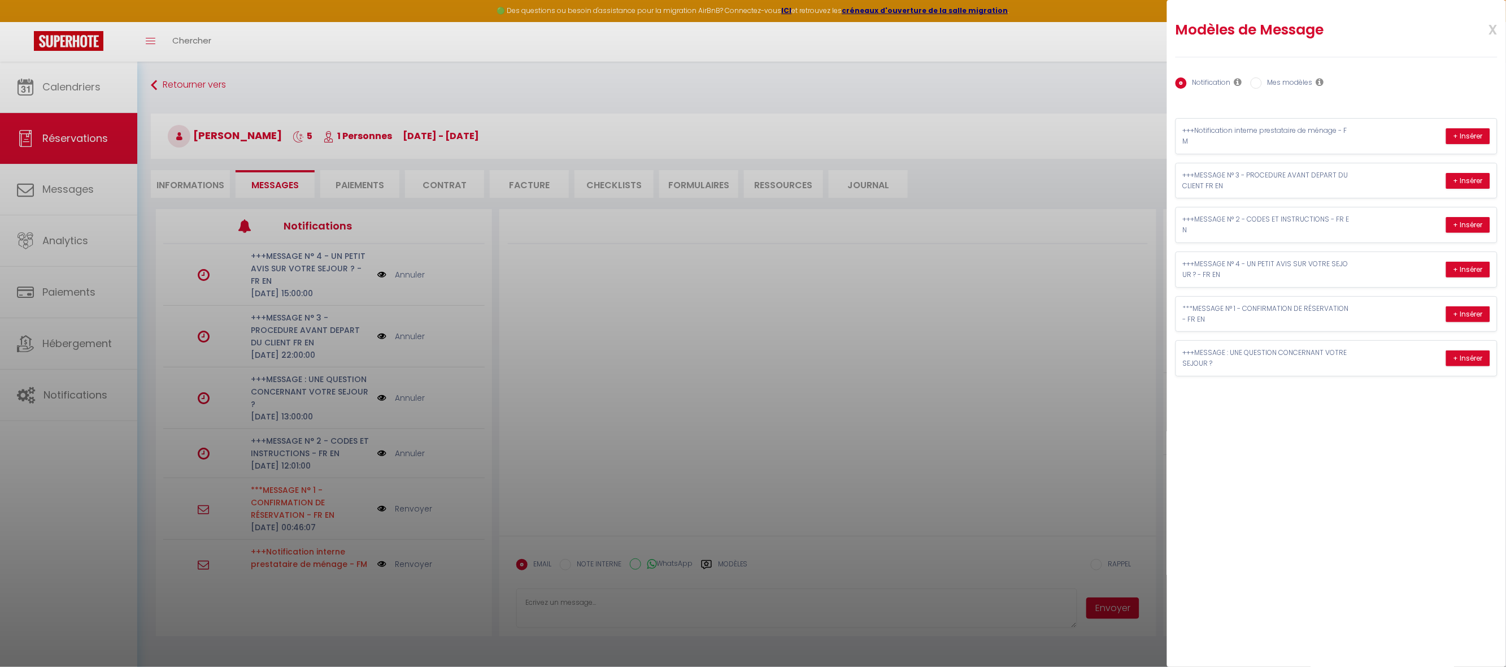
click at [1294, 81] on label "Mes modèles" at bounding box center [1287, 83] width 51 height 12
click at [1262, 81] on input "Mes modèles" at bounding box center [1256, 82] width 11 height 11
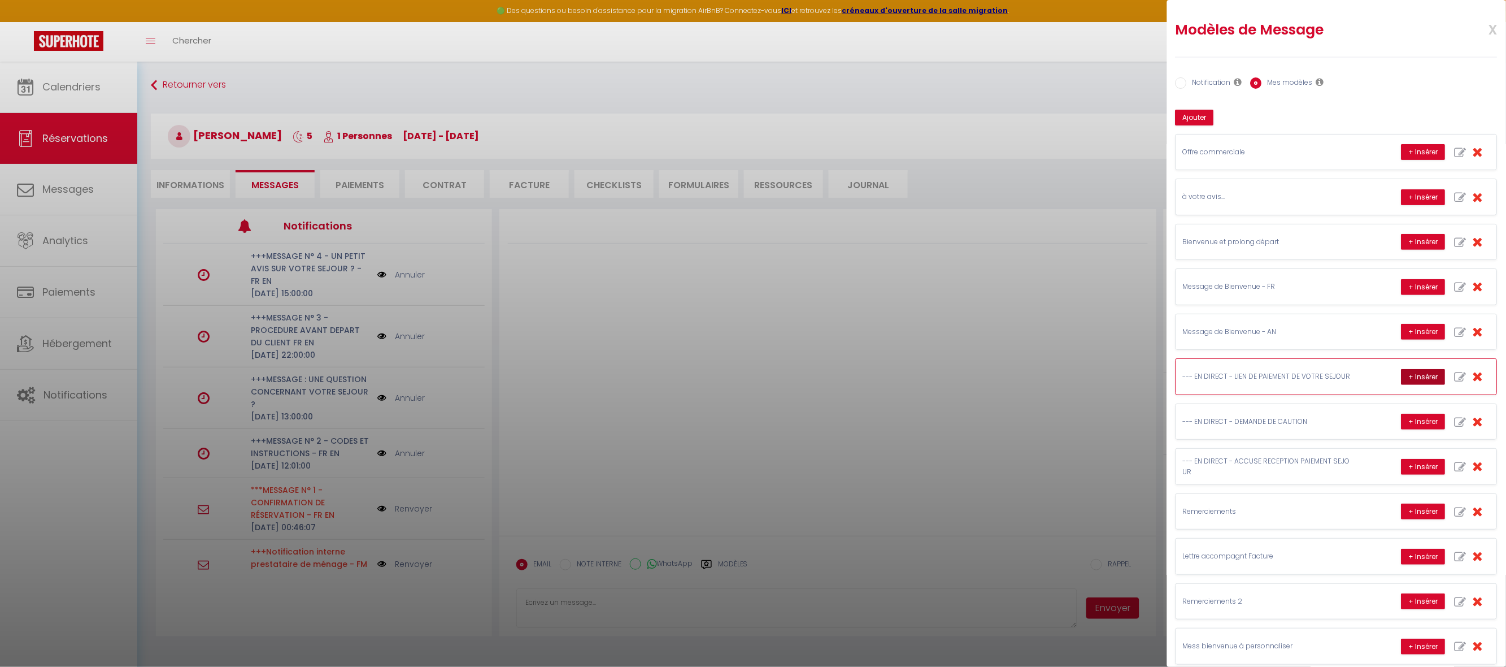
click at [1402, 380] on button "+ Insérer" at bounding box center [1424, 377] width 44 height 16
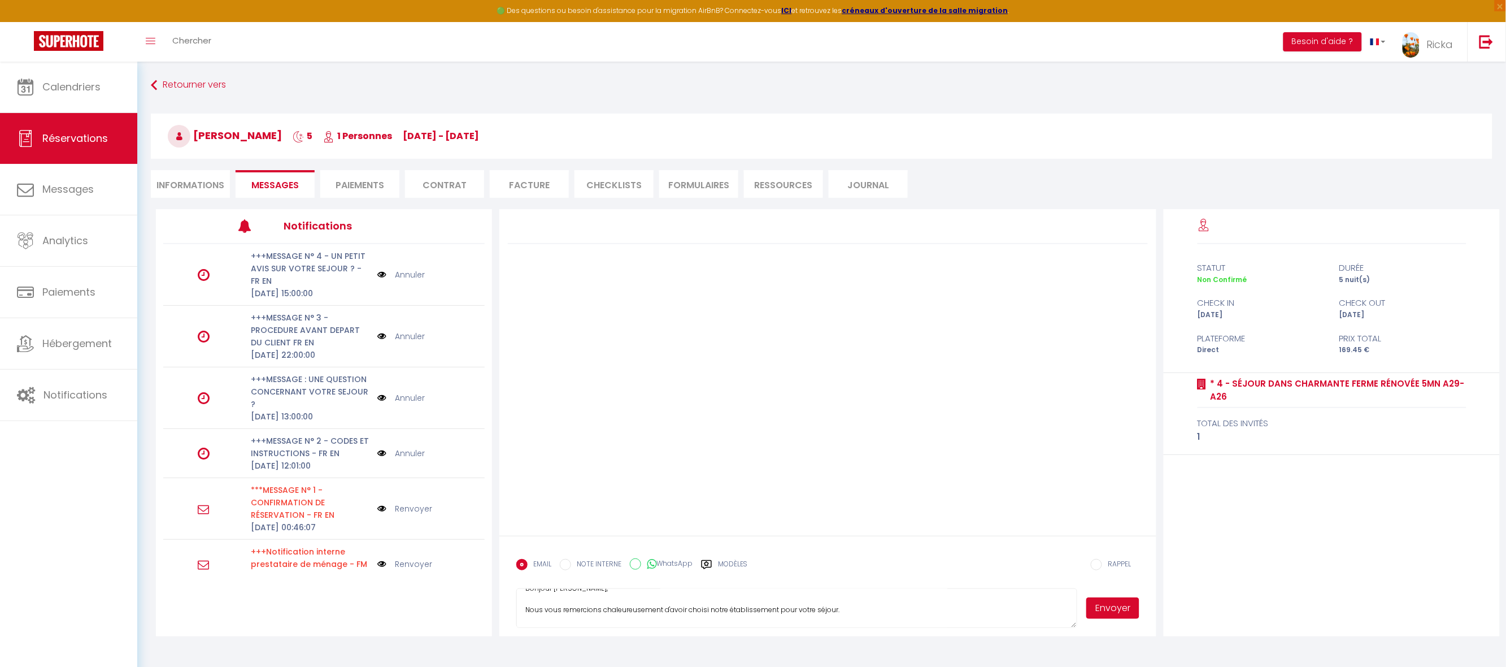
scroll to position [67, 0]
click at [697, 621] on textarea "Objet : Lien de paiement pour votre réservation Bonjour Jean-Yves, Nous vous re…" at bounding box center [796, 608] width 561 height 40
paste textarea "https://superhote.com/applink/p/KEg31FWV"
click at [1098, 608] on button "Envoyer" at bounding box center [1112, 607] width 53 height 21
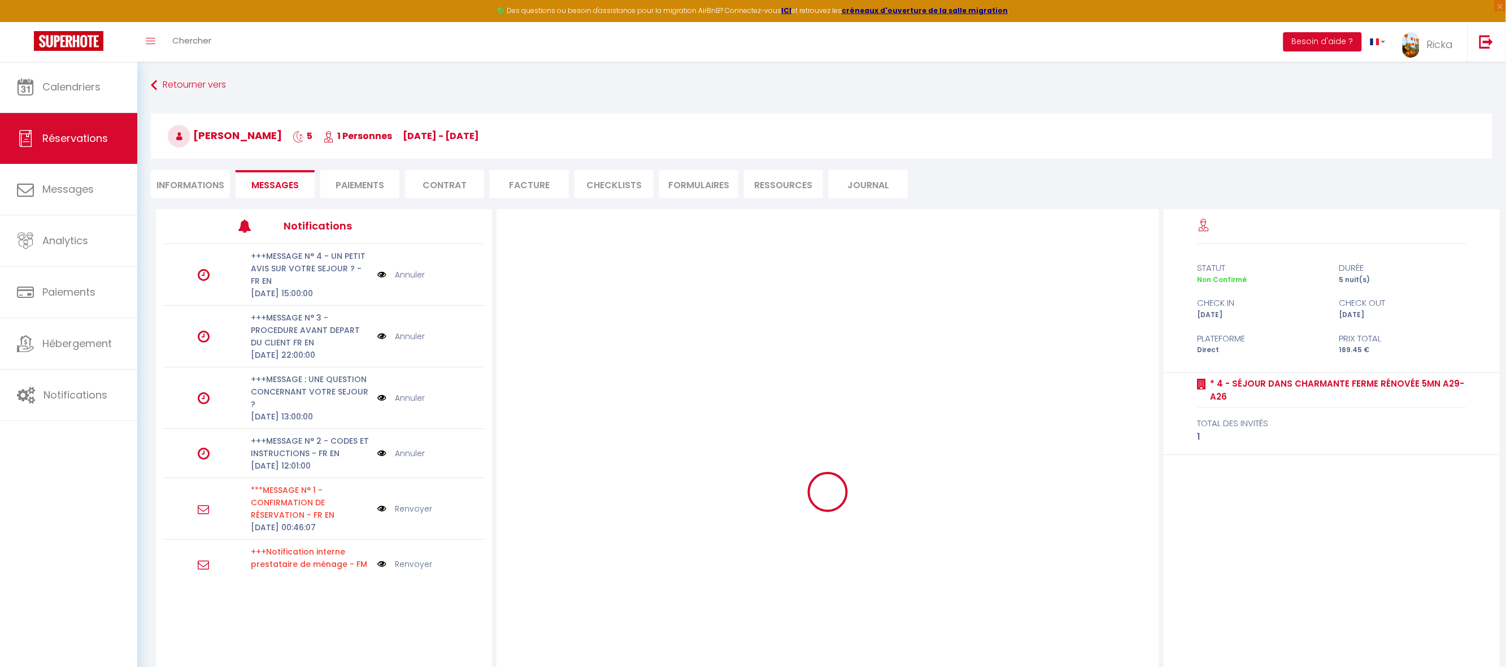
scroll to position [0, 0]
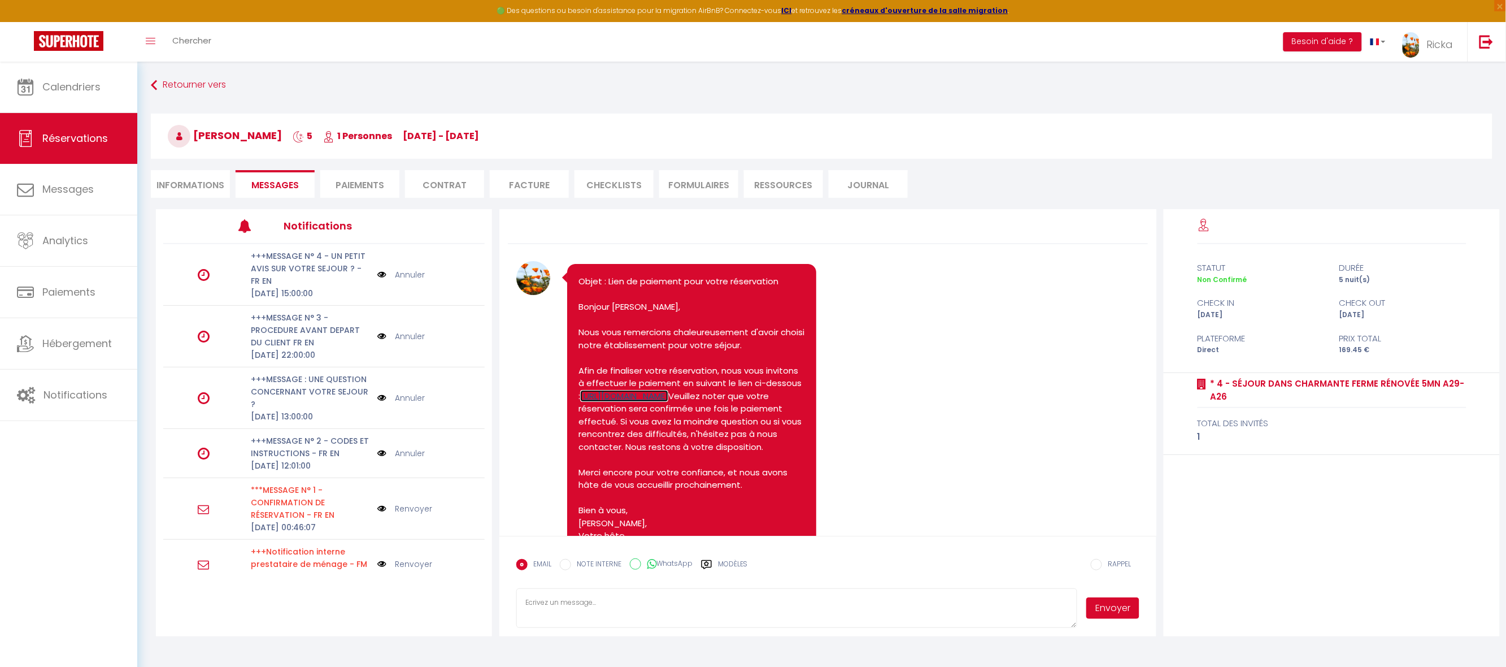
click at [668, 402] on link "https://superhote.com/applink/p/KEg31FWV" at bounding box center [624, 396] width 88 height 12
click at [92, 93] on link "Calendriers" at bounding box center [68, 87] width 137 height 51
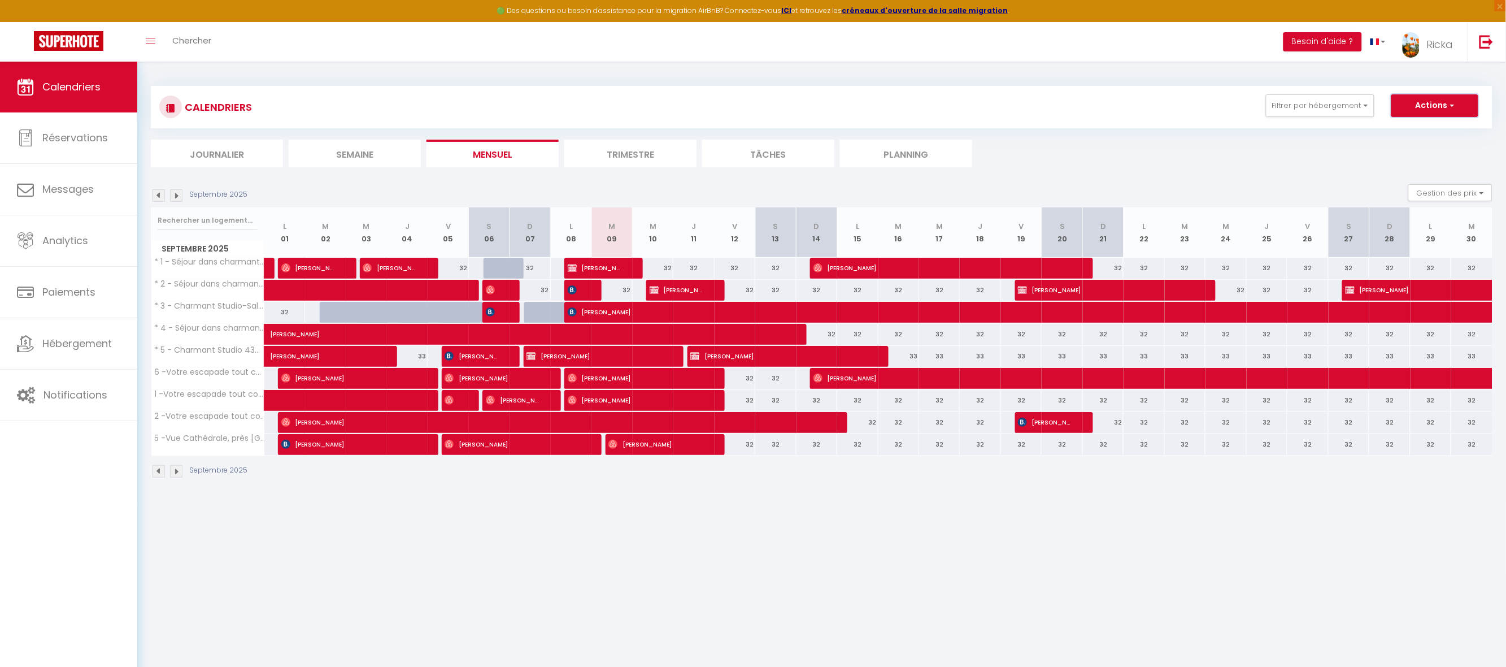
click at [1446, 106] on button "Actions" at bounding box center [1435, 105] width 87 height 23
click at [1427, 129] on link "Nouvelle réservation" at bounding box center [1423, 131] width 98 height 17
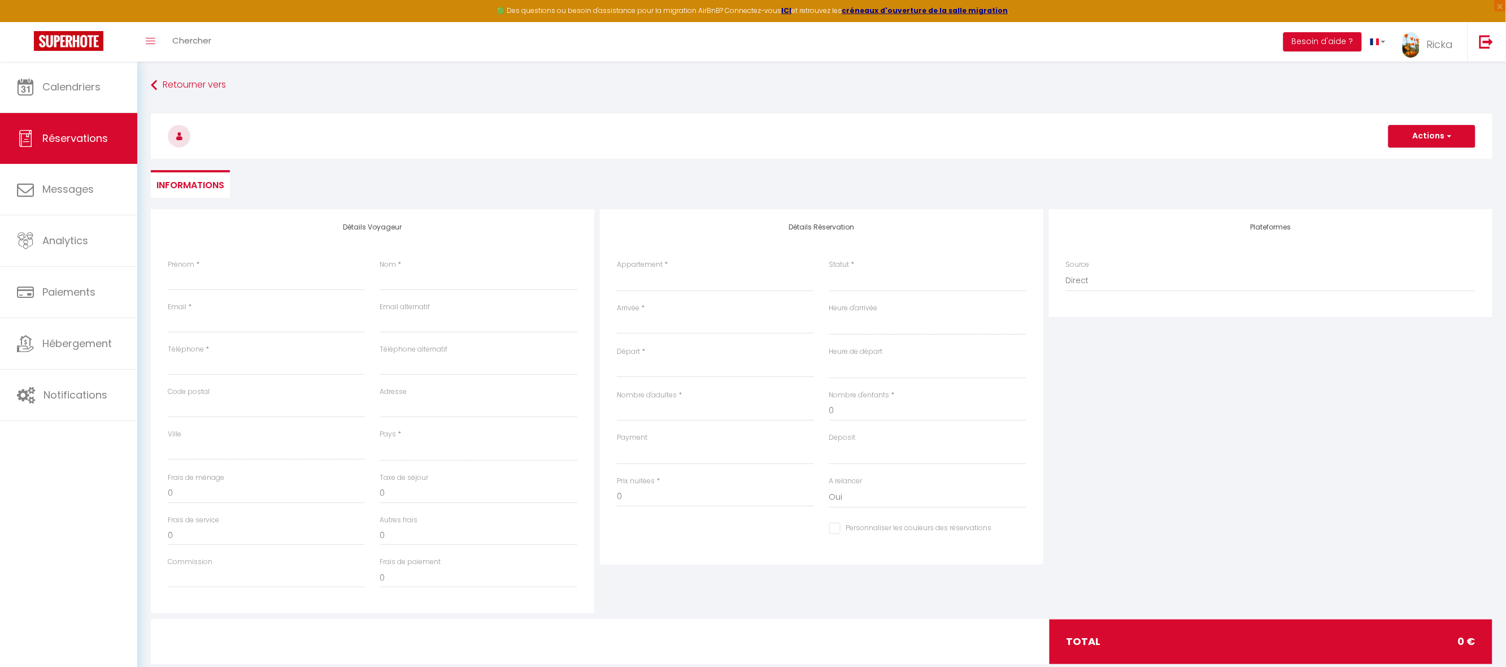
click at [256, 264] on div "Prénom *" at bounding box center [266, 274] width 197 height 31
click at [257, 272] on input "Prénom" at bounding box center [266, 280] width 197 height 20
paste input "Jean-Yves"
click at [399, 277] on input "Nom" at bounding box center [478, 280] width 197 height 20
paste input "Edon"
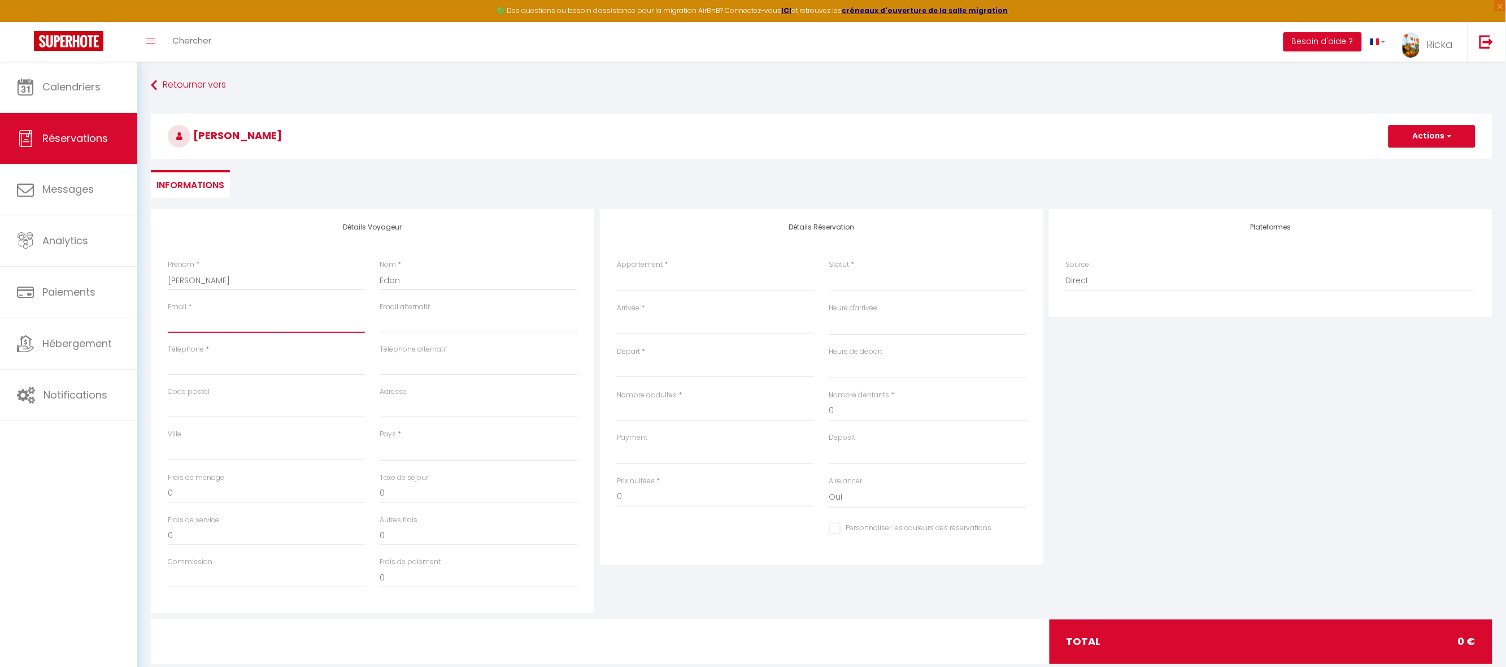
click at [218, 321] on input "Email client" at bounding box center [266, 322] width 197 height 20
click at [279, 310] on div "Email *" at bounding box center [266, 317] width 197 height 31
paste input "Edon"
drag, startPoint x: 206, startPoint y: 319, endPoint x: 153, endPoint y: 311, distance: 53.1
click at [153, 311] on div "Détails Voyageur Prénom * Jean-Yves Nom * Edon Email * Edon Email alternatif Té…" at bounding box center [373, 411] width 444 height 404
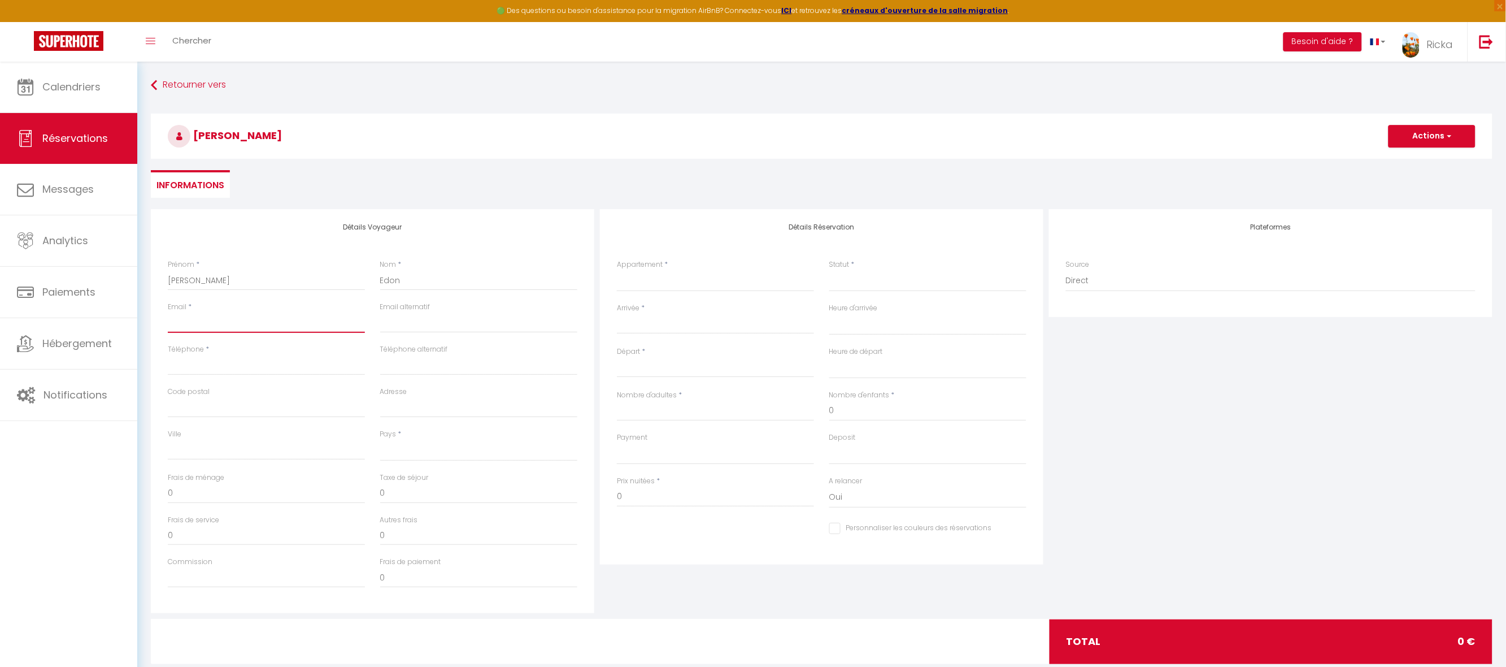
paste input "Edon"
paste input "jean-yves.edon@mk-energies.fr"
click at [216, 365] on input "Téléphone" at bounding box center [266, 365] width 197 height 20
paste input "+33680470831"
click at [414, 447] on select "France Portugal Afghanistan Albania Algeria American Samoa Andorra Angola Angui…" at bounding box center [478, 450] width 197 height 21
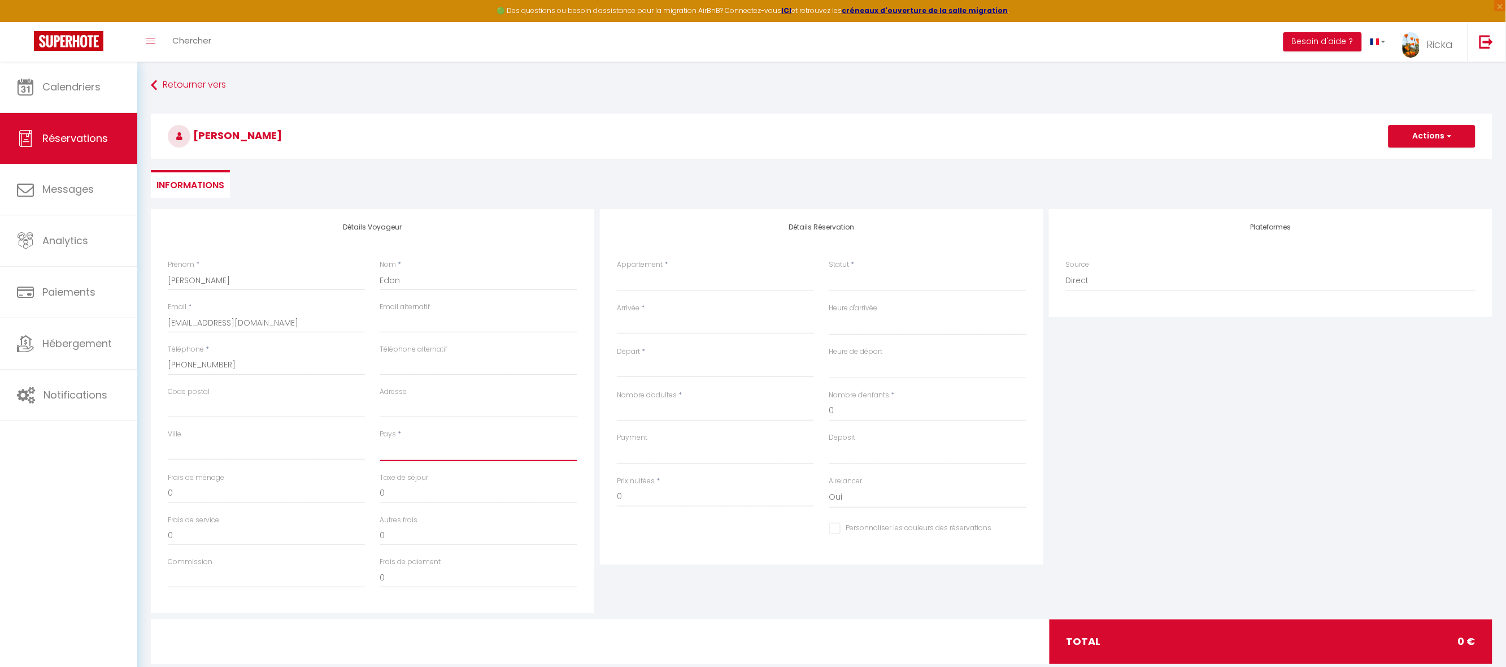
click at [411, 455] on select "France Portugal Afghanistan Albania Algeria American Samoa Andorra Angola Angui…" at bounding box center [478, 450] width 197 height 21
click at [380, 440] on select "France Portugal Afghanistan Albania Algeria American Samoa Andorra Angola Angui…" at bounding box center [478, 450] width 197 height 21
click at [626, 500] on input "0" at bounding box center [715, 496] width 197 height 20
click at [425, 489] on input "0" at bounding box center [478, 493] width 197 height 20
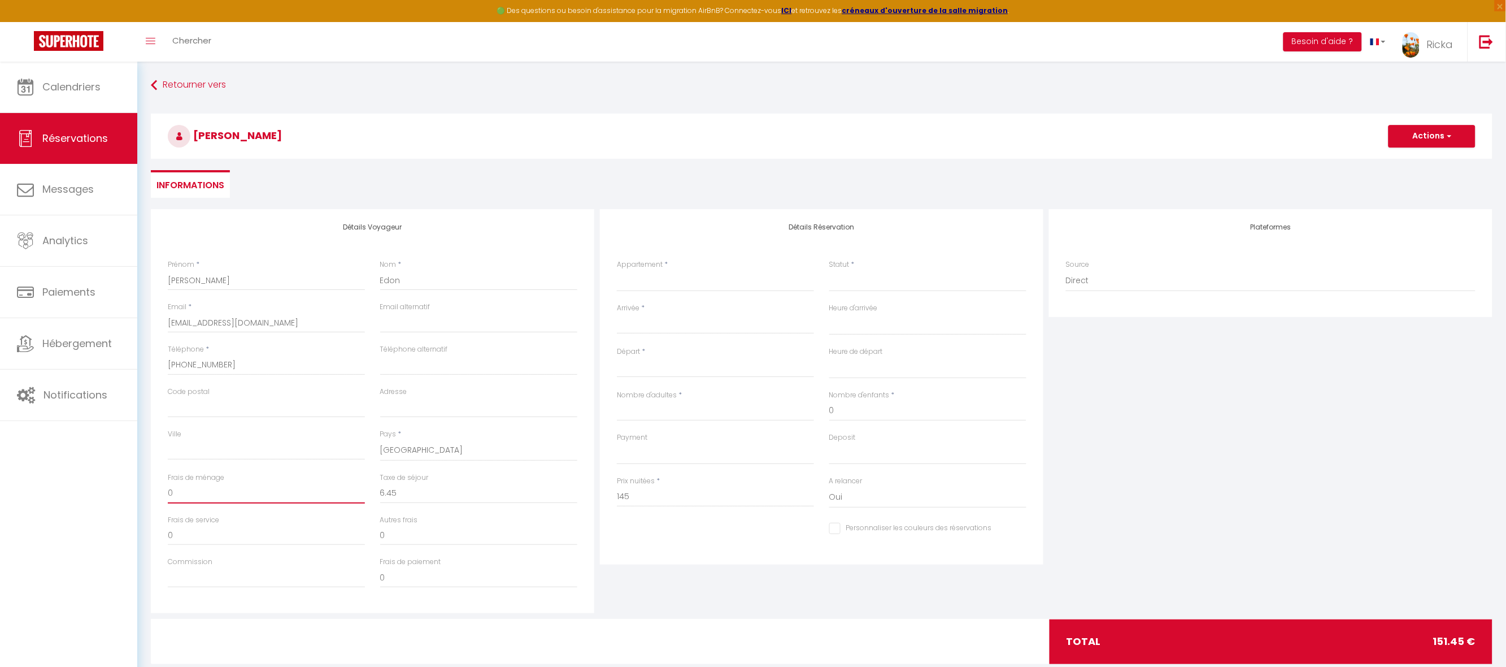
click at [259, 492] on input "0" at bounding box center [266, 493] width 197 height 20
click at [668, 286] on select "* 1 - Séjour dans charmante Ferme Rénovée 5mn A29-A26 * 2 - Séjour dans charman…" at bounding box center [715, 280] width 197 height 21
click at [617, 270] on select "* 1 - Séjour dans charmante Ferme Rénovée 5mn A29-A26 * 2 - Séjour dans charman…" at bounding box center [715, 280] width 197 height 21
click at [669, 321] on input "Arrivée" at bounding box center [715, 325] width 197 height 15
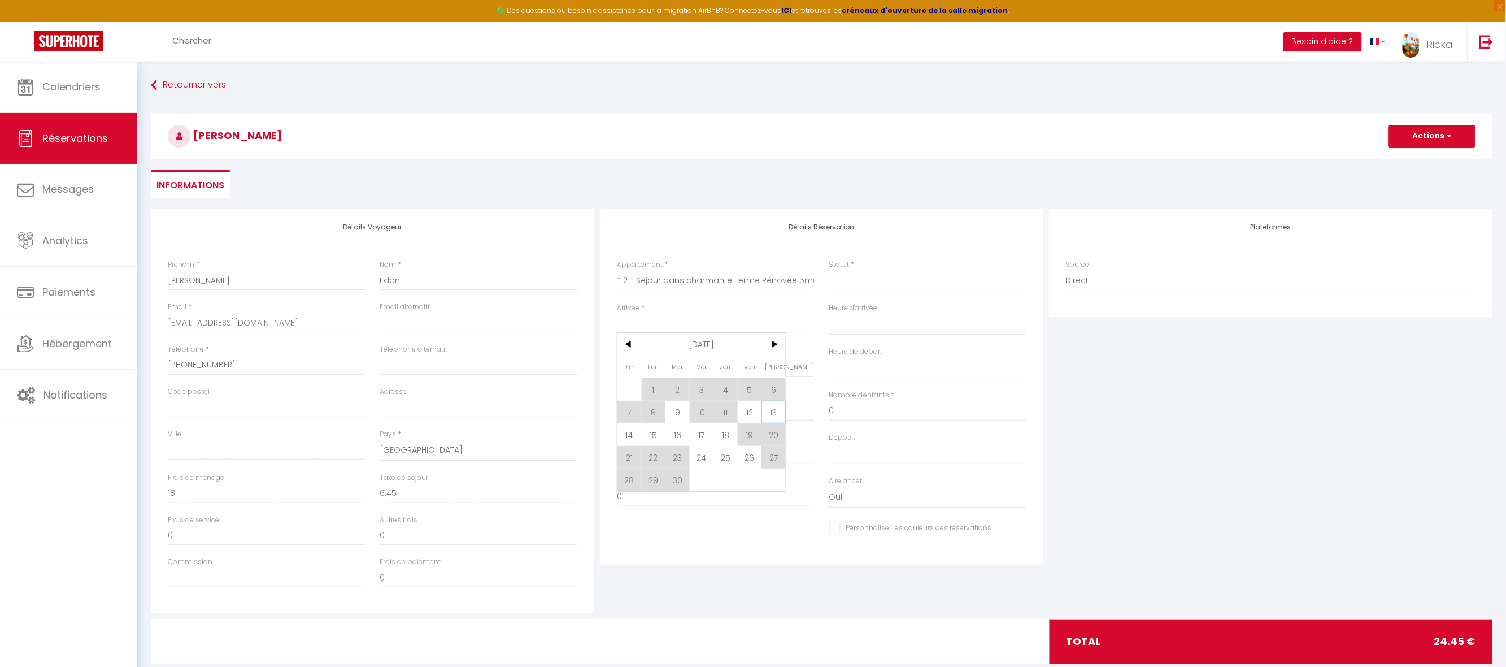
click at [769, 410] on span "13" at bounding box center [774, 412] width 24 height 23
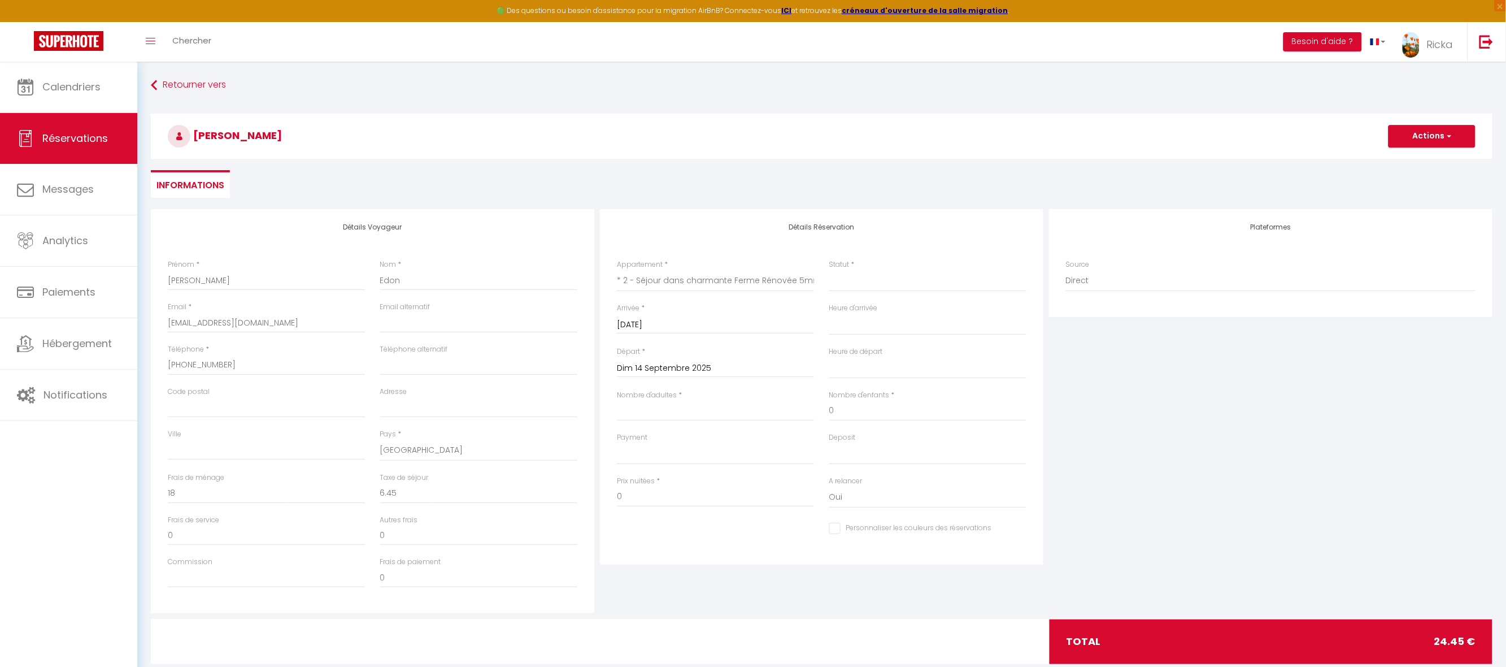
click at [652, 372] on input "Dim 14 Septembre 2025" at bounding box center [715, 368] width 197 height 15
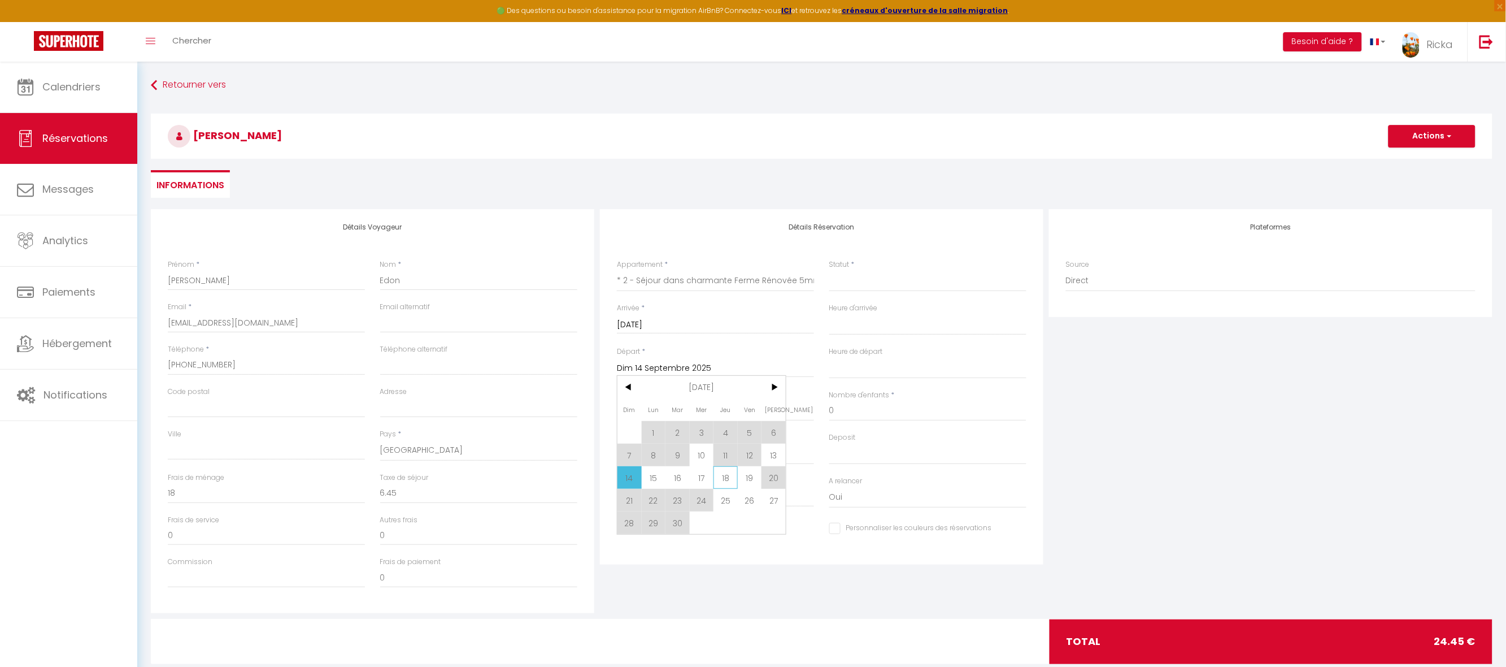
click at [718, 479] on span "18" at bounding box center [726, 477] width 24 height 23
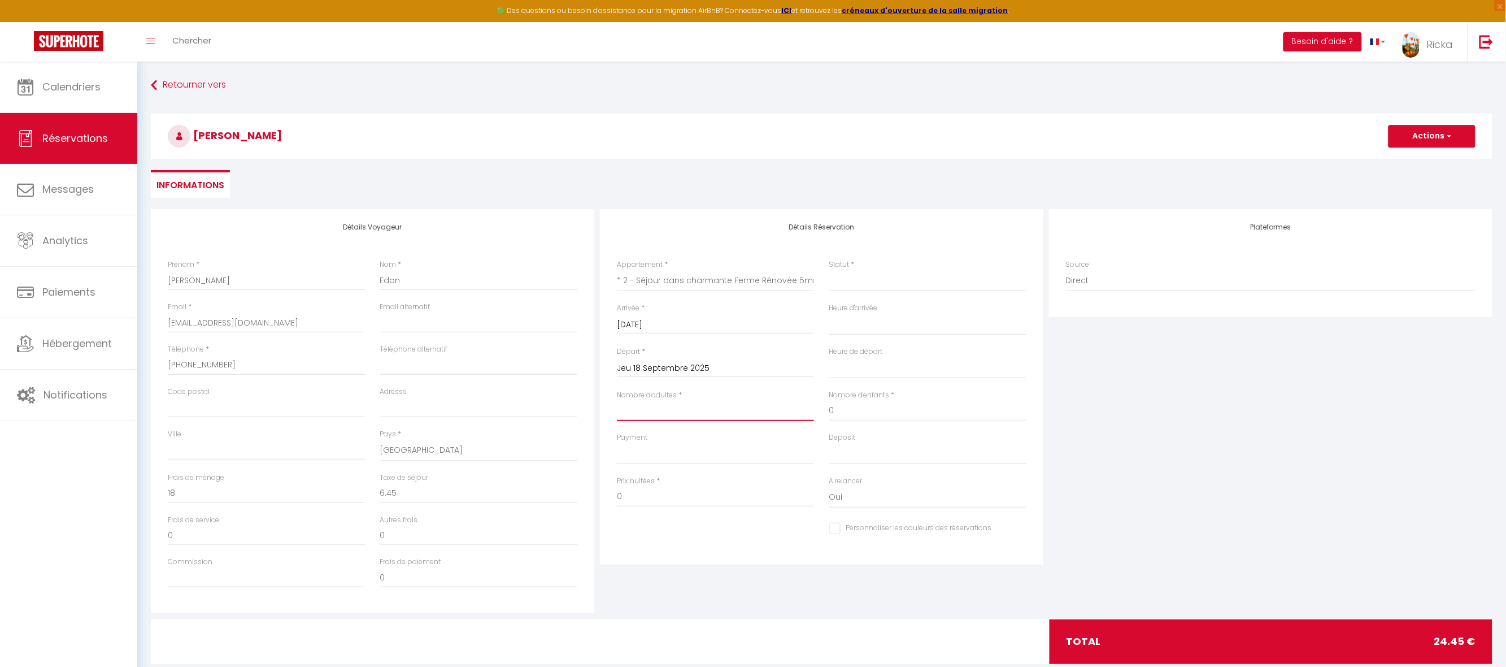
click at [653, 413] on input "Nombre d'adultes" at bounding box center [715, 411] width 197 height 20
click at [675, 462] on select "OK KO" at bounding box center [715, 453] width 197 height 21
click at [617, 443] on select "OK KO" at bounding box center [715, 453] width 197 height 21
click at [664, 497] on input "160" at bounding box center [715, 496] width 197 height 20
click at [414, 492] on input "0" at bounding box center [478, 493] width 197 height 20
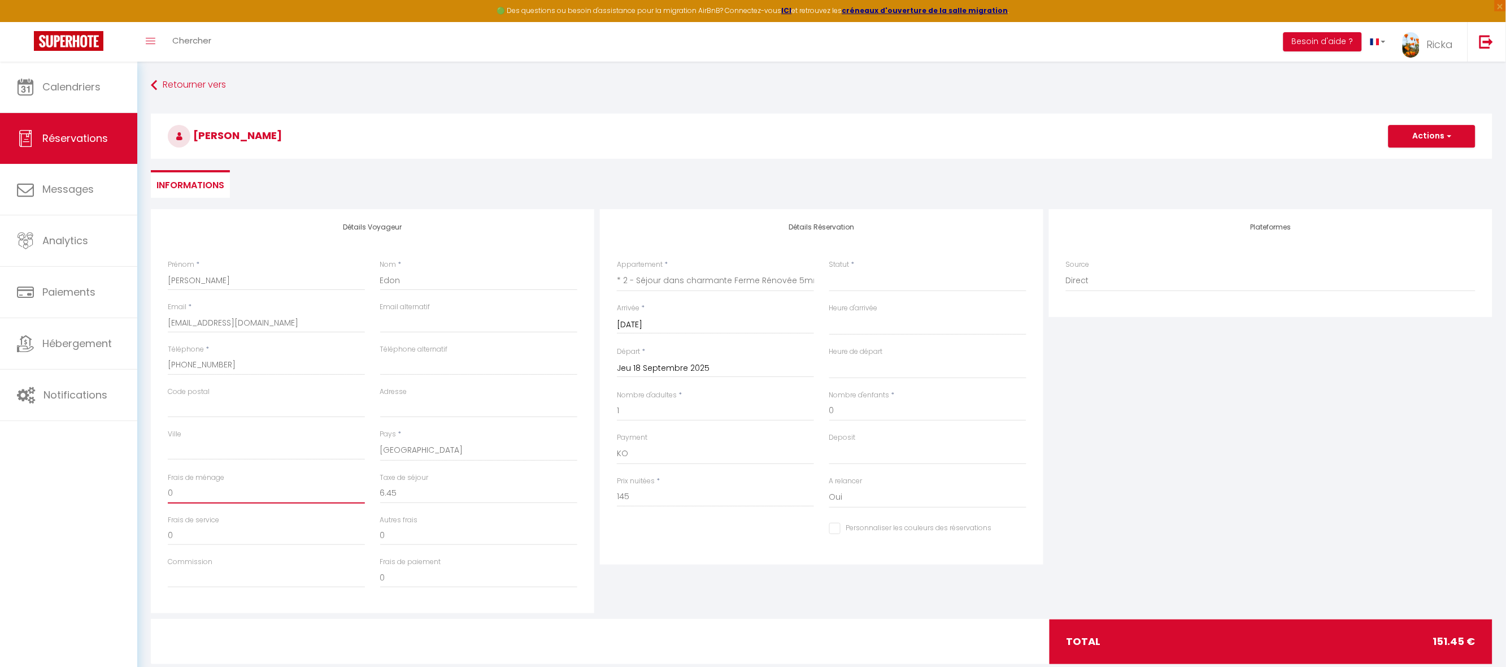
click at [229, 494] on input "0" at bounding box center [266, 493] width 197 height 20
click at [862, 286] on select "Confirmé Non Confirmé Annulé Annulé par le voyageur No Show Request" at bounding box center [927, 280] width 197 height 21
click at [829, 270] on select "Confirmé Non Confirmé Annulé Annulé par le voyageur No Show Request" at bounding box center [927, 280] width 197 height 21
click at [845, 332] on select "00:00 00:30 01:00 01:30 02:00 02:30 03:00 03:30 04:00 04:30 05:00 05:30 06:00 0…" at bounding box center [927, 324] width 197 height 21
click at [829, 314] on select "00:00 00:30 01:00 01:30 02:00 02:30 03:00 03:30 04:00 04:30 05:00 05:30 06:00 0…" at bounding box center [927, 324] width 197 height 21
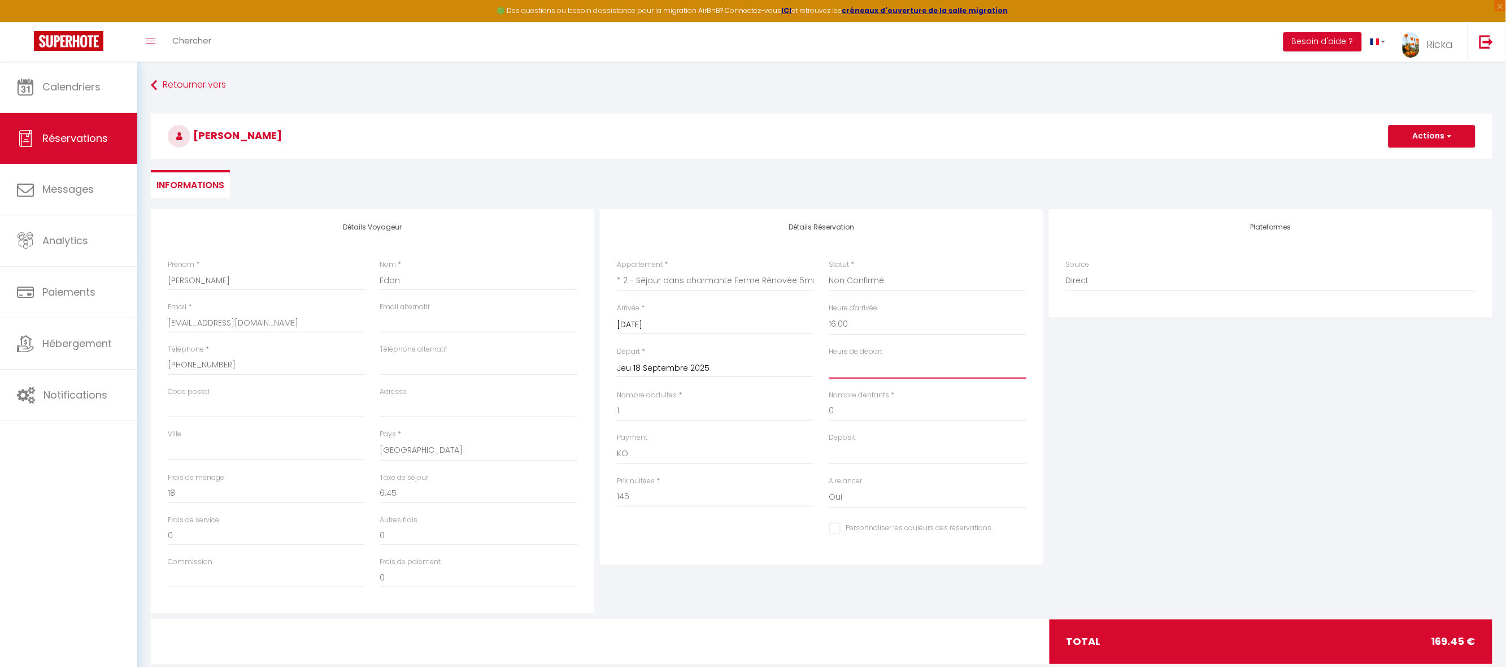
click at [865, 365] on select "00:00 00:30 01:00 01:30 02:00 02:30 03:00 03:30 04:00 04:30 05:00 05:30 06:00 0…" at bounding box center [927, 367] width 197 height 21
click at [829, 357] on select "00:00 00:30 01:00 01:30 02:00 02:30 03:00 03:30 04:00 04:30 05:00 05:30 06:00 0…" at bounding box center [927, 367] width 197 height 21
click at [849, 450] on select "OK KO" at bounding box center [927, 453] width 197 height 21
click at [829, 443] on select "OK KO" at bounding box center [927, 453] width 197 height 21
click at [1438, 137] on button "Actions" at bounding box center [1432, 136] width 87 height 23
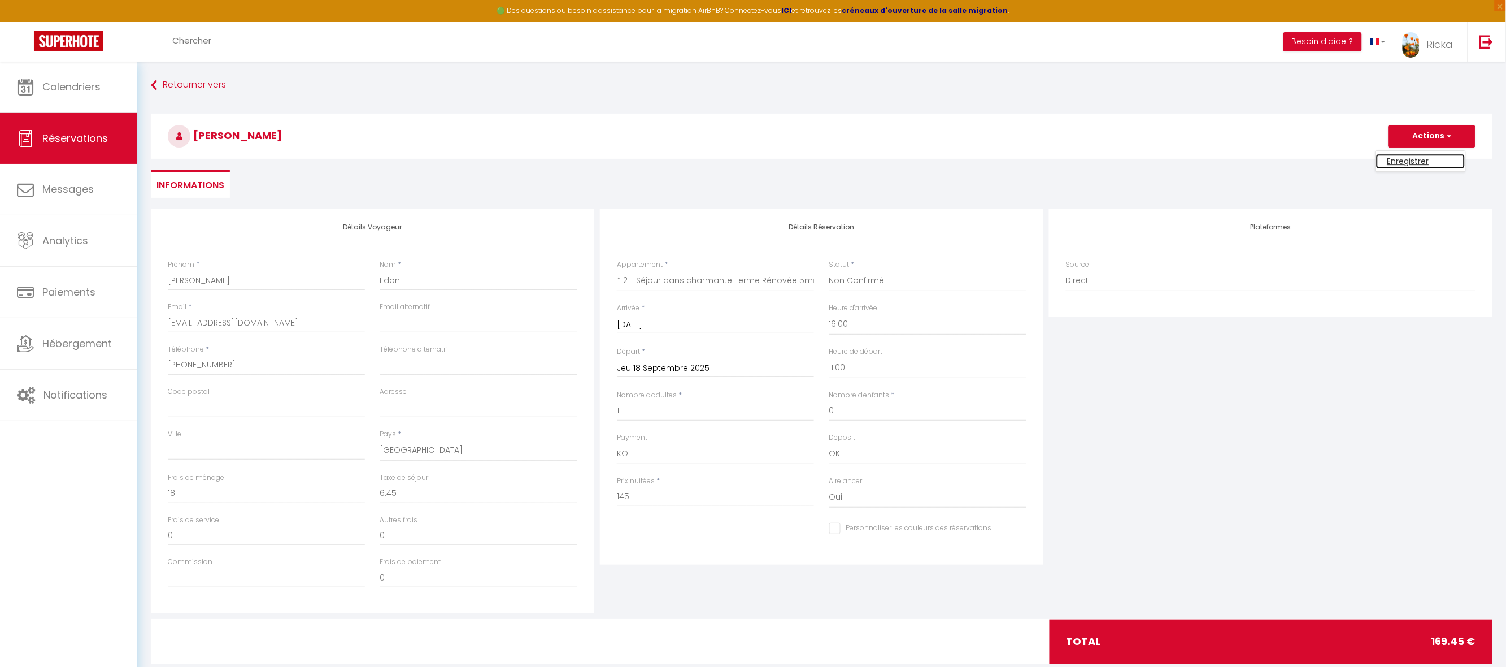
click at [1429, 159] on link "Enregistrer" at bounding box center [1420, 161] width 89 height 15
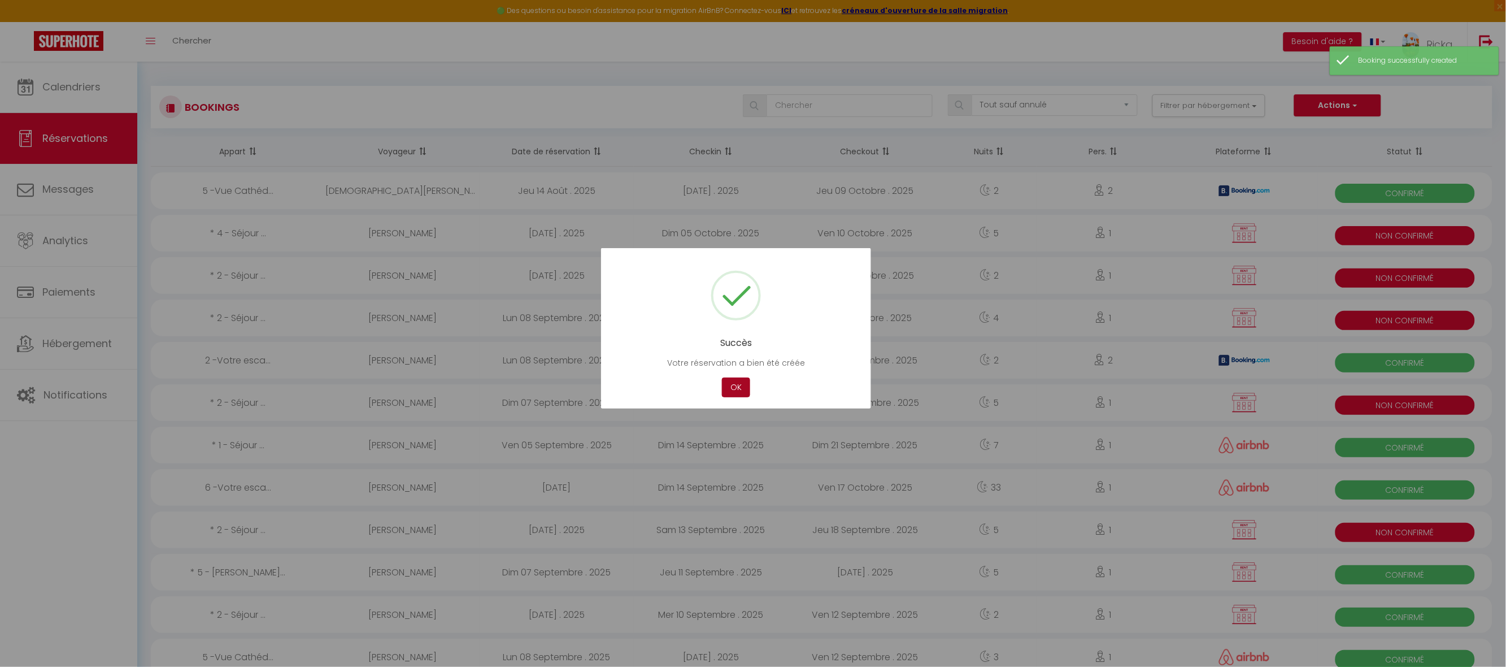
drag, startPoint x: 736, startPoint y: 386, endPoint x: 754, endPoint y: 382, distance: 18.0
click at [737, 388] on button "OK" at bounding box center [736, 387] width 28 height 20
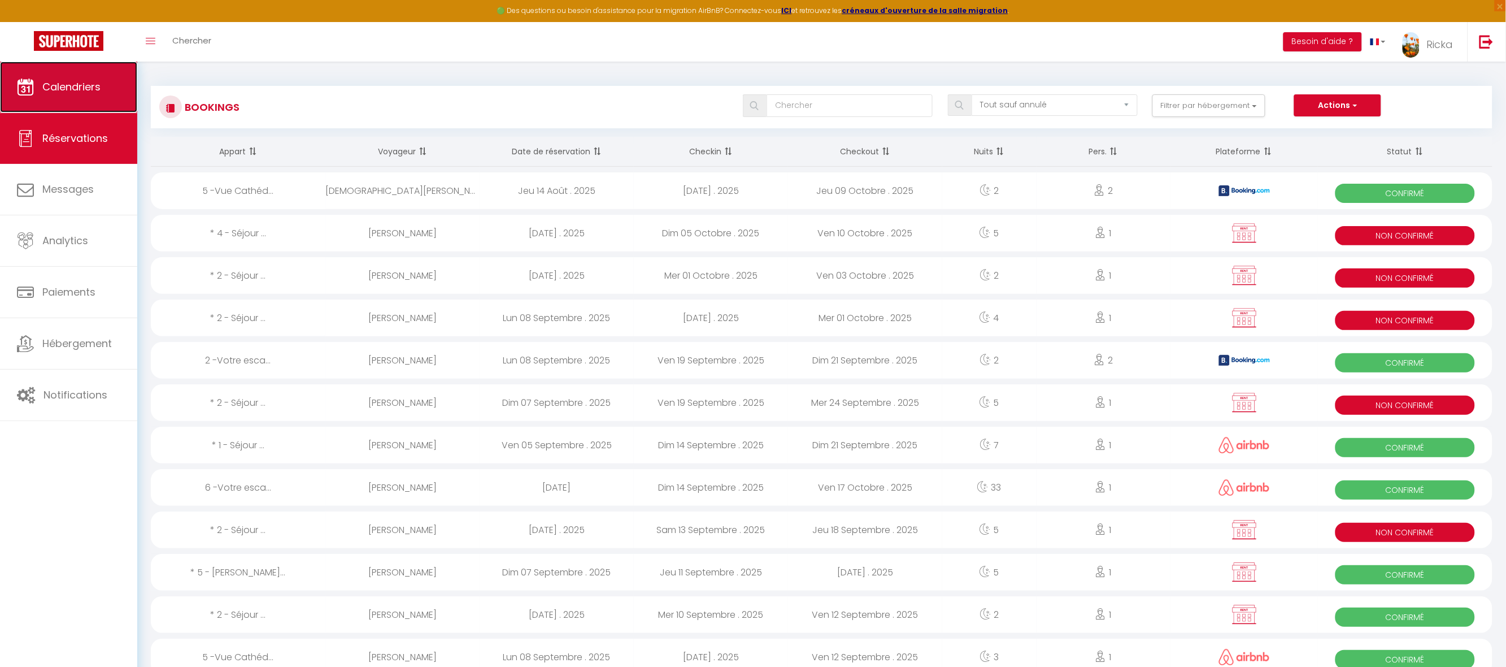
click at [60, 90] on span "Calendriers" at bounding box center [71, 87] width 58 height 14
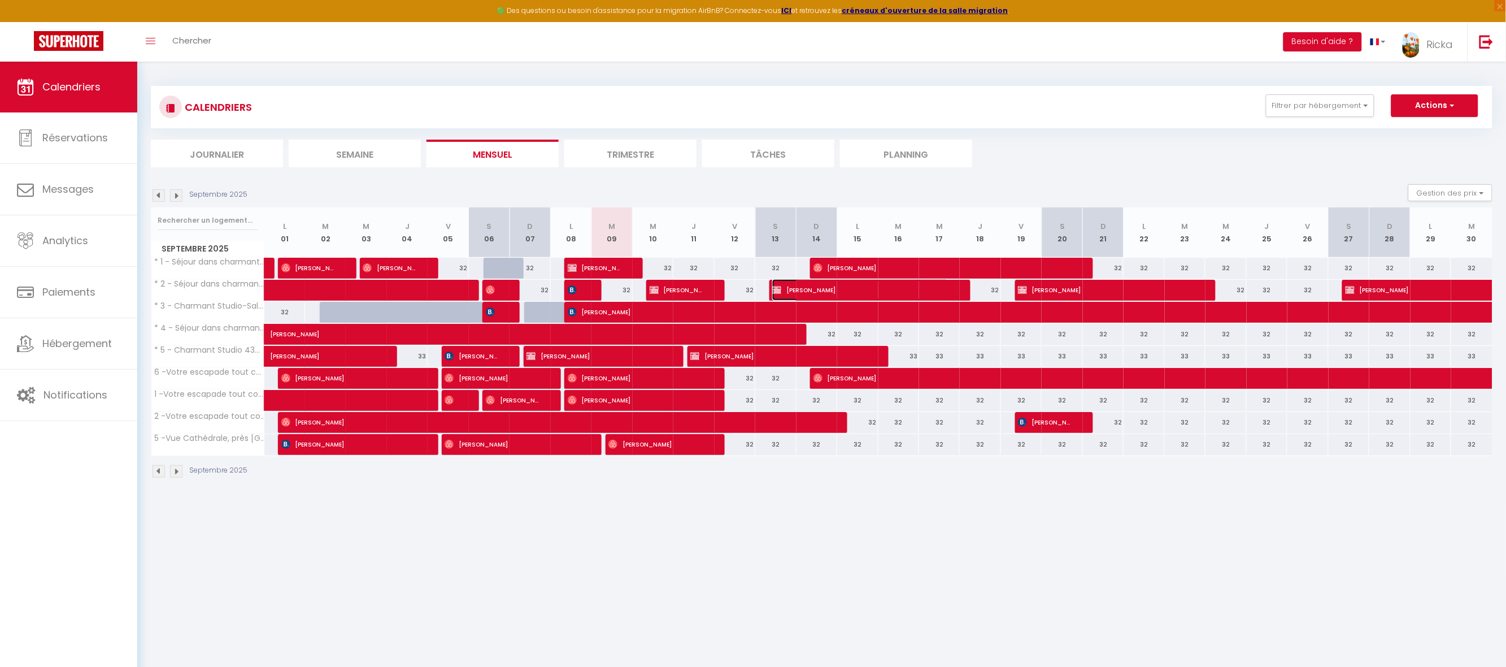
click at [778, 295] on span "Jean-Yves Edon" at bounding box center [860, 289] width 176 height 21
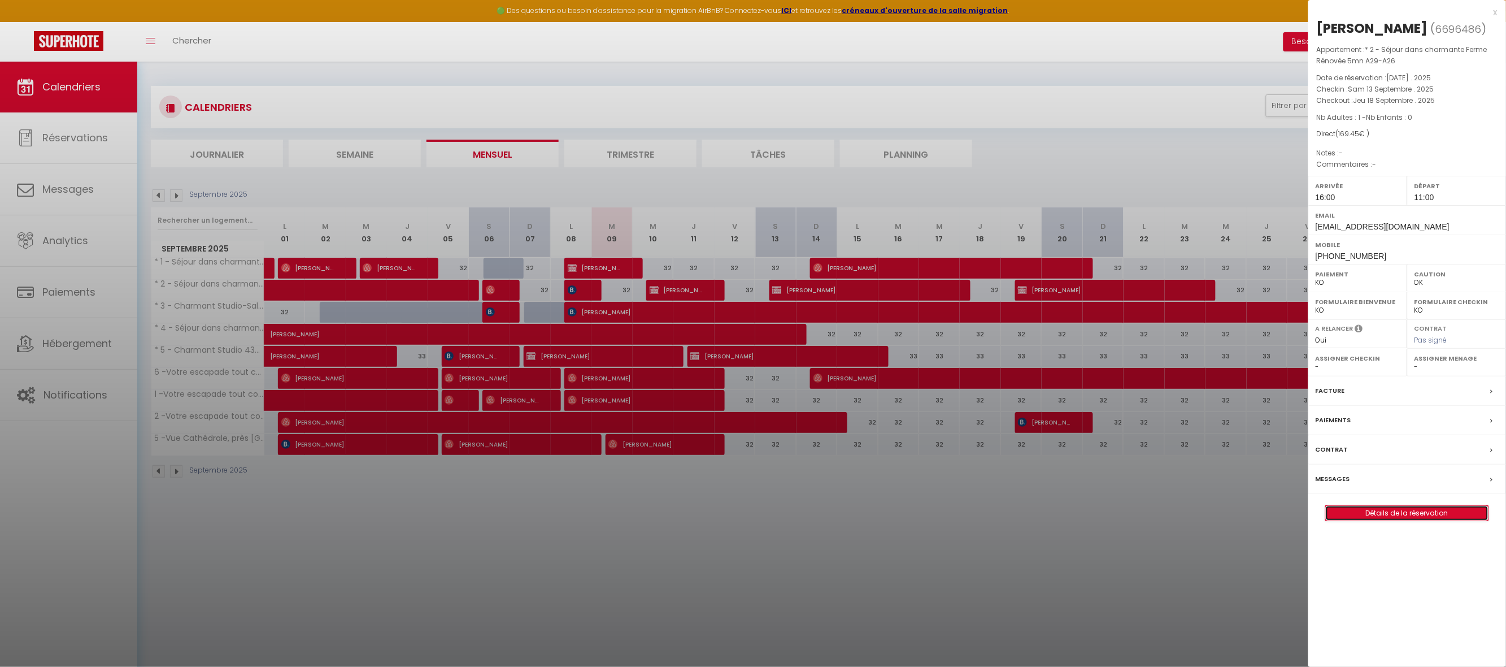
click at [1376, 514] on link "Détails de la réservation" at bounding box center [1407, 513] width 163 height 15
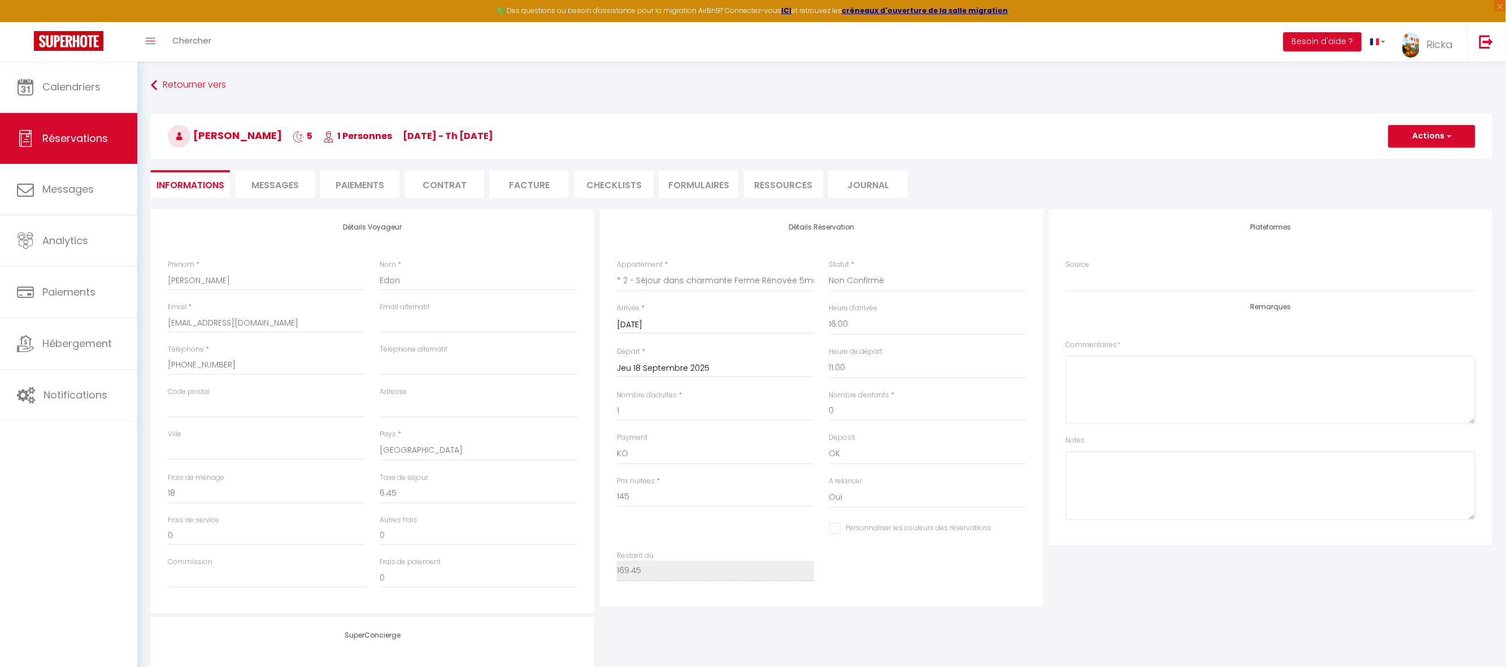
click at [658, 320] on input "Sam 13 Septembre 2025" at bounding box center [715, 325] width 197 height 15
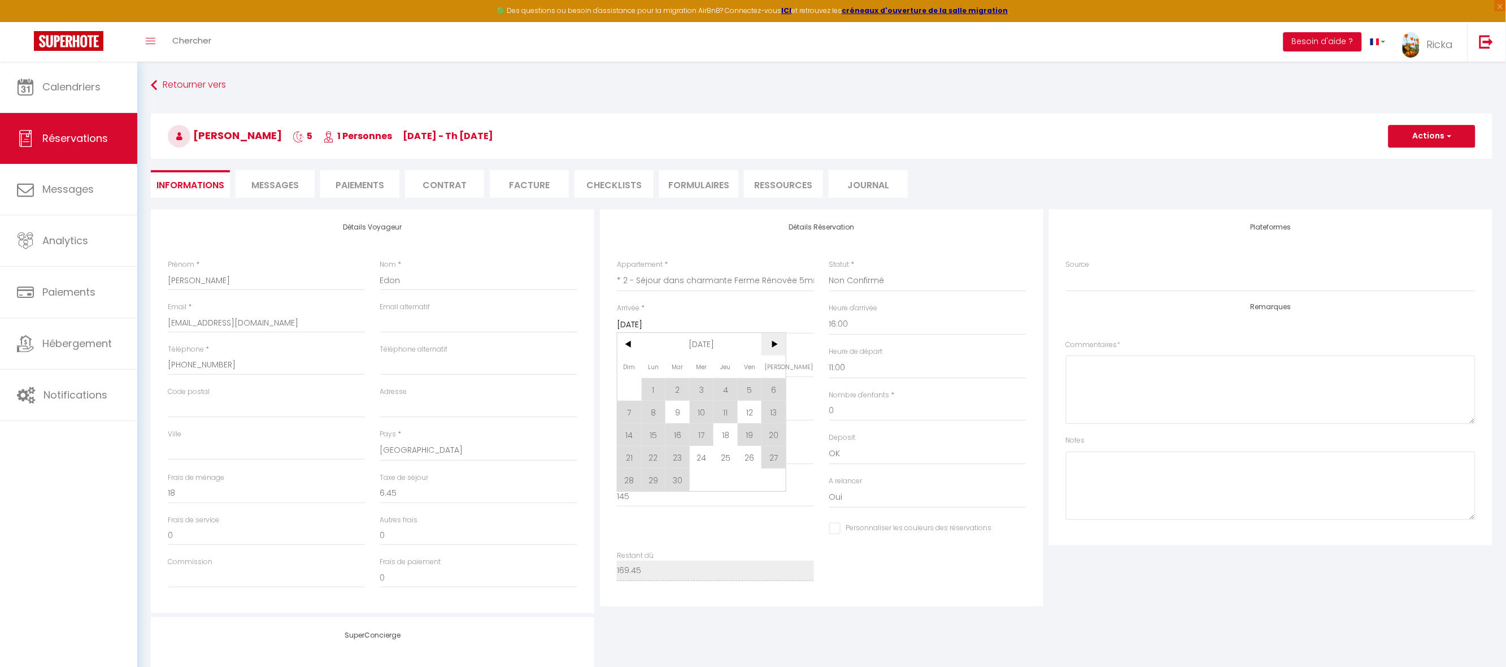
click at [776, 345] on span ">" at bounding box center [774, 344] width 24 height 23
click at [652, 442] on span "13" at bounding box center [654, 434] width 24 height 23
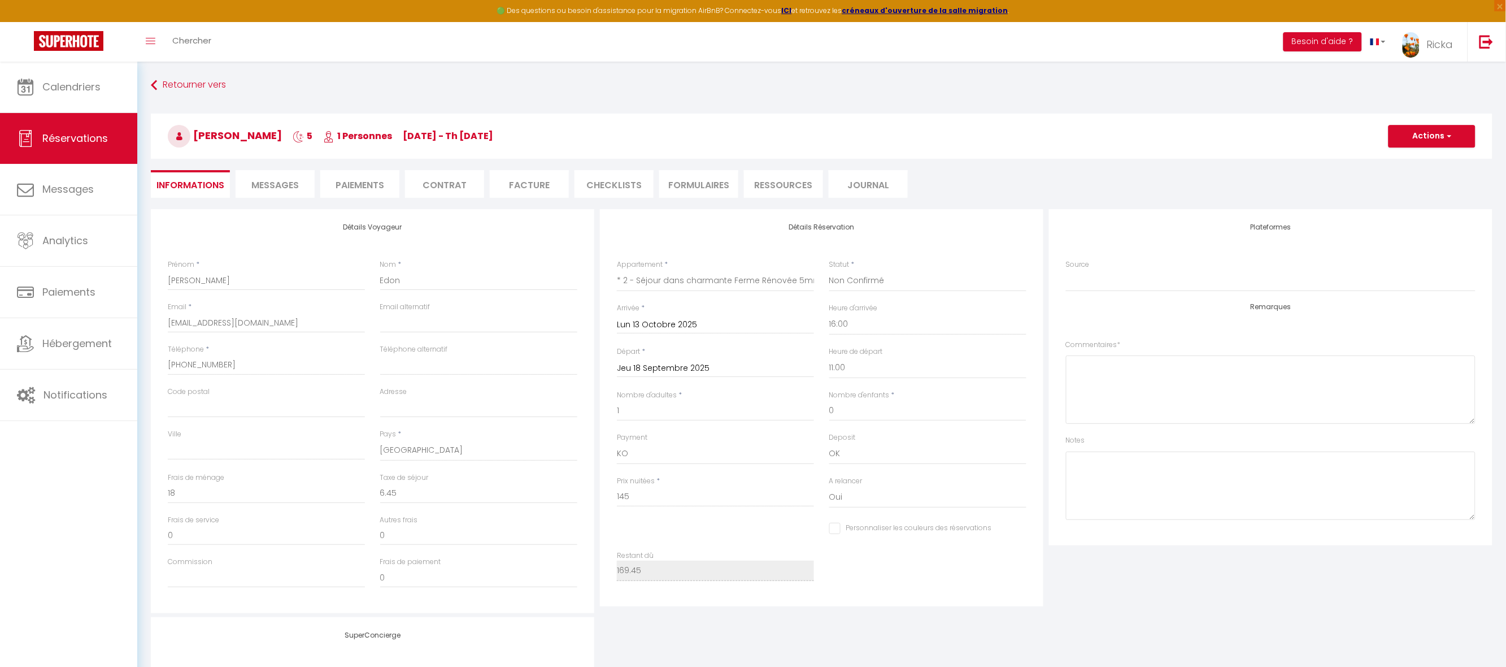
click at [659, 366] on input "Jeu 18 Septembre 2025" at bounding box center [715, 368] width 197 height 15
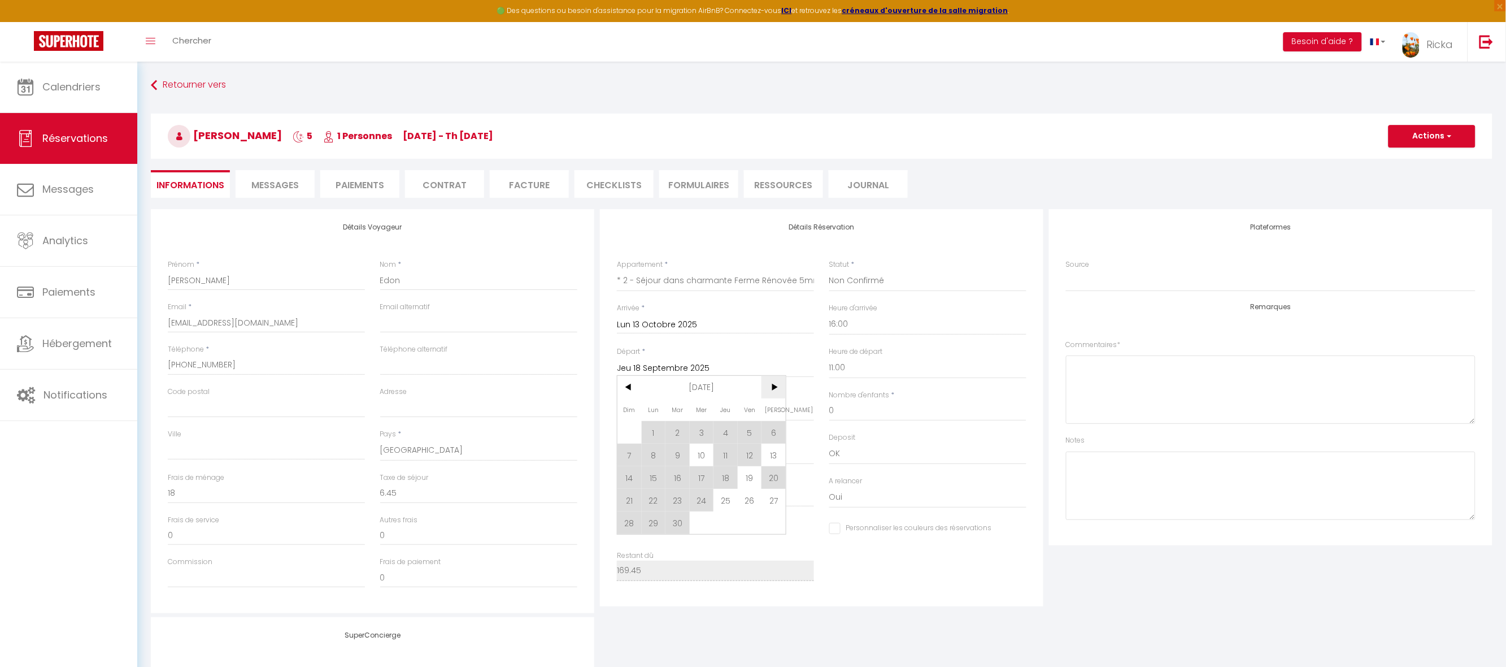
click at [777, 389] on span ">" at bounding box center [774, 387] width 24 height 23
click at [782, 471] on span "18" at bounding box center [774, 477] width 24 height 23
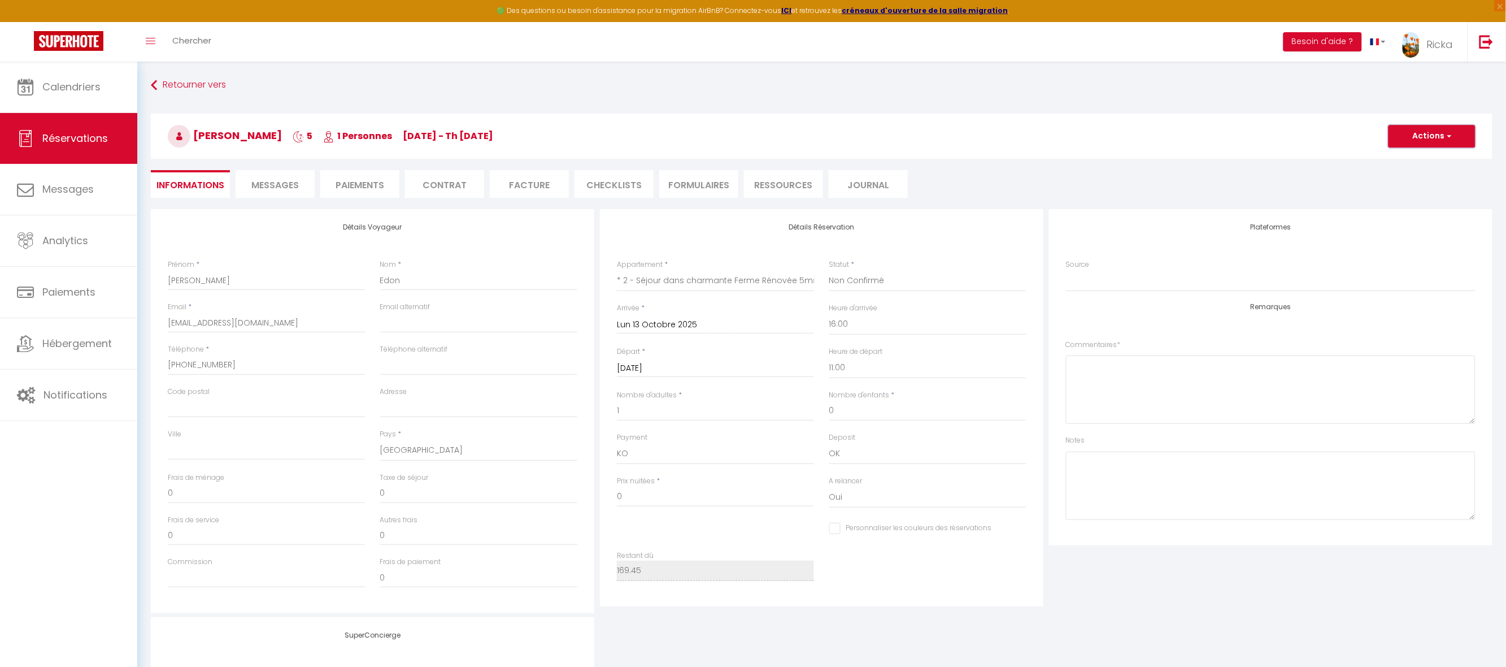
click at [1433, 138] on button "Actions" at bounding box center [1432, 136] width 87 height 23
click at [1415, 162] on link "Enregistrer" at bounding box center [1420, 161] width 89 height 15
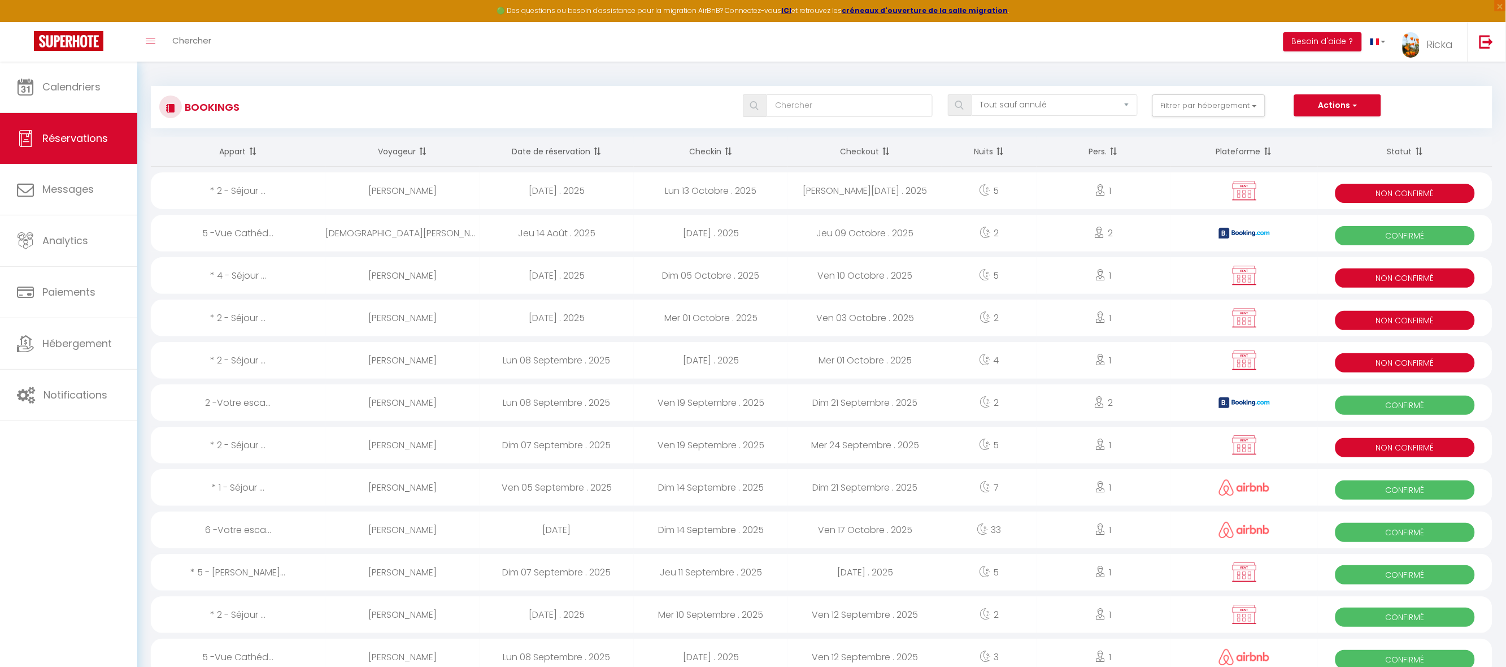
click at [790, 191] on div "Sam 18 Octobre . 2025" at bounding box center [865, 190] width 154 height 37
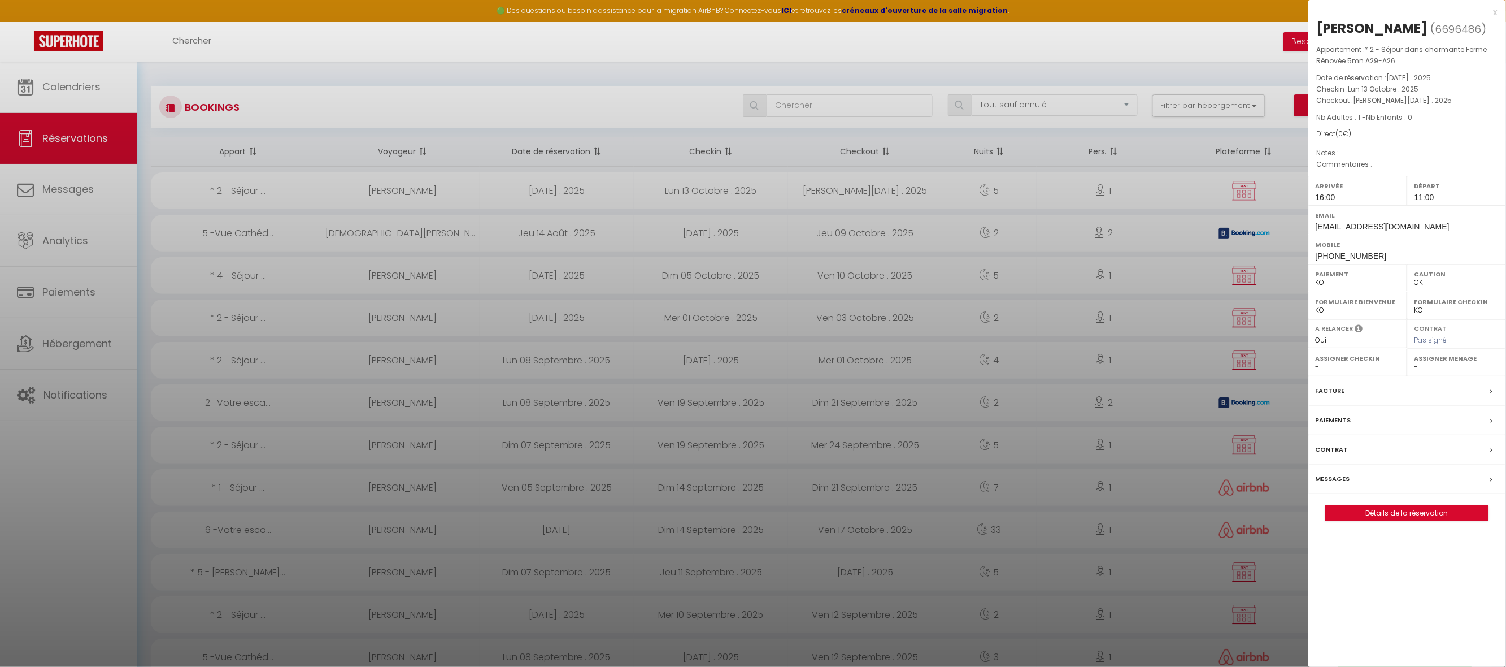
click at [1325, 421] on label "Paiements" at bounding box center [1334, 420] width 36 height 12
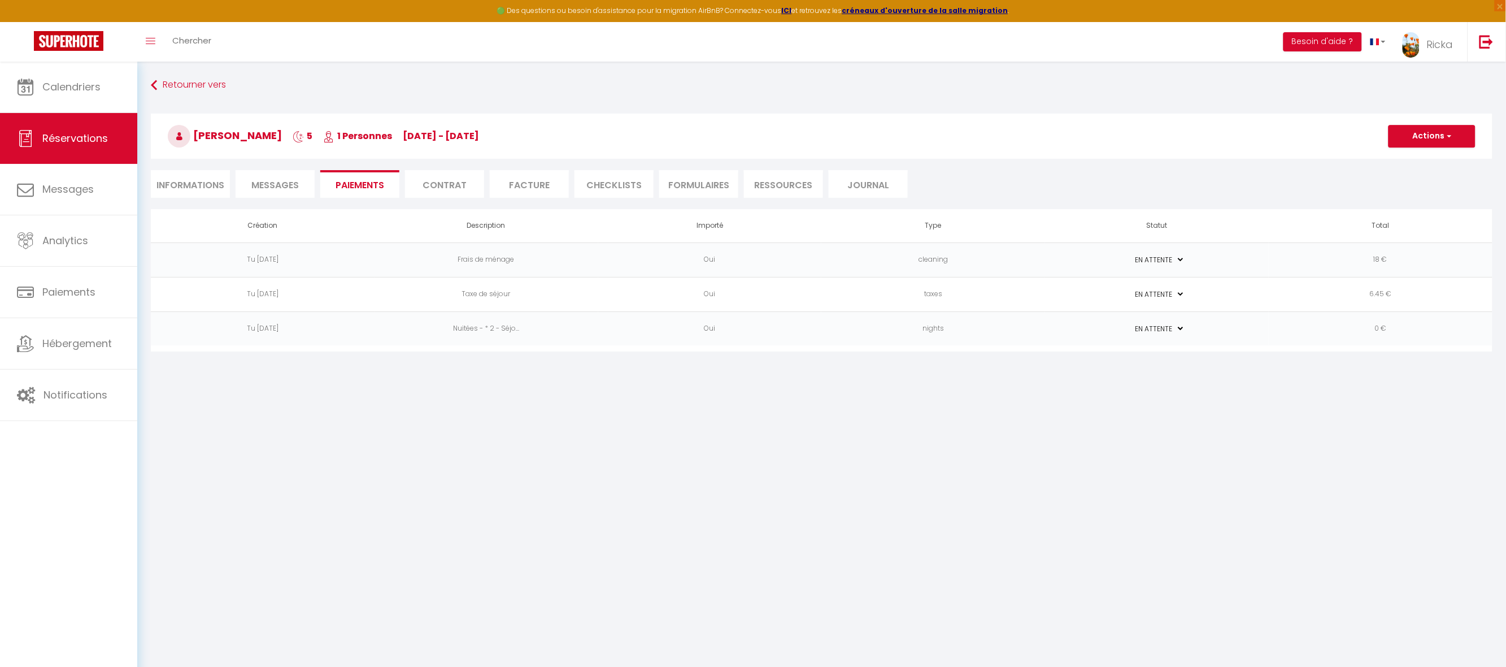
click at [273, 180] on span "Messages" at bounding box center [274, 185] width 47 height 13
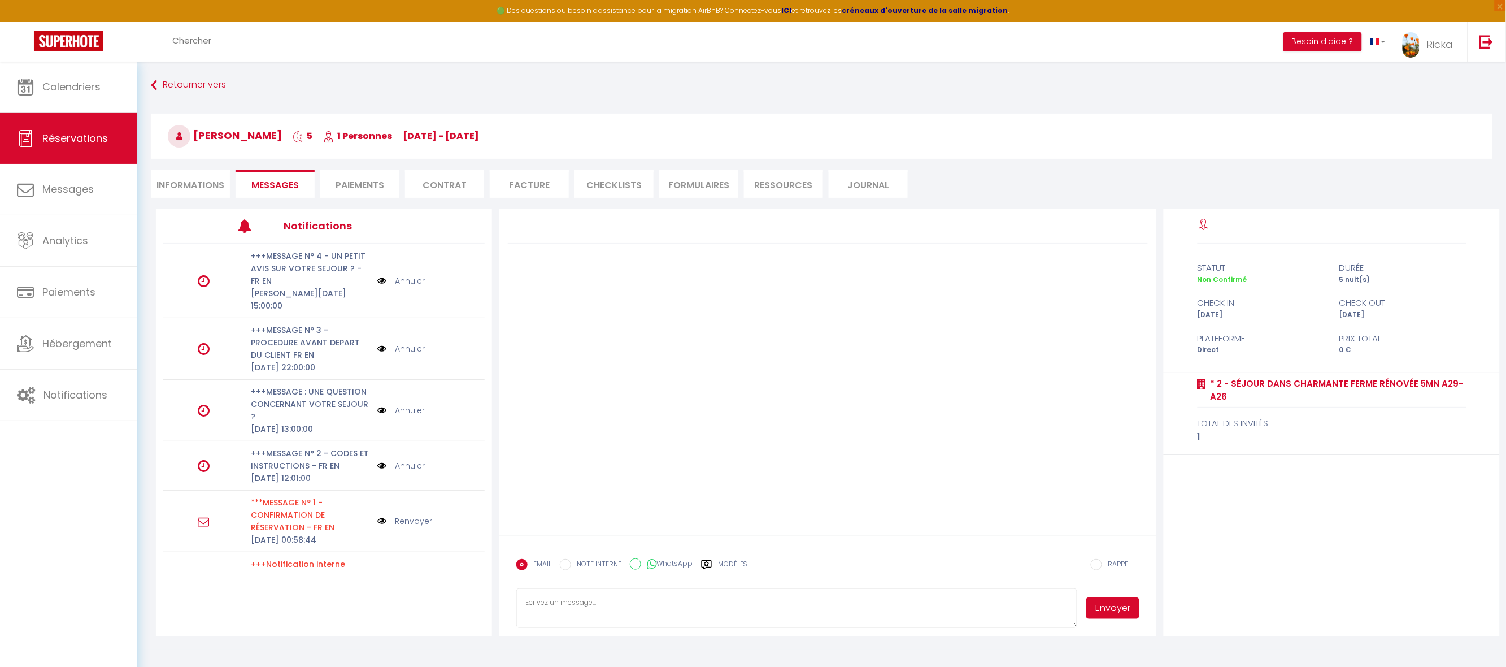
click at [334, 182] on li "Paiements" at bounding box center [359, 184] width 79 height 28
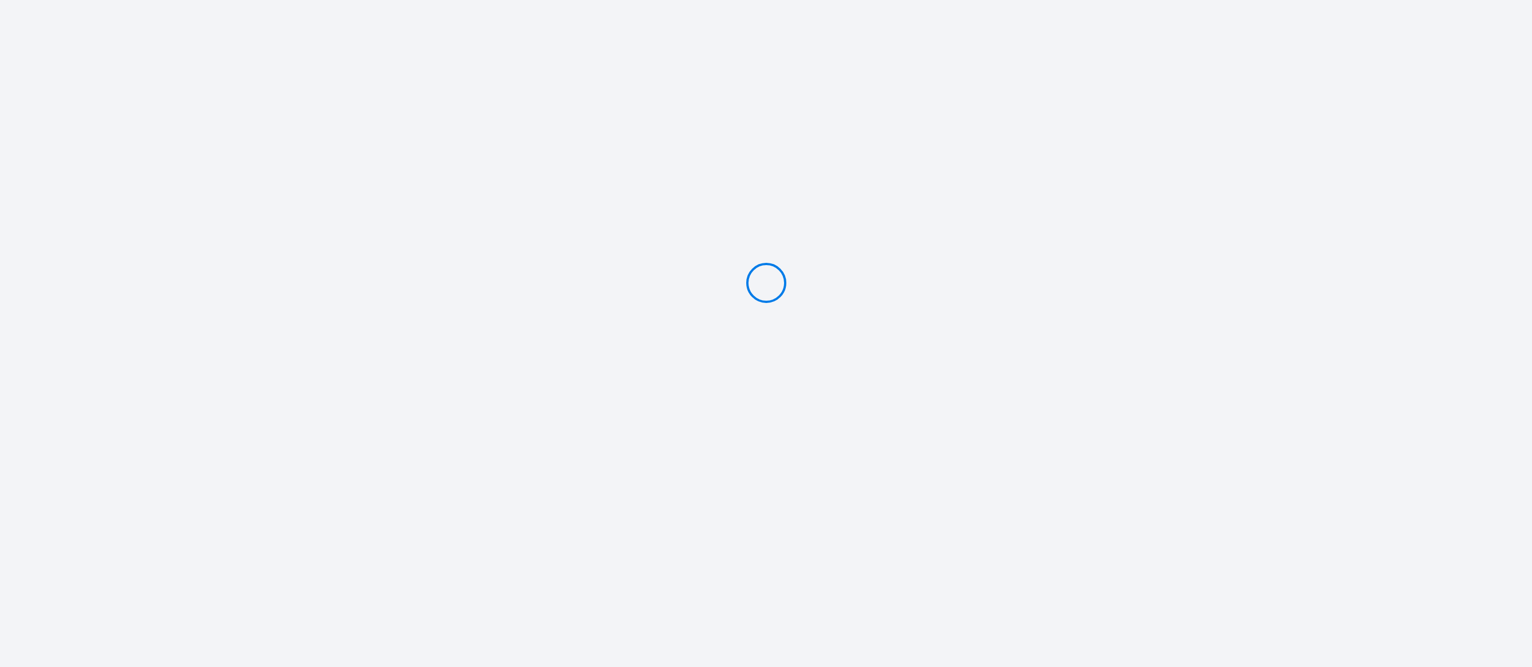
type input "PAYER 169.45 €"
